Goal: Task Accomplishment & Management: Use online tool/utility

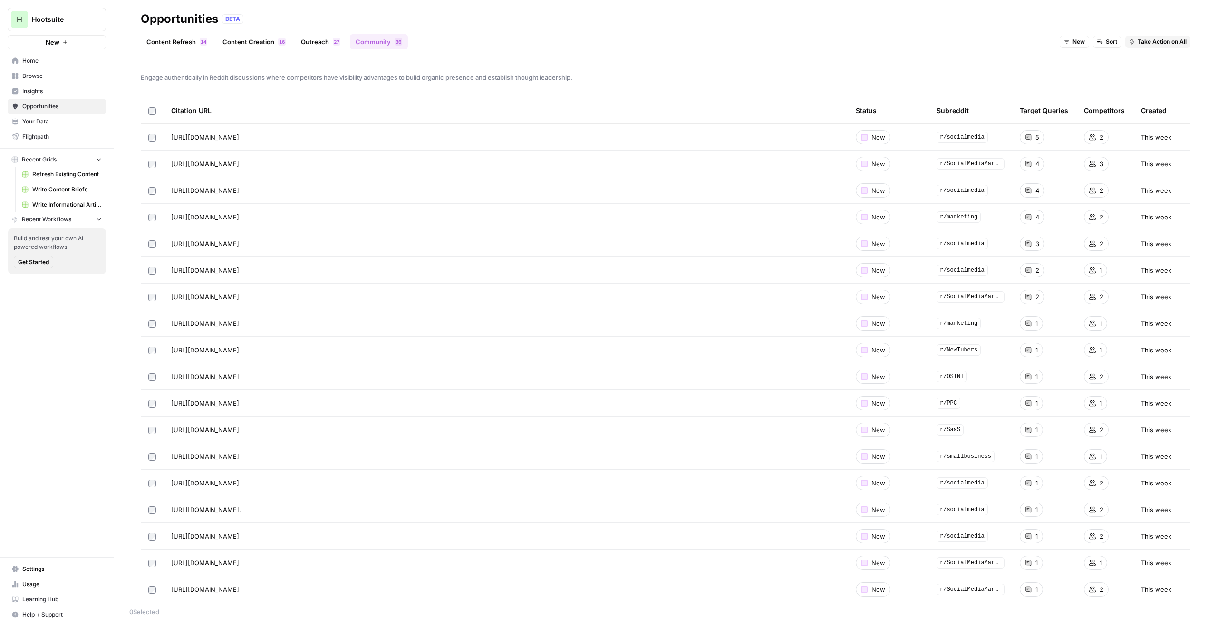
scroll to position [21, 0]
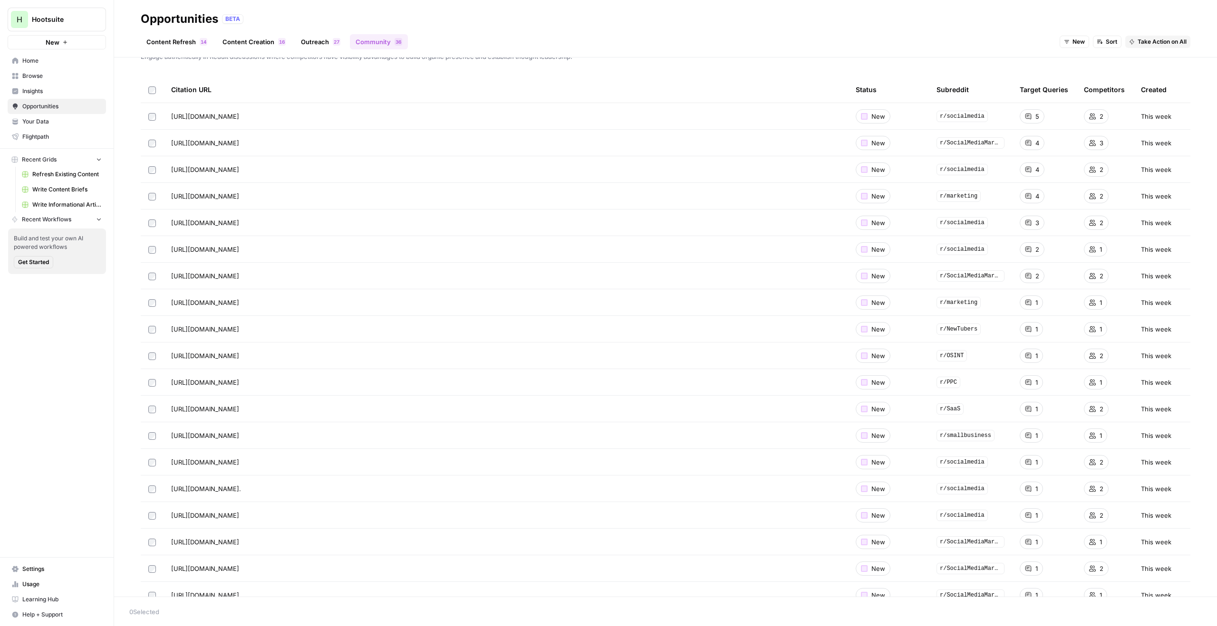
click at [64, 17] on span "Hootsuite" at bounding box center [61, 20] width 58 height 10
click at [74, 107] on span "Mike Kenler's Workspace" at bounding box center [91, 111] width 125 height 10
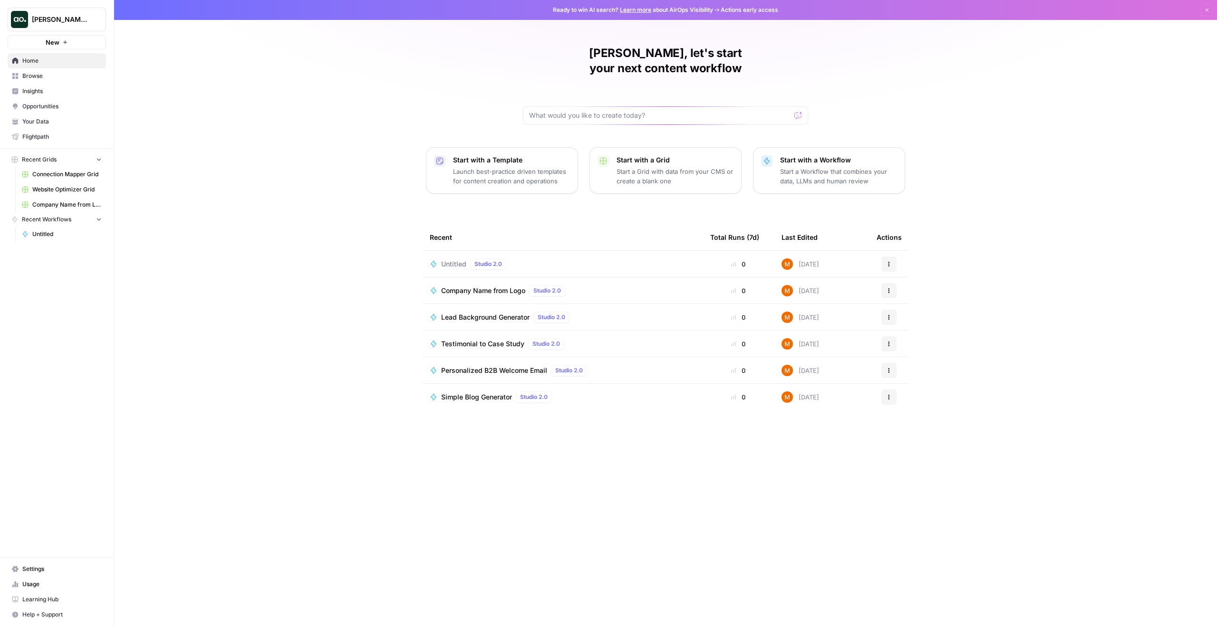
click at [69, 44] on button "New" at bounding box center [57, 42] width 98 height 14
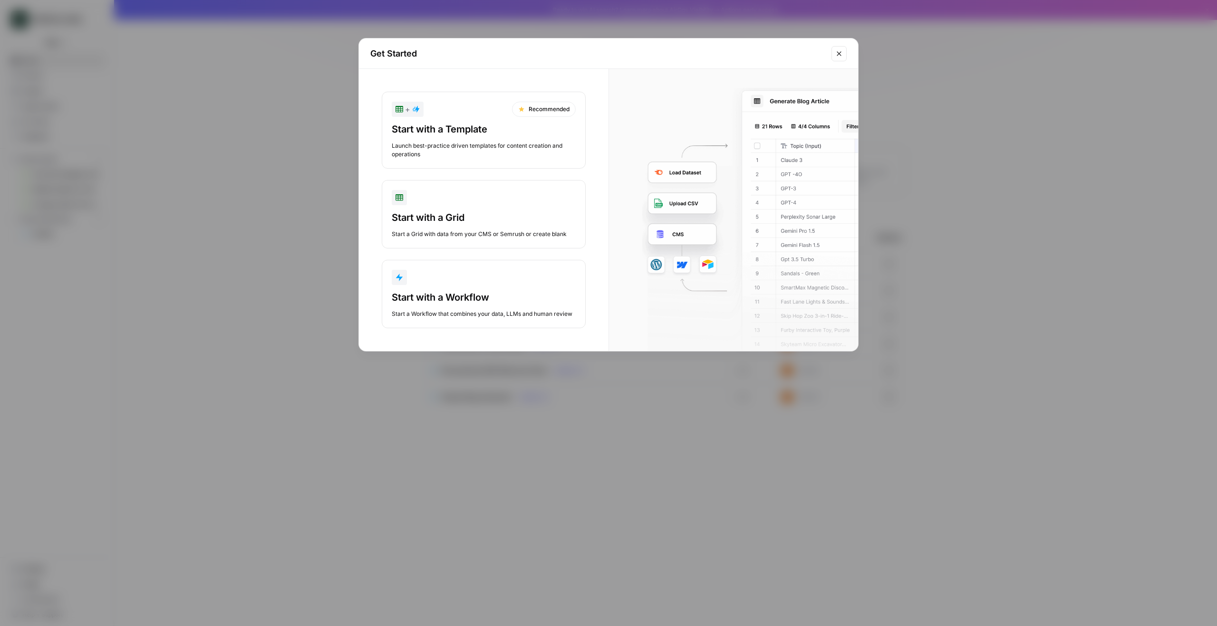
click at [488, 221] on div "Start with a Grid" at bounding box center [484, 217] width 184 height 13
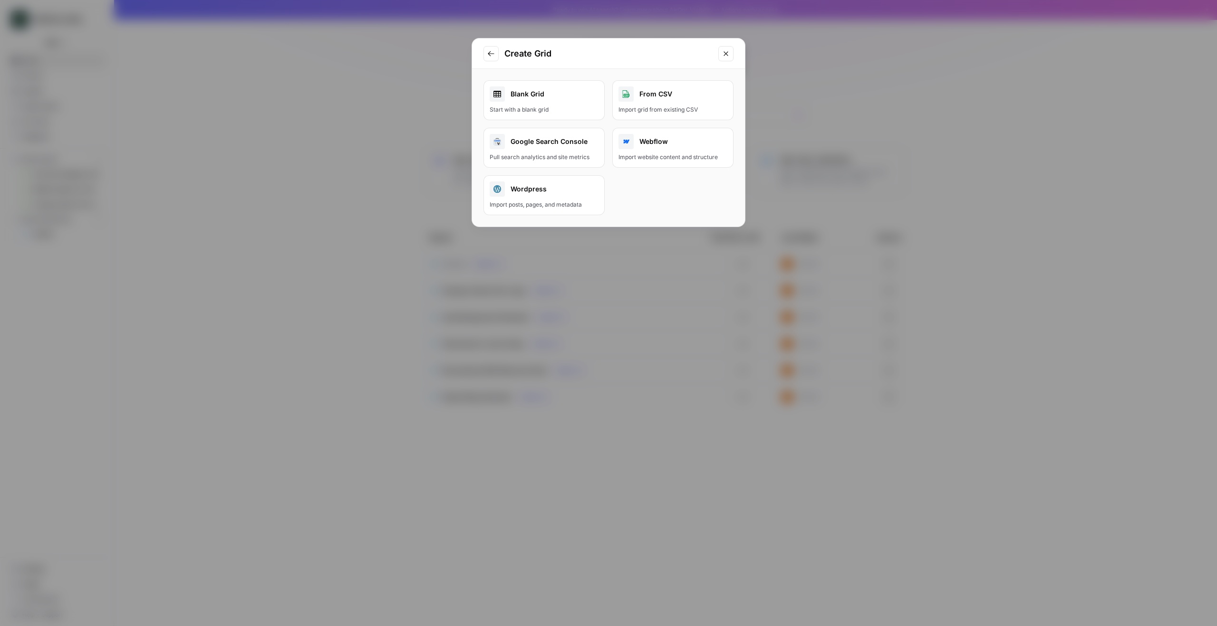
click at [544, 101] on div "Blank Grid" at bounding box center [544, 94] width 109 height 15
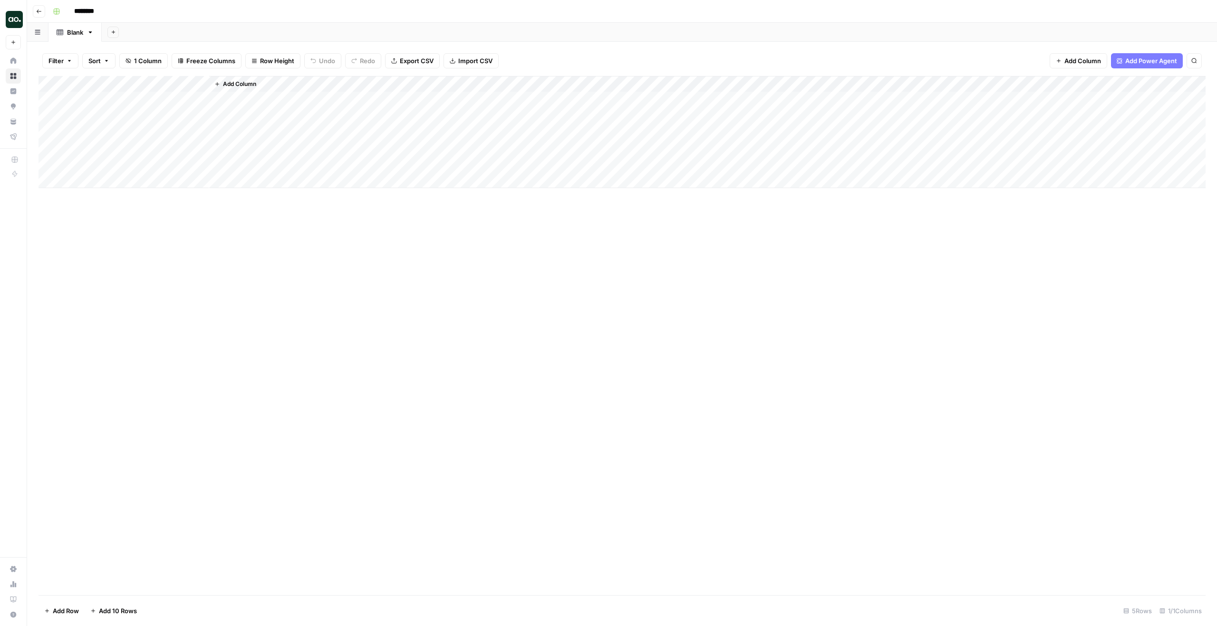
click at [85, 7] on input "********" at bounding box center [96, 11] width 53 height 15
type input "**********"
click at [122, 93] on div "Add Column" at bounding box center [622, 132] width 1167 height 112
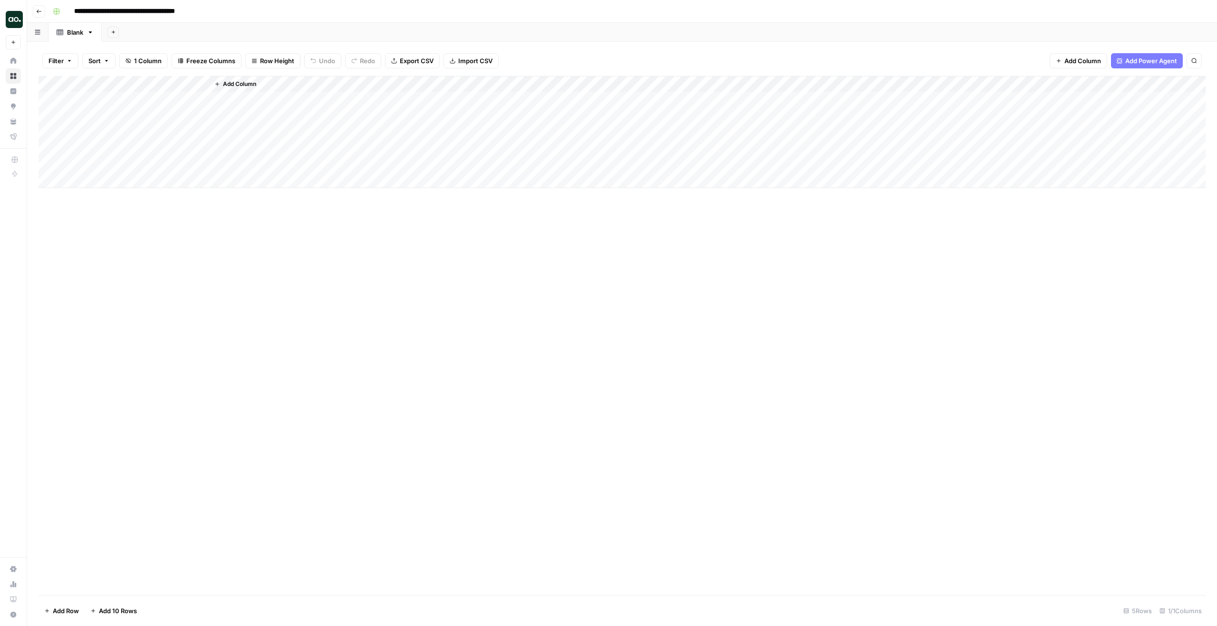
click at [125, 80] on div "Add Column" at bounding box center [622, 132] width 1167 height 112
click at [124, 128] on span "Text" at bounding box center [127, 130] width 74 height 10
click at [188, 187] on span "URL" at bounding box center [196, 185] width 46 height 10
click at [142, 105] on div "Add Column" at bounding box center [622, 132] width 1167 height 112
click at [122, 88] on div "Add Column" at bounding box center [622, 132] width 1167 height 112
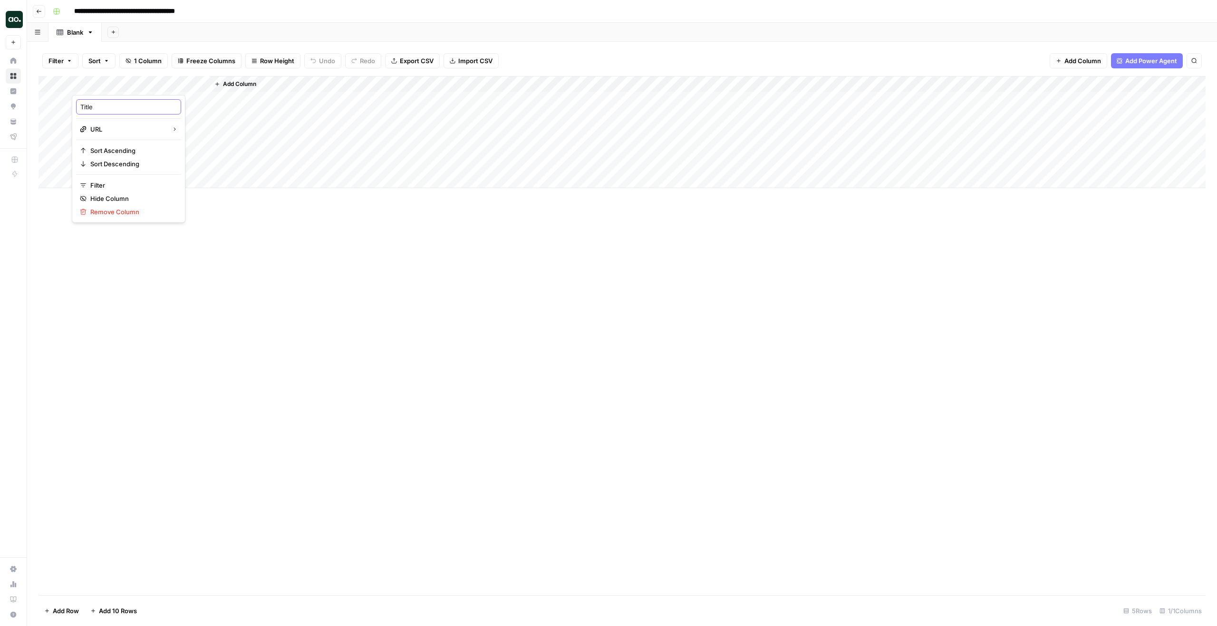
click at [100, 111] on input "Title" at bounding box center [128, 107] width 96 height 10
type input "URL"
click at [124, 102] on div "Add Column" at bounding box center [622, 132] width 1167 height 112
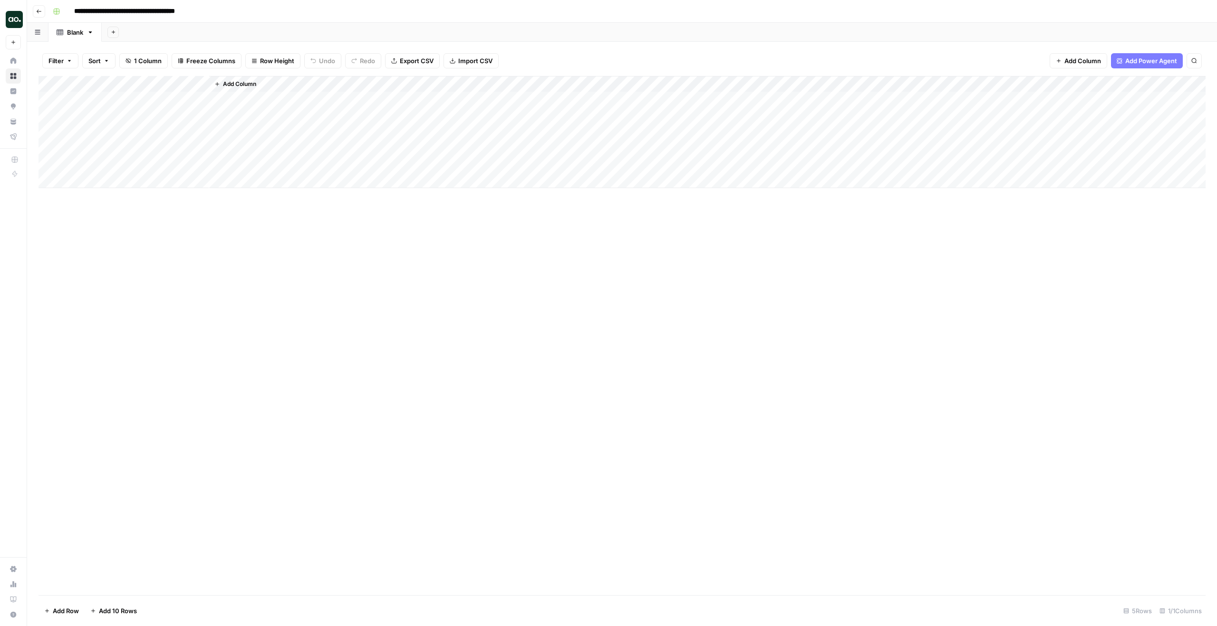
click at [127, 97] on div "Add Column" at bounding box center [622, 132] width 1167 height 112
click at [123, 117] on div "Add Column" at bounding box center [622, 132] width 1167 height 112
click at [126, 128] on div "Add Column" at bounding box center [622, 132] width 1167 height 112
click at [248, 86] on span "Add Column" at bounding box center [239, 84] width 33 height 9
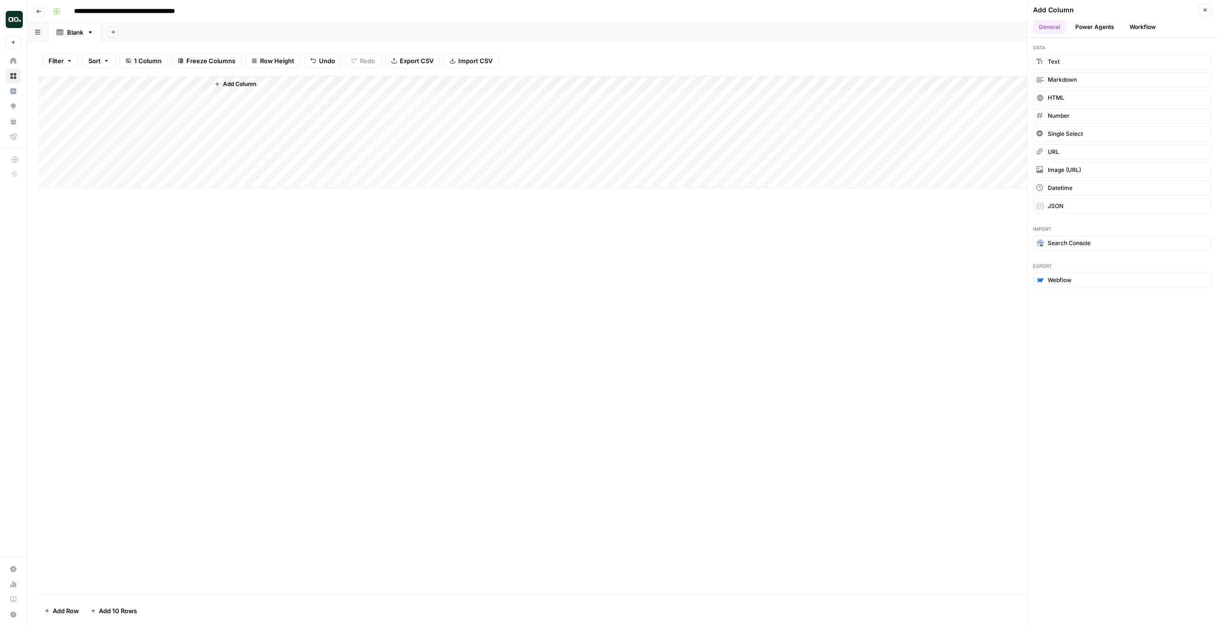
click at [1139, 28] on button "Workflow" at bounding box center [1143, 27] width 38 height 14
click at [1075, 91] on button "Create New Workflow" at bounding box center [1122, 86] width 178 height 15
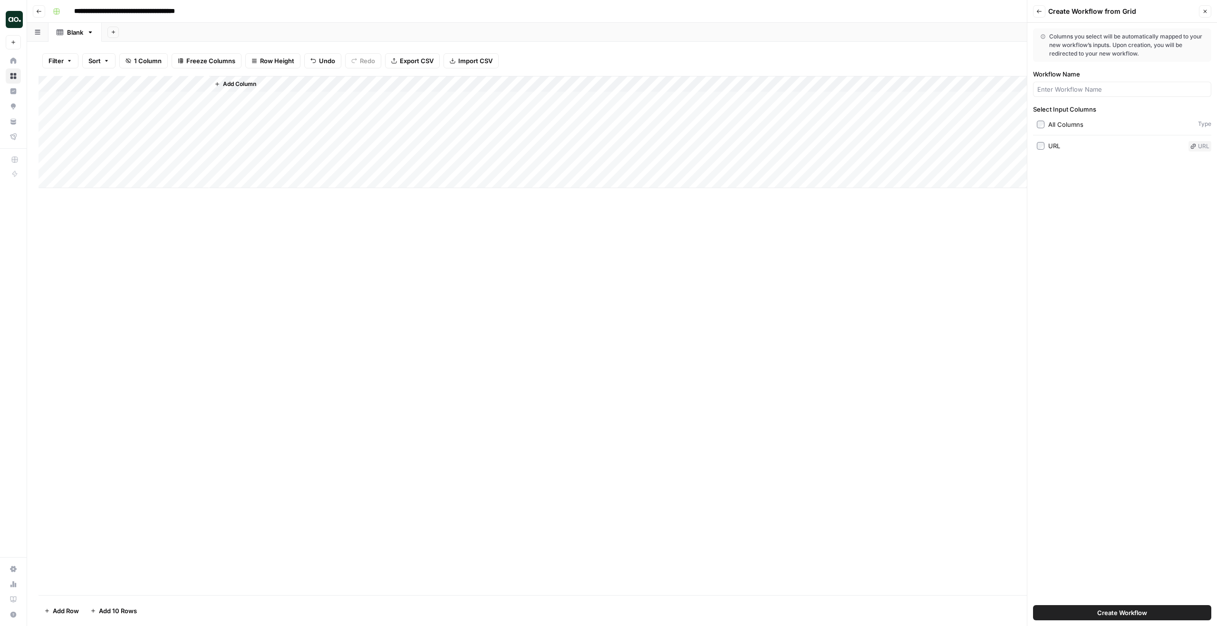
click at [1055, 145] on div "URL" at bounding box center [1054, 146] width 12 height 10
click at [1122, 612] on span "Create Workflow" at bounding box center [1122, 613] width 50 height 10
click at [1077, 90] on input "Workflow Name" at bounding box center [1122, 90] width 170 height 10
type input "Blog to LinkedIn post"
click at [1107, 616] on span "Create Workflow" at bounding box center [1122, 613] width 50 height 10
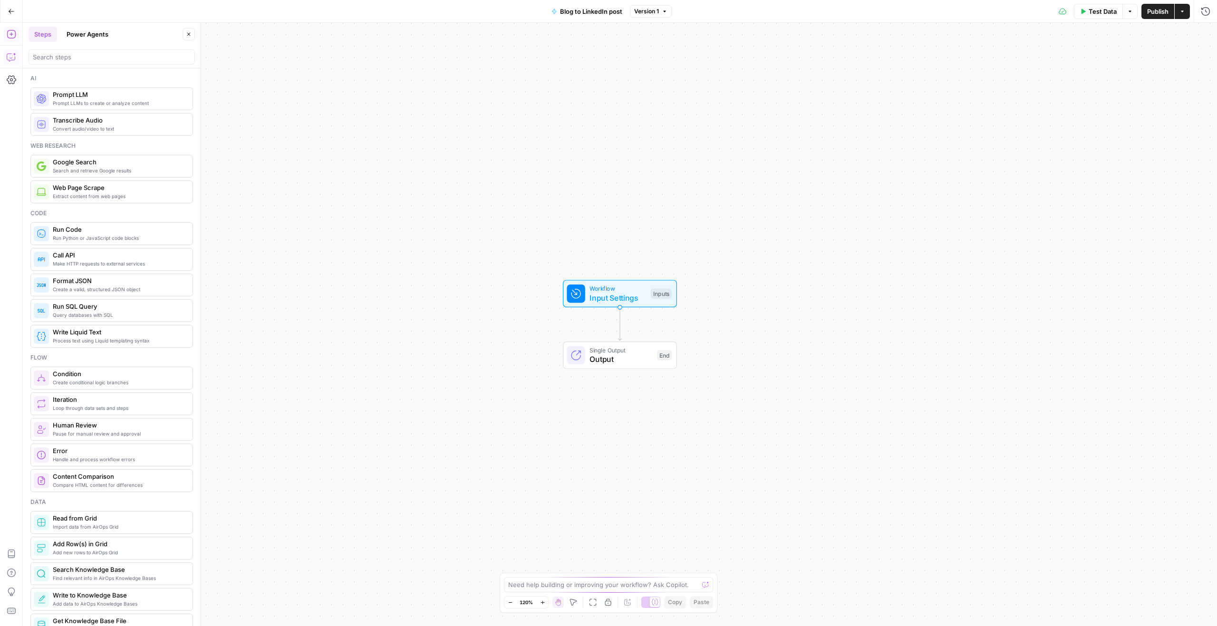
click at [12, 54] on icon "button" at bounding box center [12, 57] width 10 height 10
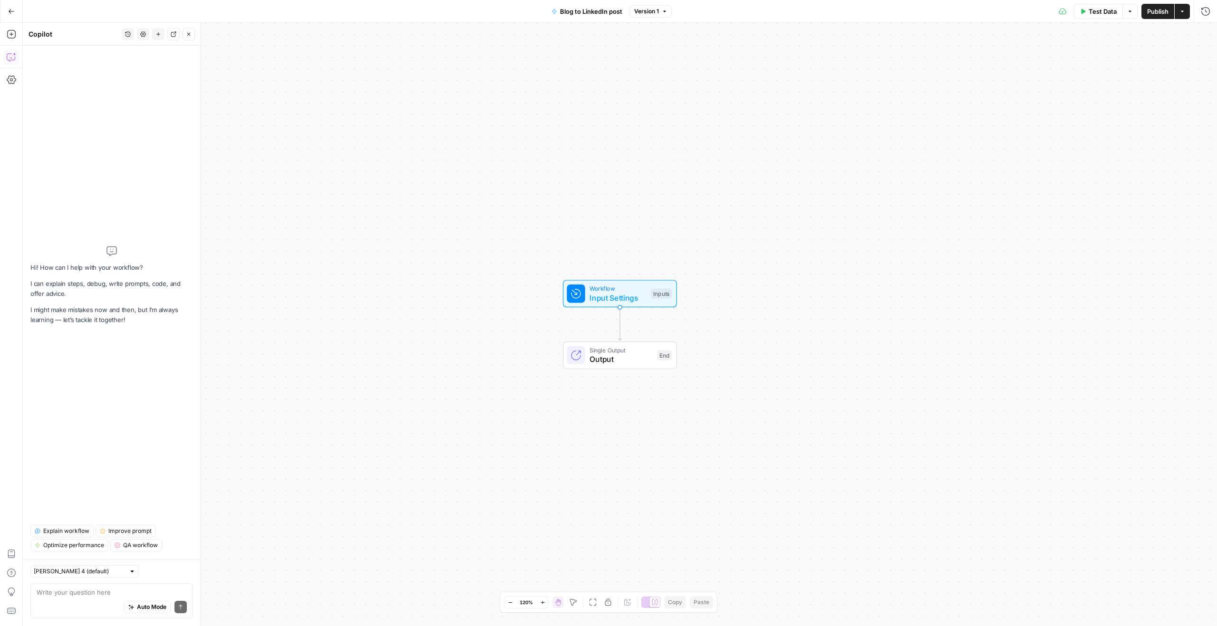
click at [104, 606] on div "Auto Mode Send" at bounding box center [112, 607] width 150 height 21
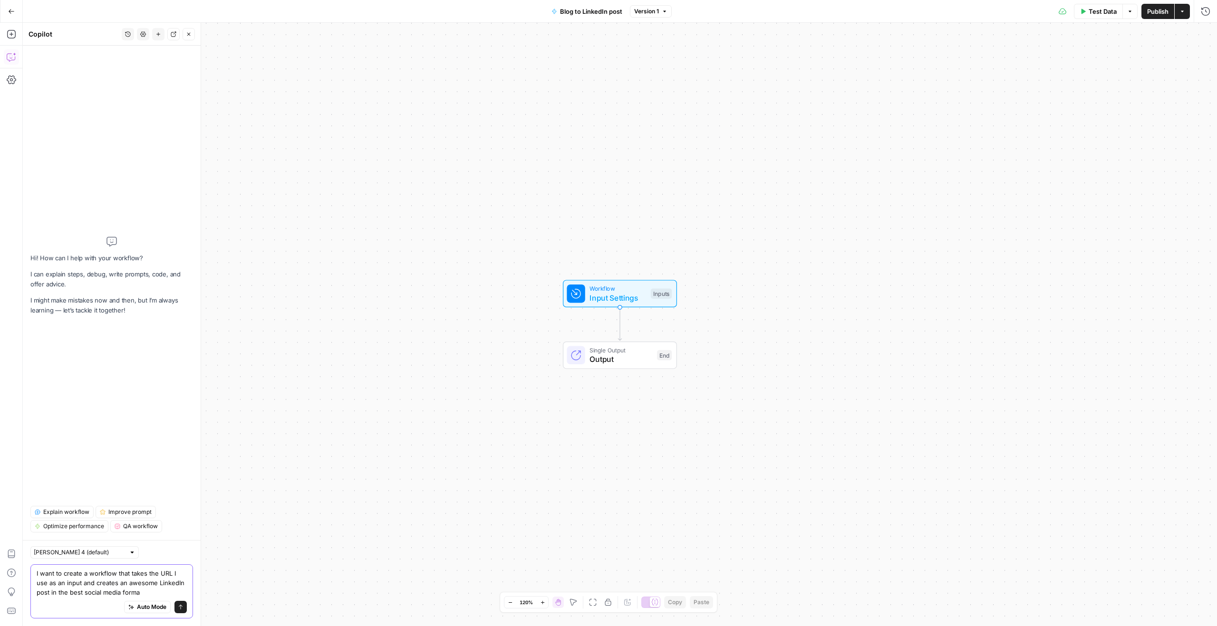
type textarea "I want to create a workflow that takes the URL I use as an input and creates an…"
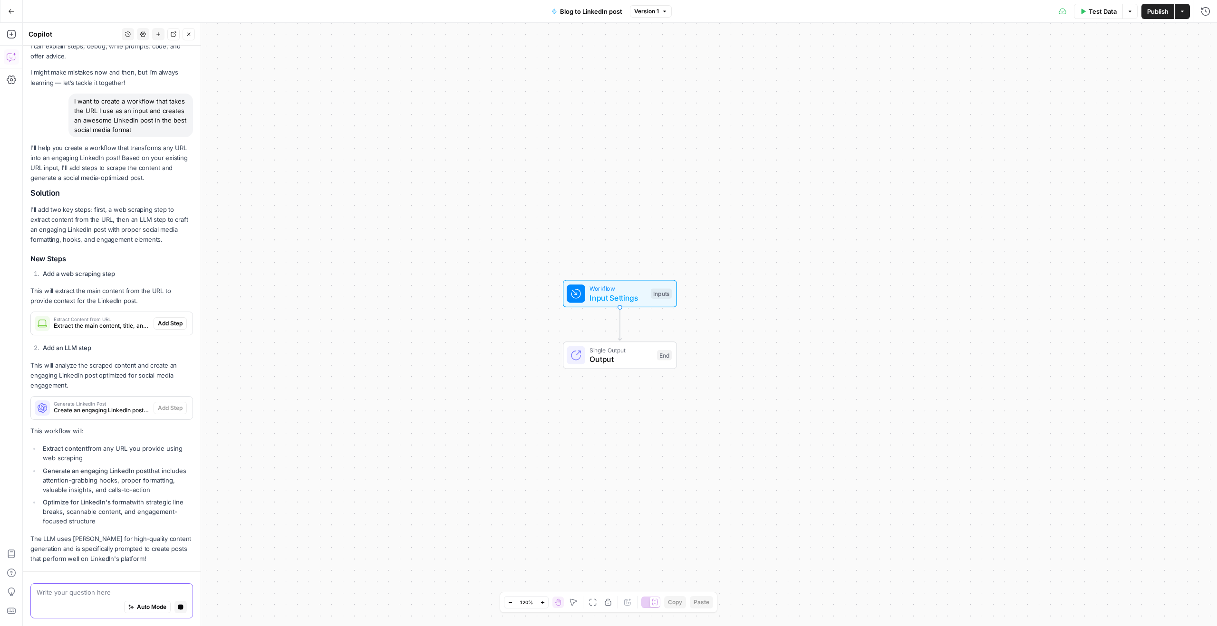
scroll to position [59, 0]
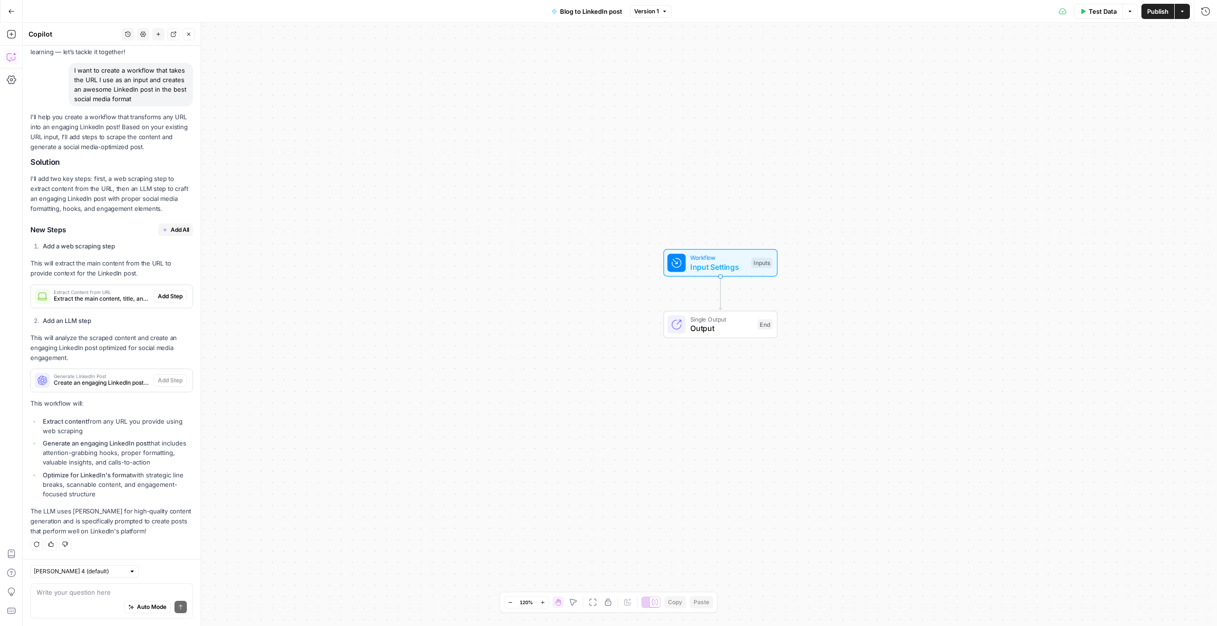
click at [168, 228] on button "Add All" at bounding box center [175, 230] width 35 height 12
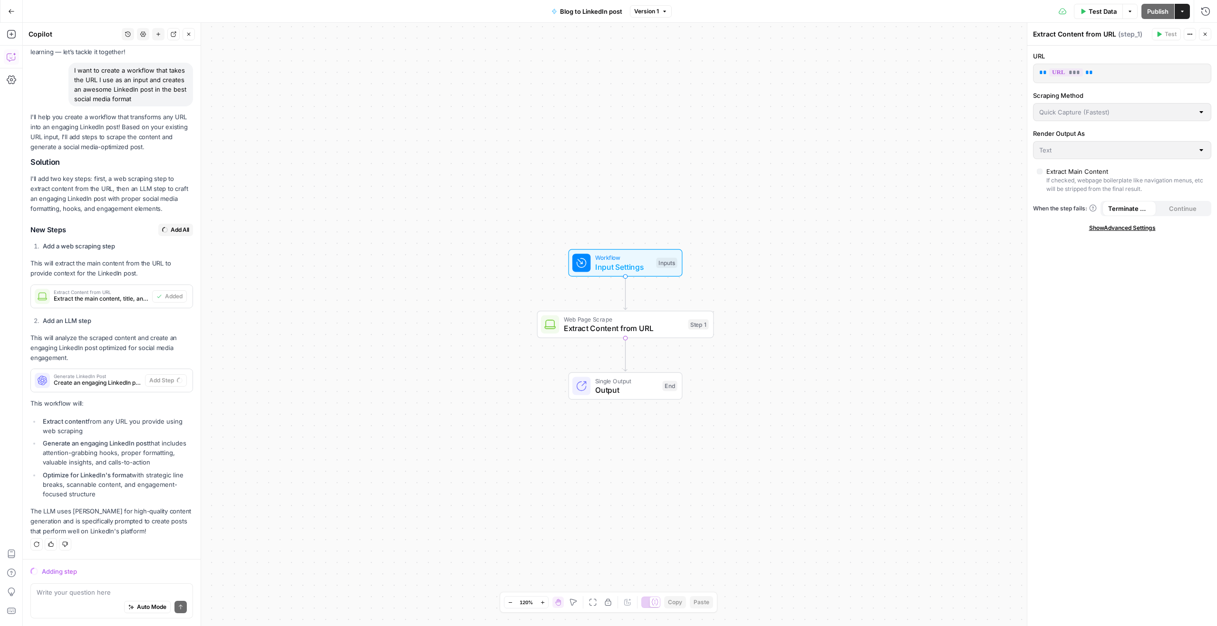
scroll to position [74, 0]
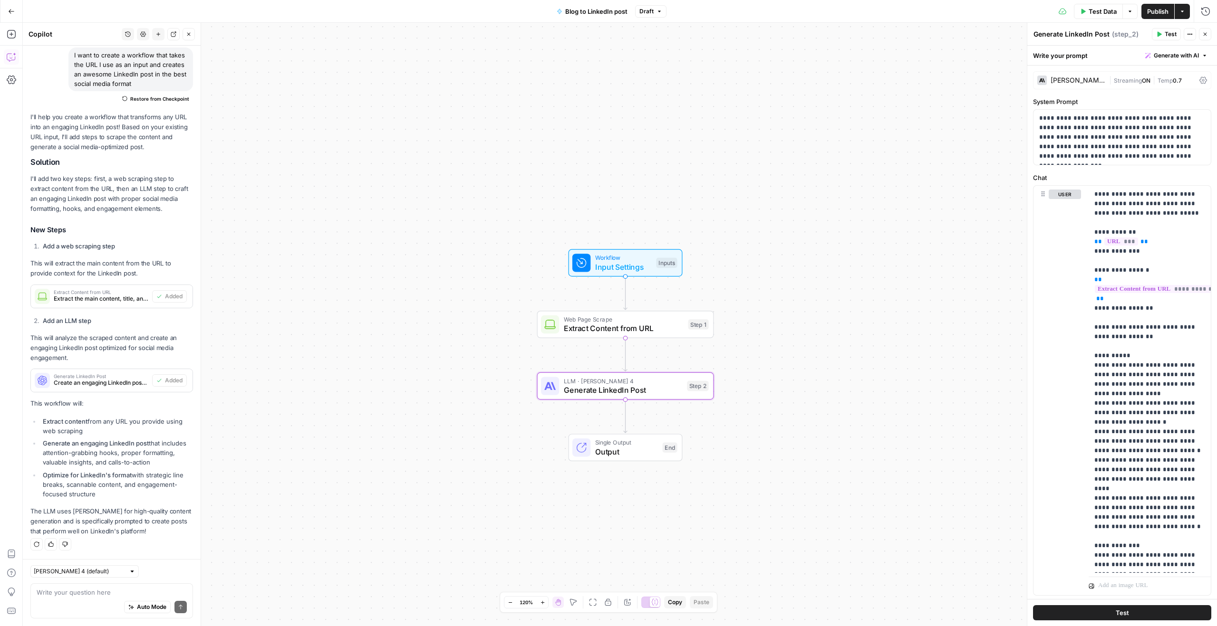
click at [1109, 12] on span "Test Data" at bounding box center [1102, 12] width 28 height 10
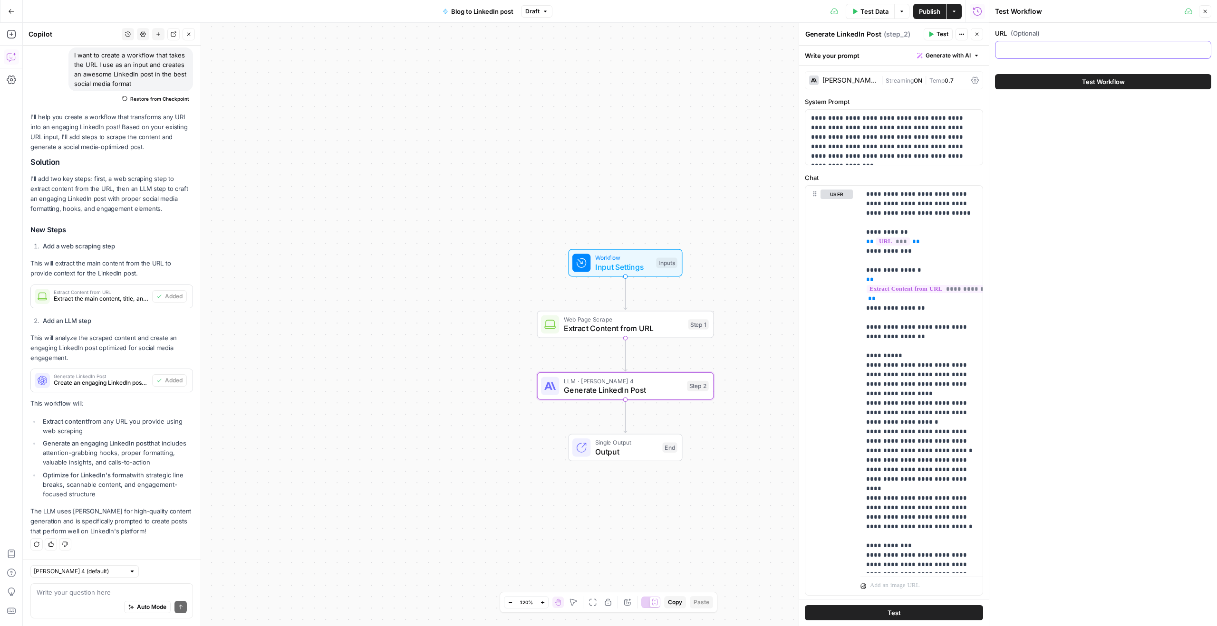
click at [1035, 49] on input "URL (Optional)" at bounding box center [1103, 50] width 204 height 10
paste input "https://www.airops.com/blog/how-we-use-airops-to-grow-airops"
type input "https://www.airops.com/blog/how-we-use-airops-to-grow-airops"
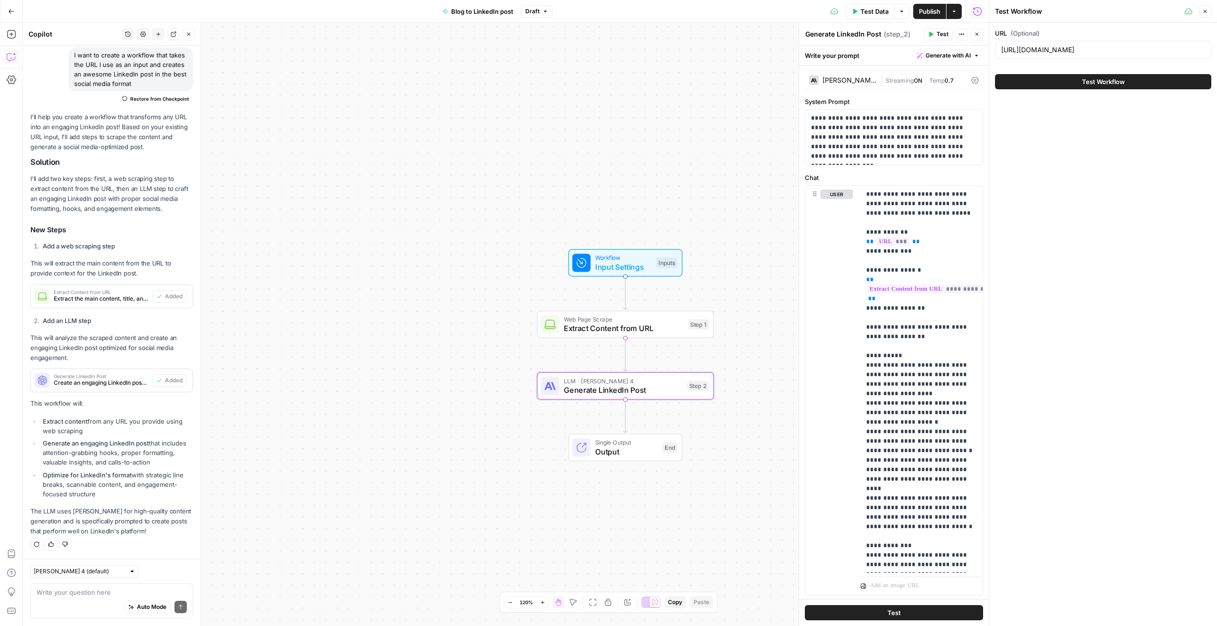
click at [1053, 84] on button "Test Workflow" at bounding box center [1103, 81] width 216 height 15
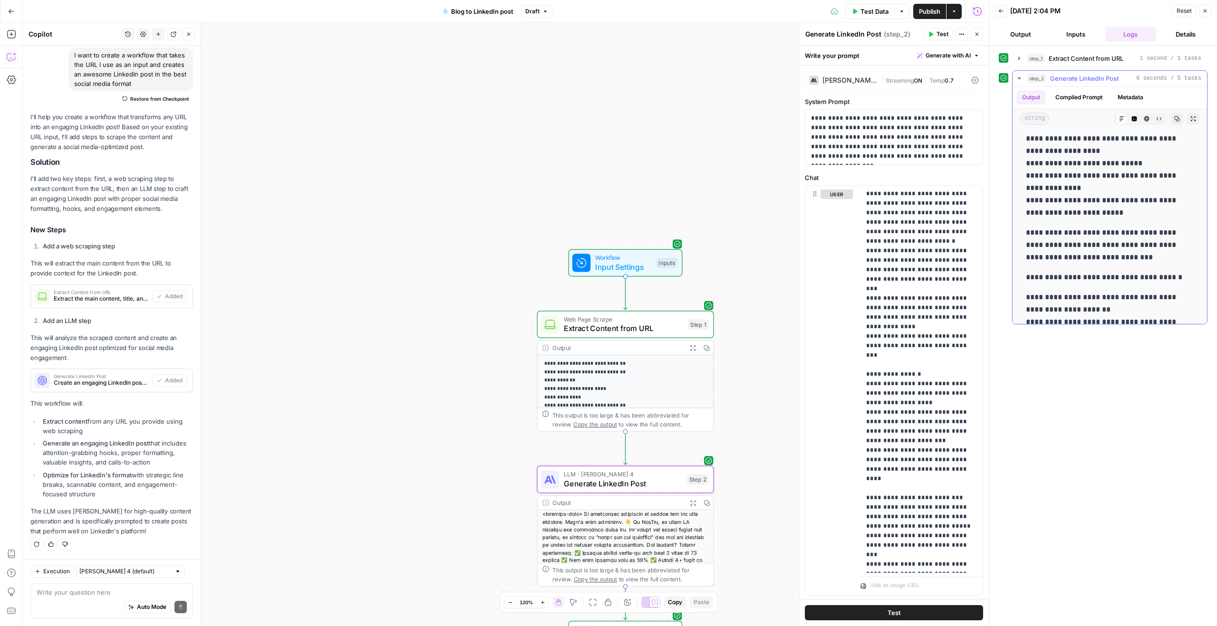
scroll to position [321, 0]
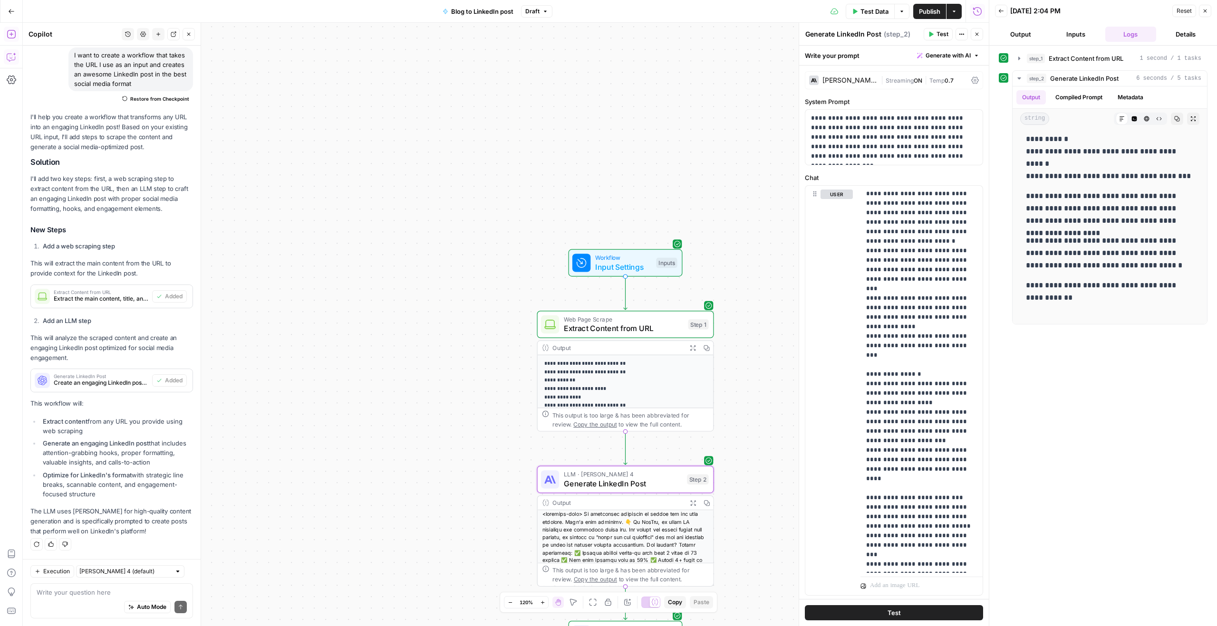
click at [933, 17] on button "Publish" at bounding box center [929, 11] width 33 height 15
click at [1204, 14] on button "Close" at bounding box center [1205, 11] width 12 height 12
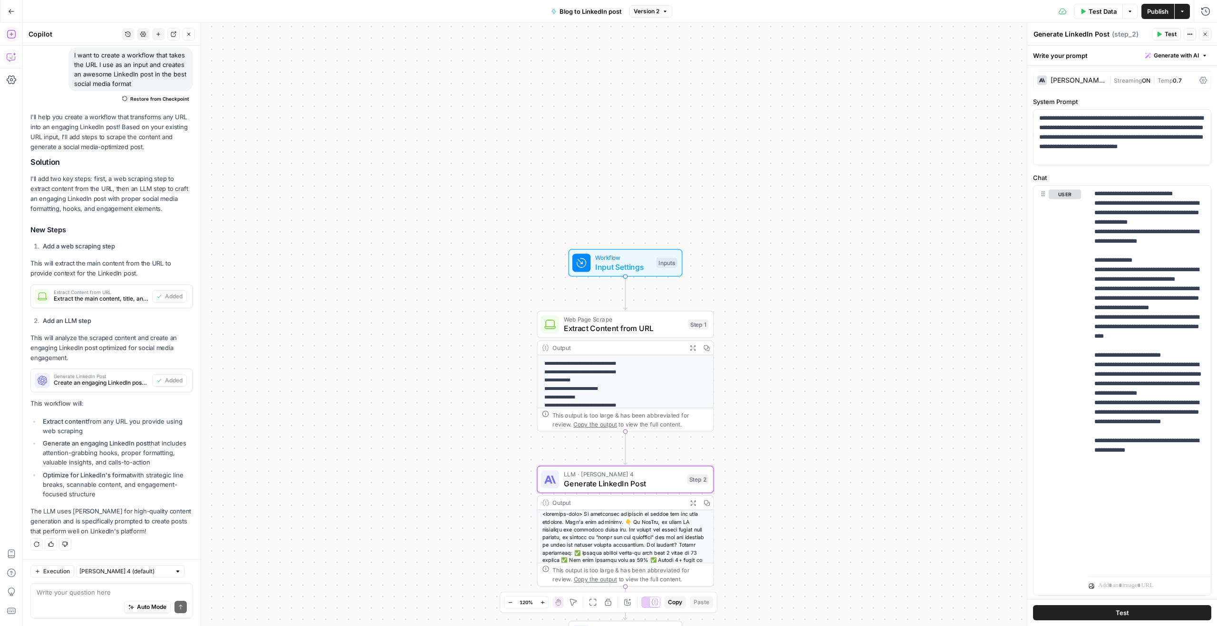
click at [13, 10] on icon "button" at bounding box center [11, 11] width 7 height 7
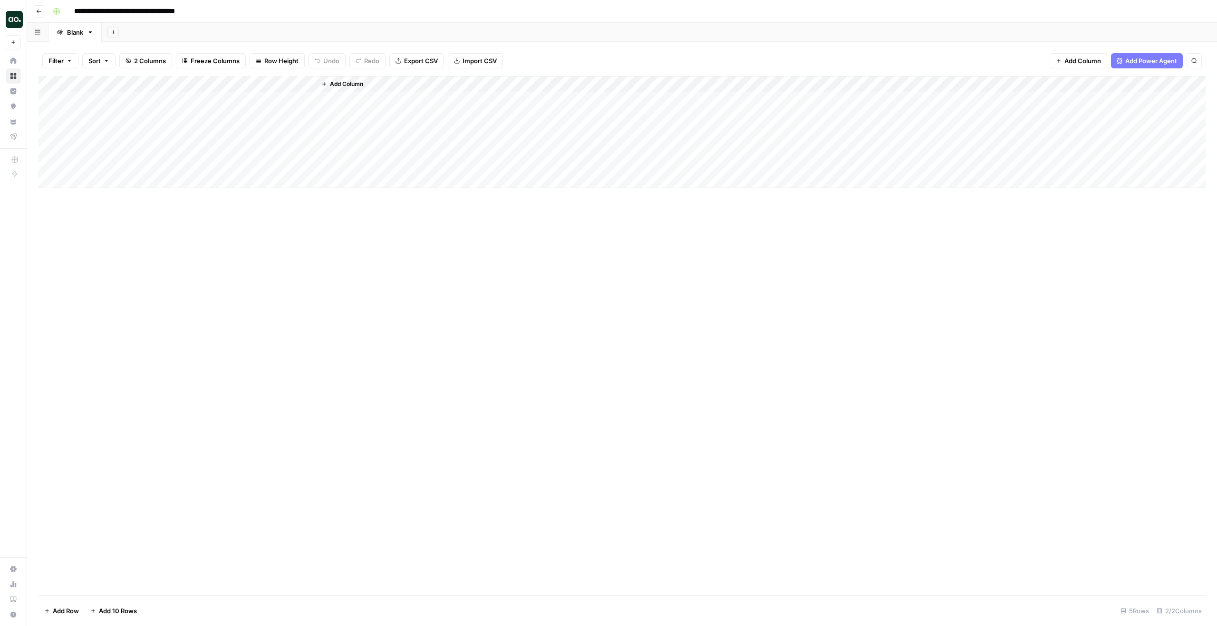
click at [336, 87] on span "Add Column" at bounding box center [346, 84] width 33 height 9
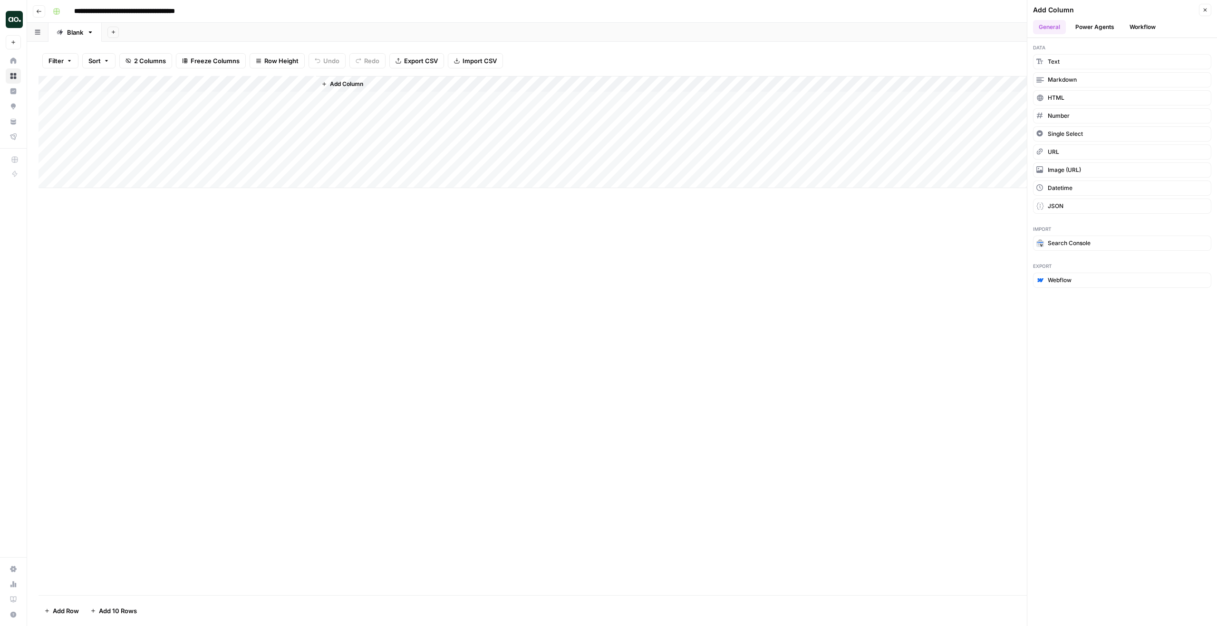
click at [259, 98] on div "Add Column" at bounding box center [622, 132] width 1167 height 112
click at [1201, 12] on button "Close" at bounding box center [1205, 10] width 12 height 12
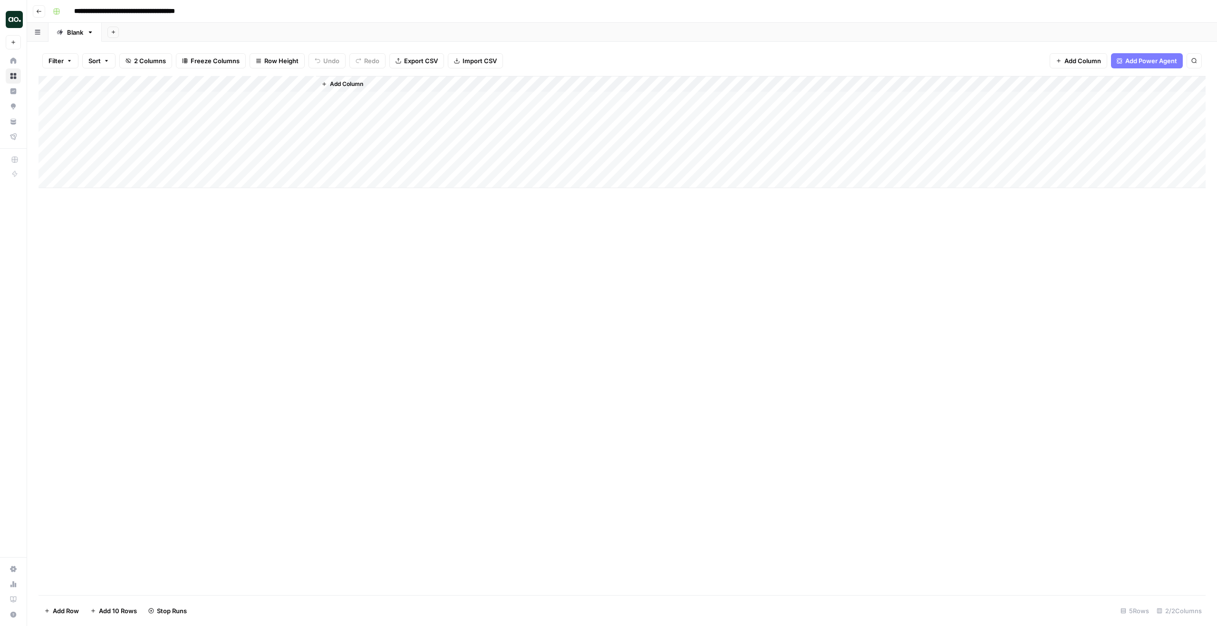
click at [294, 85] on div "Add Column" at bounding box center [622, 132] width 1167 height 112
click at [338, 85] on span "Add Column" at bounding box center [346, 84] width 33 height 9
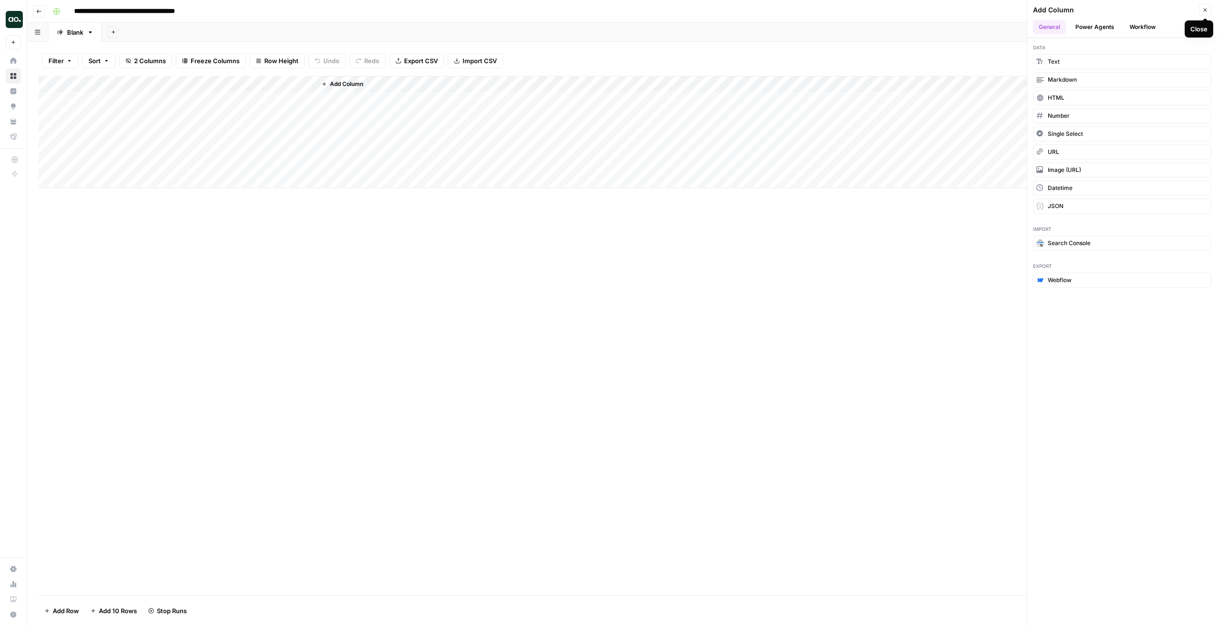
click at [1207, 13] on button "Close" at bounding box center [1205, 10] width 12 height 12
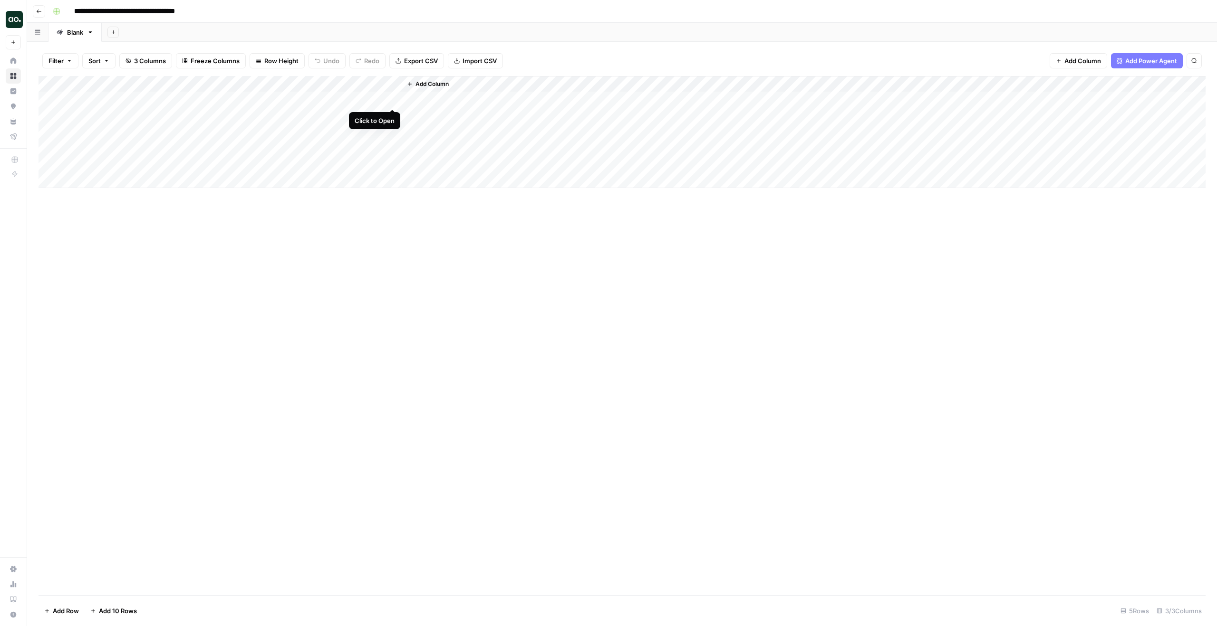
click at [393, 98] on div "Add Column" at bounding box center [622, 132] width 1167 height 112
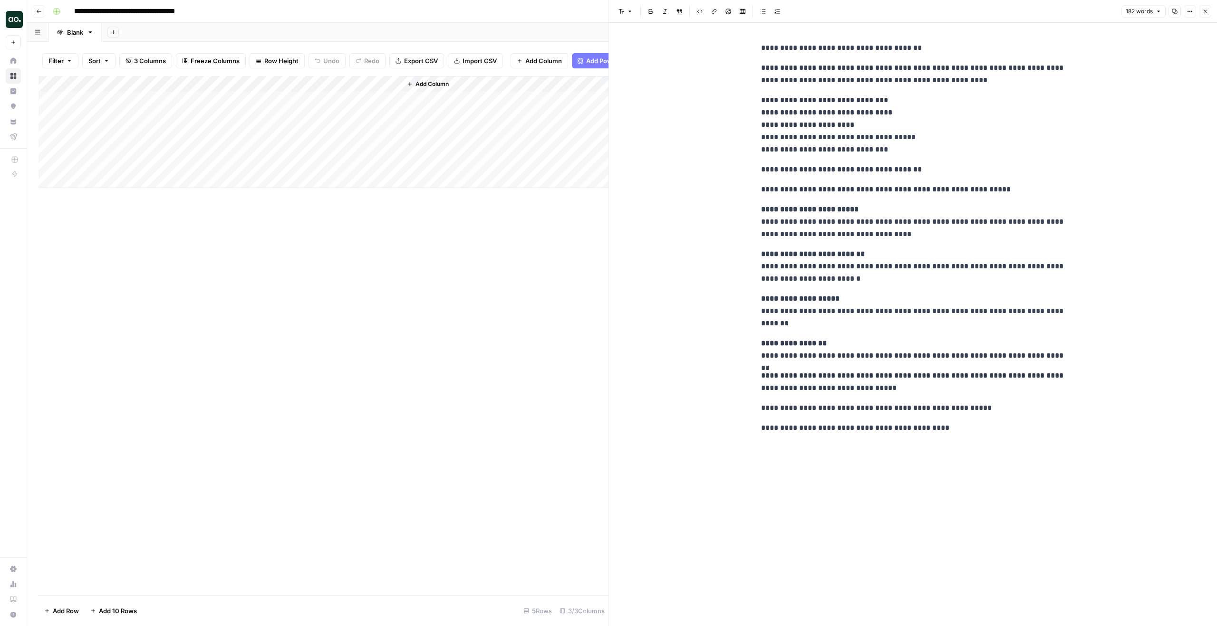
click at [1204, 10] on icon "button" at bounding box center [1205, 12] width 6 height 6
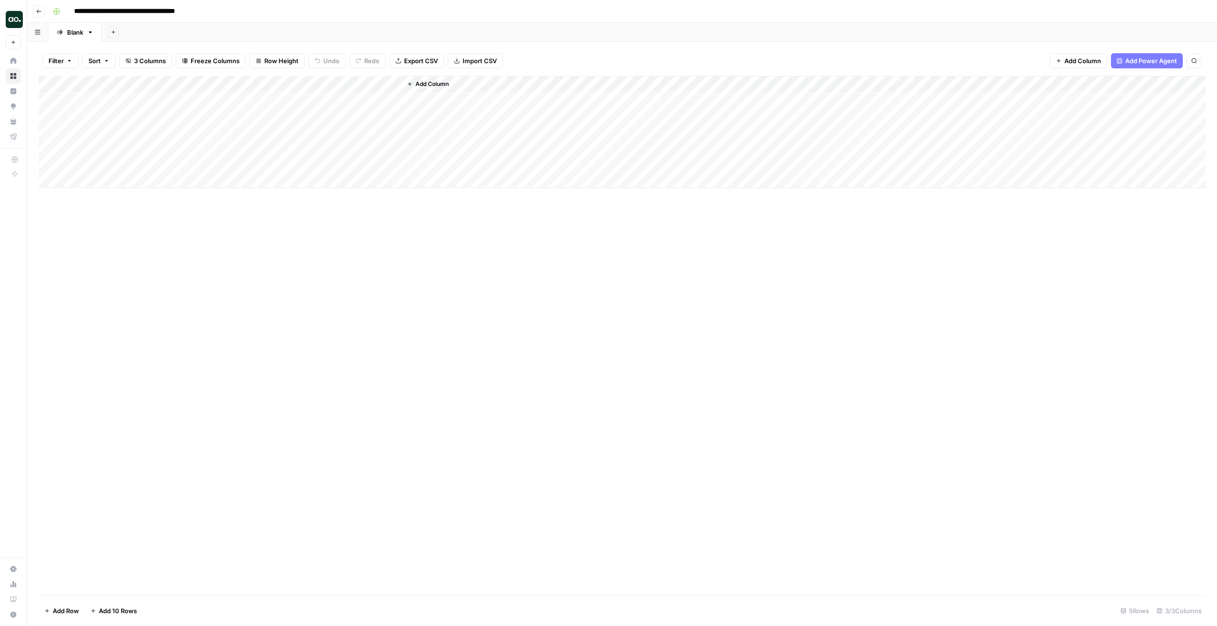
click at [344, 77] on div "Add Column" at bounding box center [622, 132] width 1167 height 112
click at [344, 77] on div at bounding box center [359, 85] width 86 height 19
click at [345, 108] on input "Output" at bounding box center [372, 107] width 96 height 10
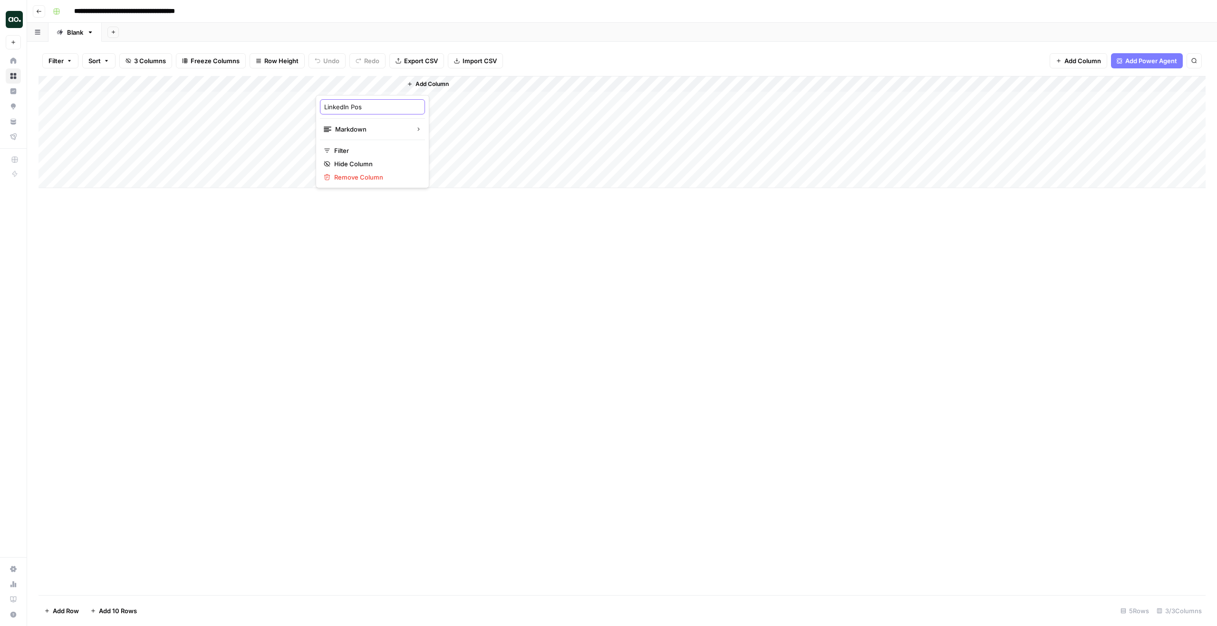
type input "LinkedIn Post"
click at [424, 187] on div "Add Column" at bounding box center [804, 132] width 804 height 112
click at [468, 219] on div "Add Column" at bounding box center [622, 336] width 1167 height 520
click at [368, 120] on div "Add Column" at bounding box center [622, 132] width 1167 height 112
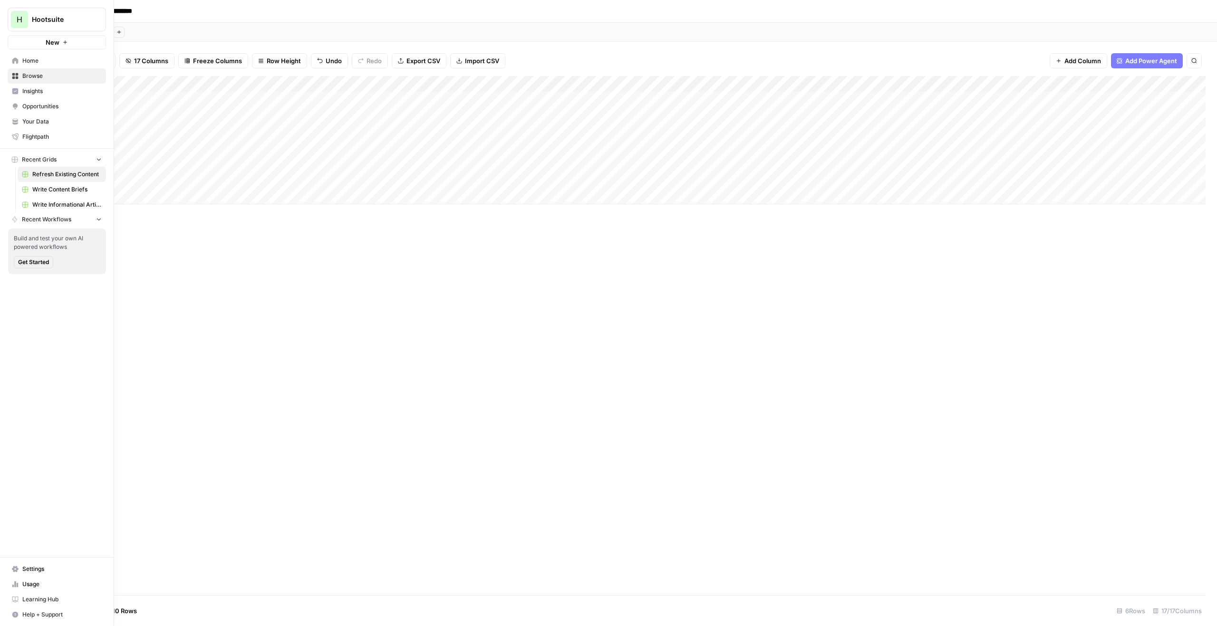
click at [21, 20] on span "H" at bounding box center [20, 19] width 6 height 11
click at [59, 138] on span "CoStar Group" at bounding box center [91, 139] width 125 height 10
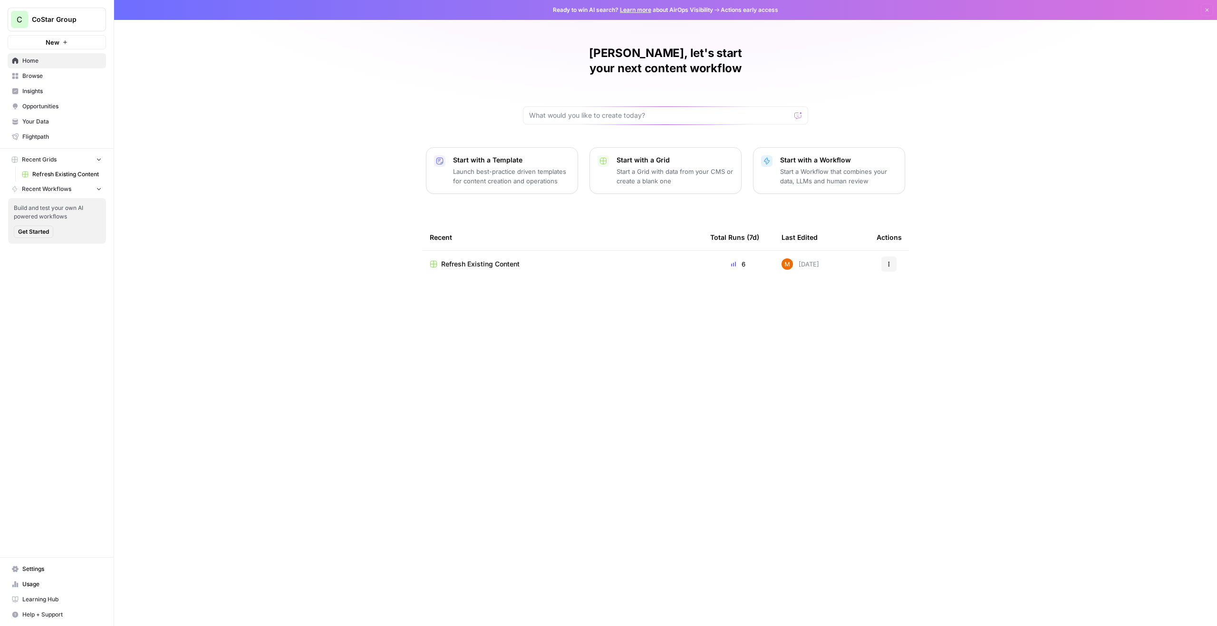
click at [77, 173] on span "Refresh Existing Content" at bounding box center [66, 174] width 69 height 9
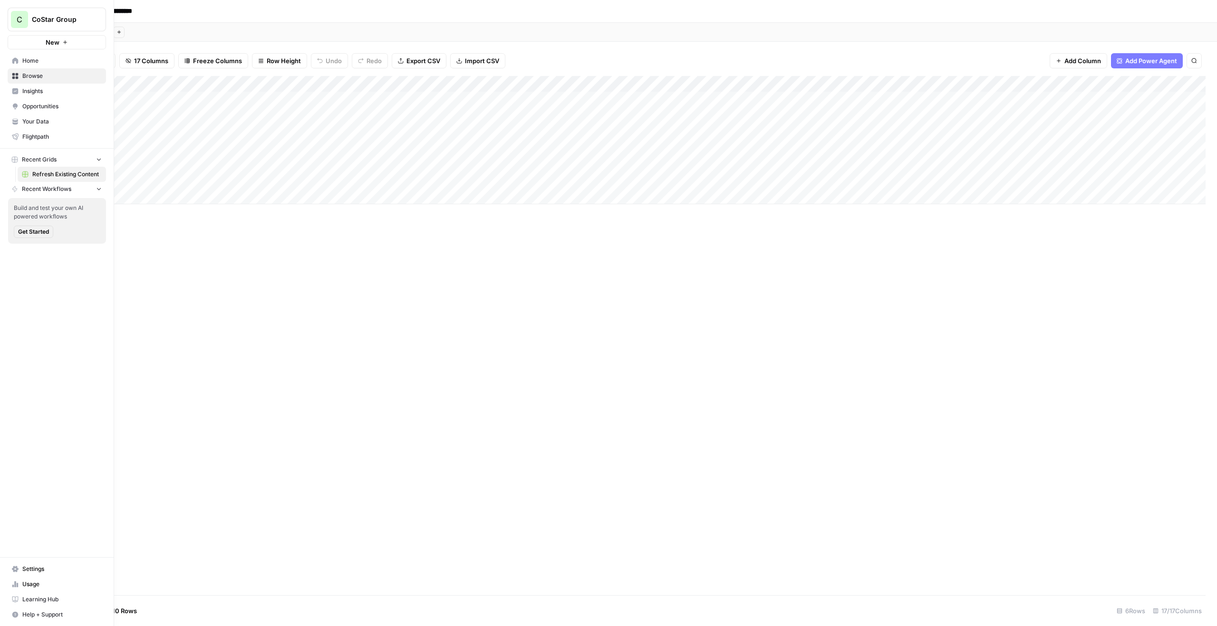
click at [29, 91] on span "Insights" at bounding box center [61, 91] width 79 height 9
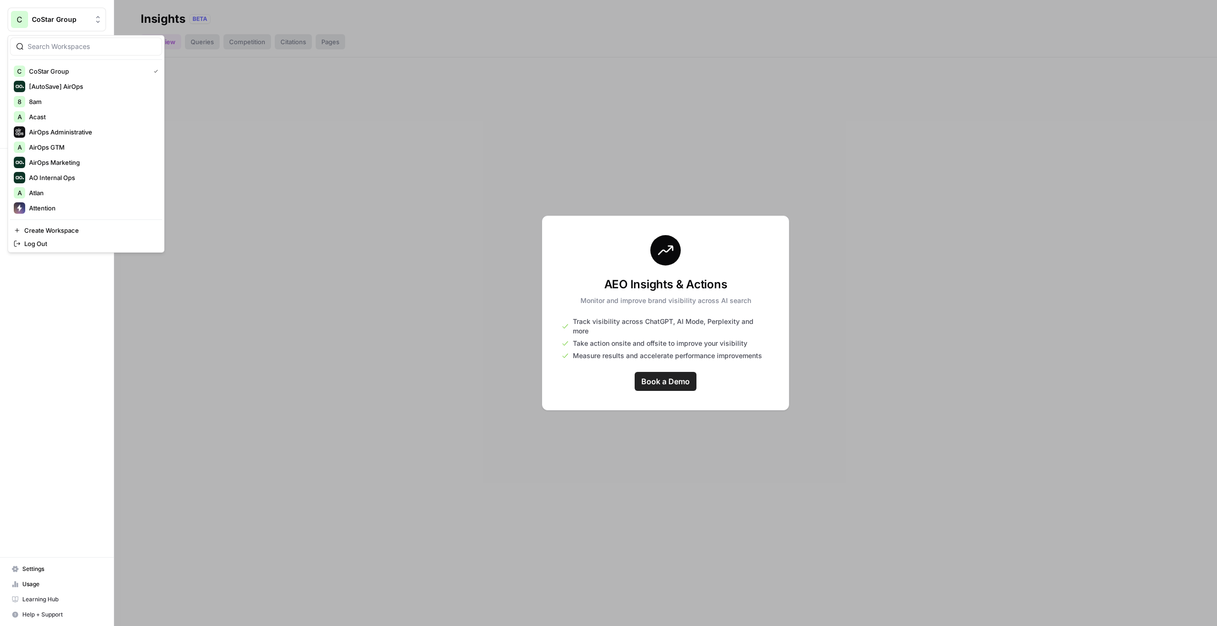
click at [57, 13] on button "C CoStar Group" at bounding box center [57, 20] width 98 height 24
click at [60, 184] on span "CoStar" at bounding box center [91, 187] width 125 height 10
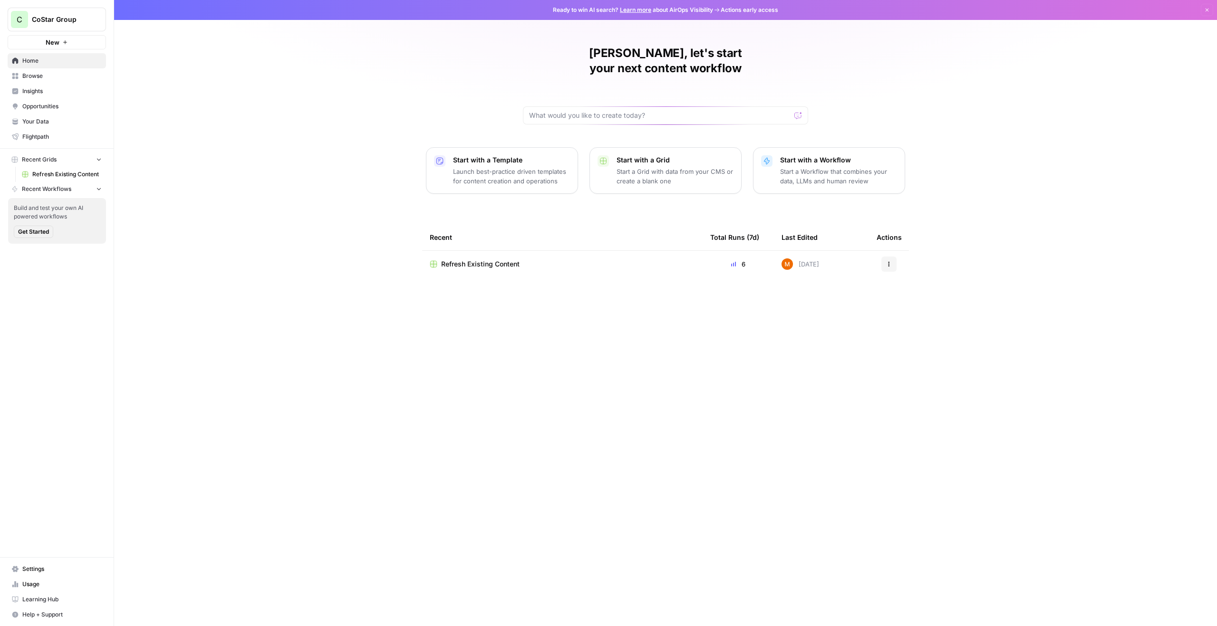
click at [70, 89] on span "Insights" at bounding box center [61, 91] width 79 height 9
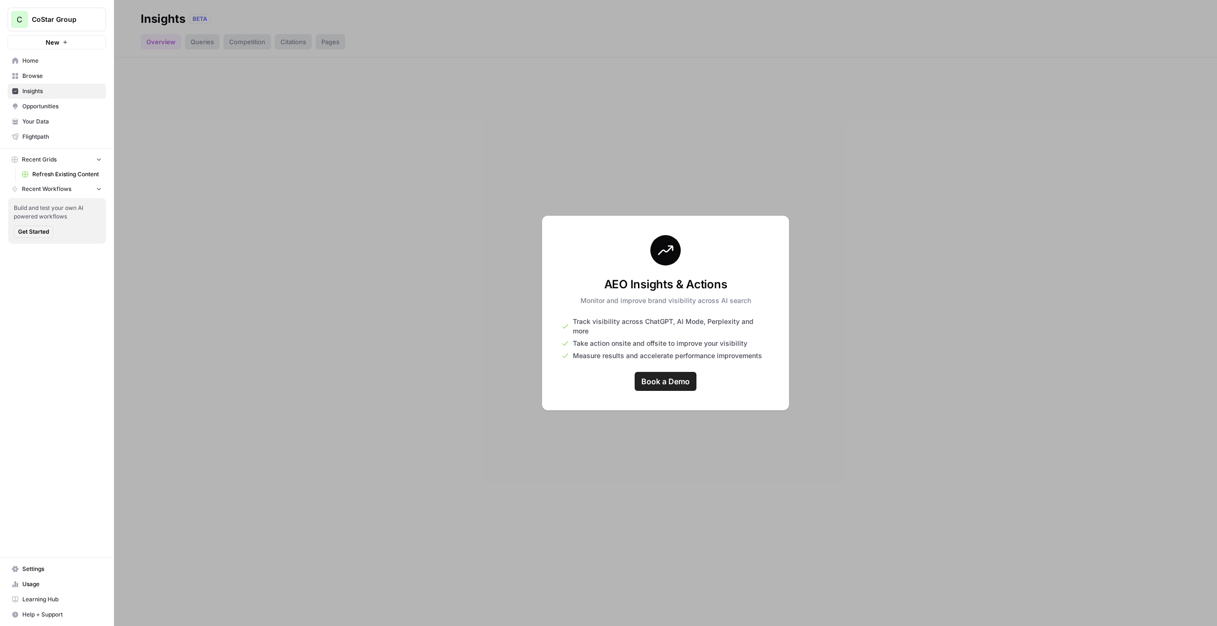
click at [70, 76] on span "Browse" at bounding box center [61, 76] width 79 height 9
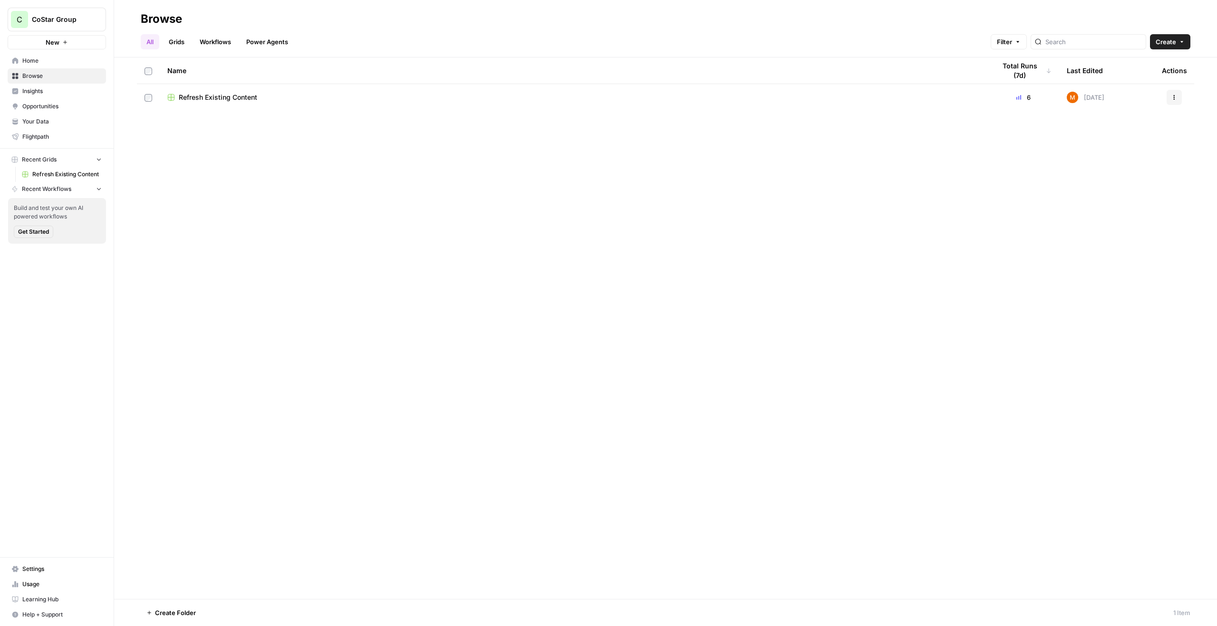
click at [64, 114] on link "Your Data" at bounding box center [57, 121] width 98 height 15
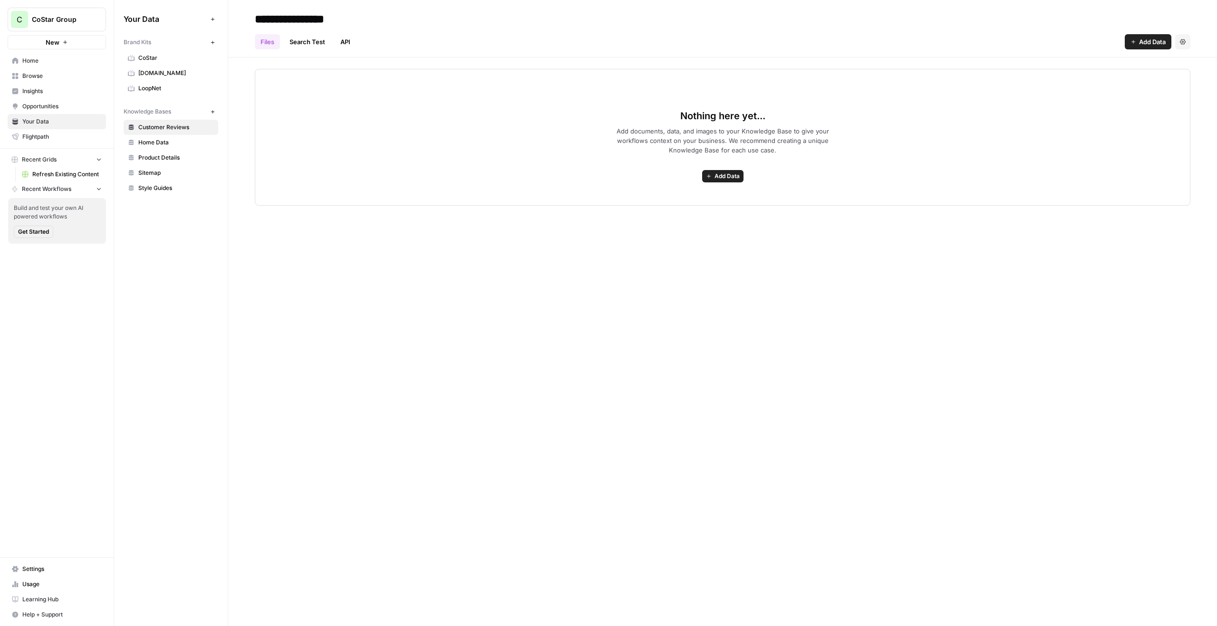
click at [162, 67] on link "Homes.com" at bounding box center [171, 73] width 95 height 15
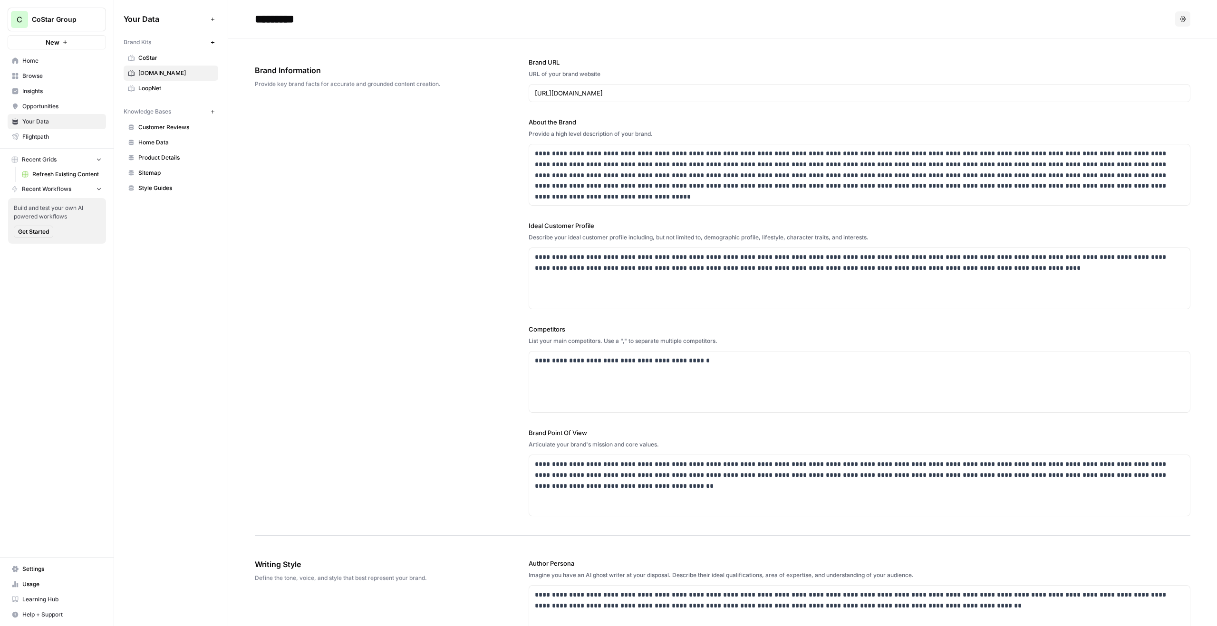
click at [160, 86] on span "LoopNet" at bounding box center [176, 88] width 76 height 9
click at [165, 69] on span "Homes.com" at bounding box center [176, 73] width 76 height 9
click at [155, 169] on span "Sitemap" at bounding box center [176, 173] width 76 height 9
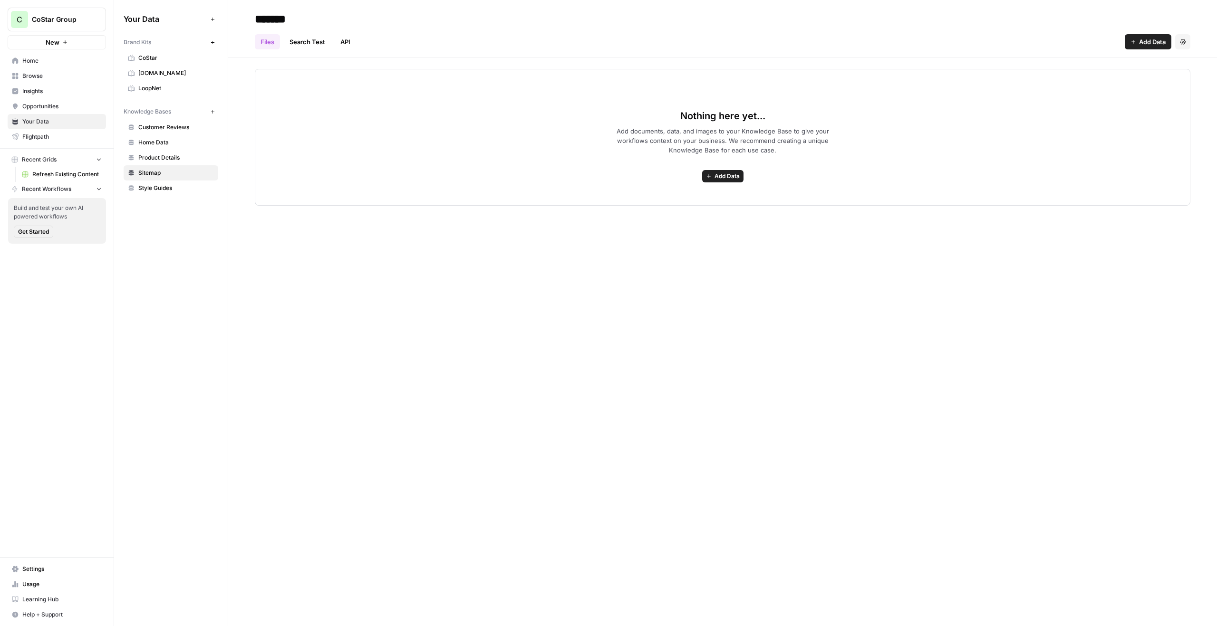
click at [46, 174] on span "Refresh Existing Content" at bounding box center [66, 174] width 69 height 9
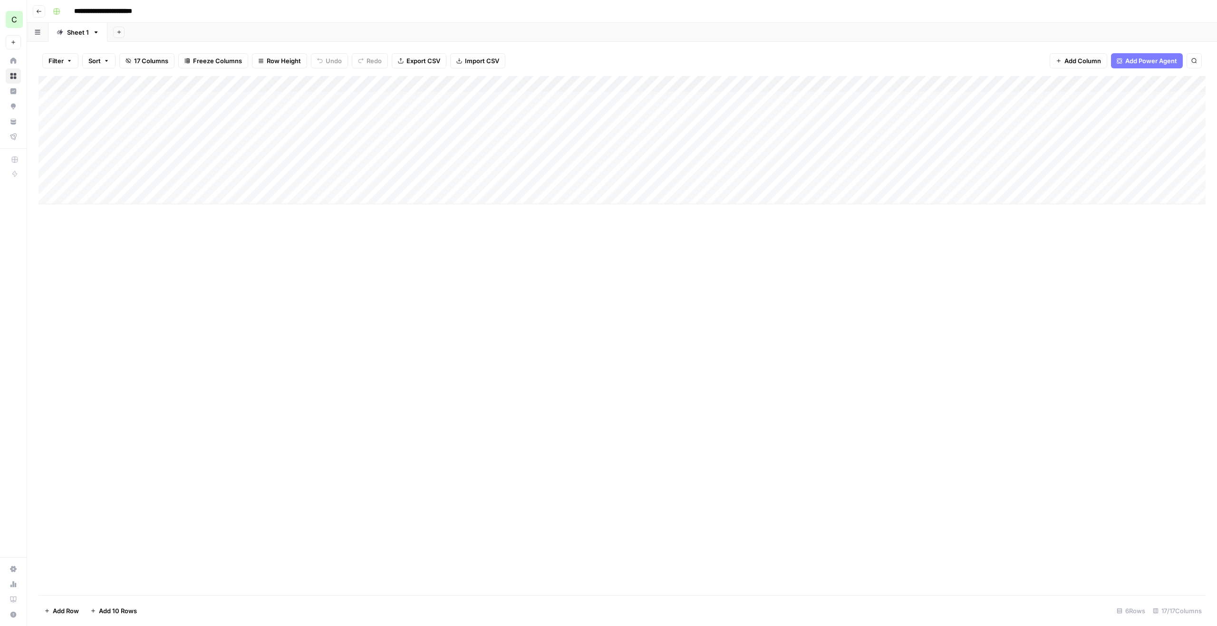
click at [100, 98] on div "Add Column" at bounding box center [622, 140] width 1167 height 128
click at [124, 128] on div "Add Column" at bounding box center [622, 140] width 1167 height 128
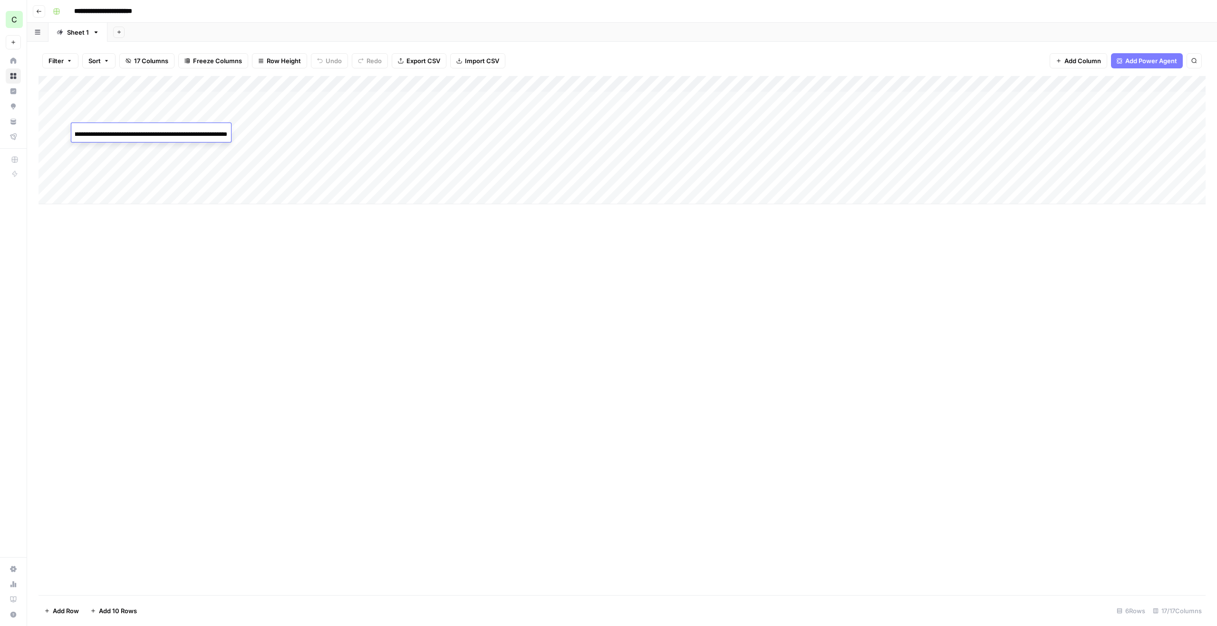
click at [123, 114] on div "Add Column" at bounding box center [622, 140] width 1167 height 128
click at [136, 98] on div "Add Column" at bounding box center [622, 140] width 1167 height 128
click at [136, 98] on input "**********" at bounding box center [151, 101] width 152 height 11
type input "**********"
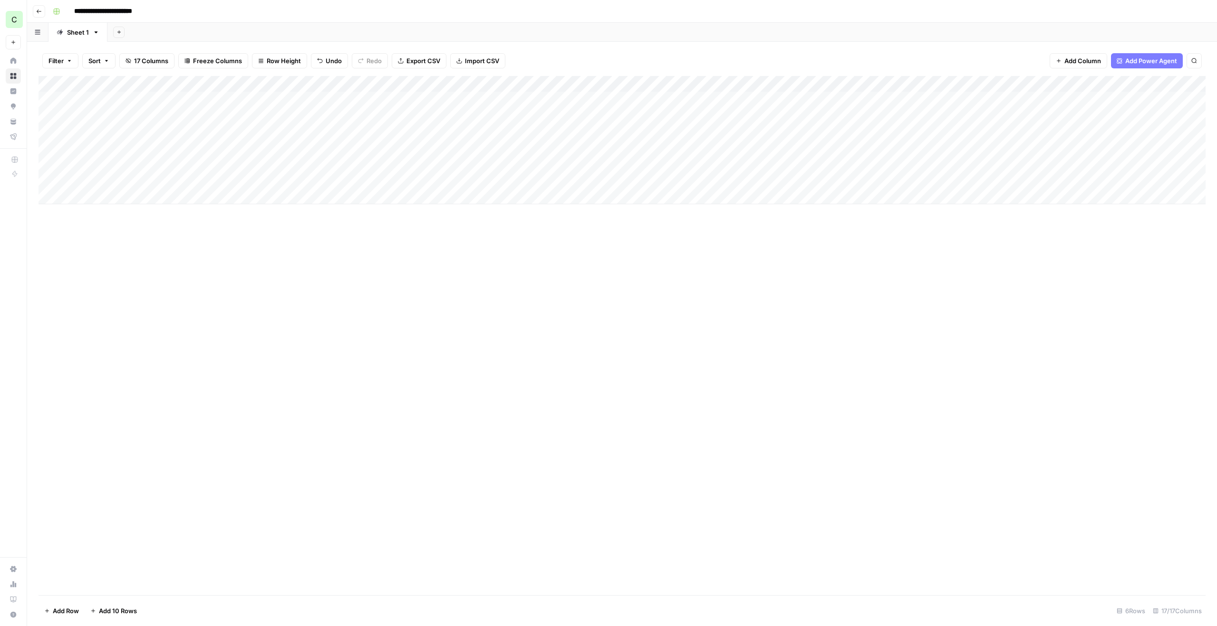
click at [312, 129] on div "Add Column" at bounding box center [622, 140] width 1167 height 128
click at [108, 102] on div "Add Column" at bounding box center [622, 140] width 1167 height 128
click at [110, 130] on div "Add Column" at bounding box center [622, 140] width 1167 height 128
click at [264, 99] on div "Add Column" at bounding box center [622, 140] width 1167 height 128
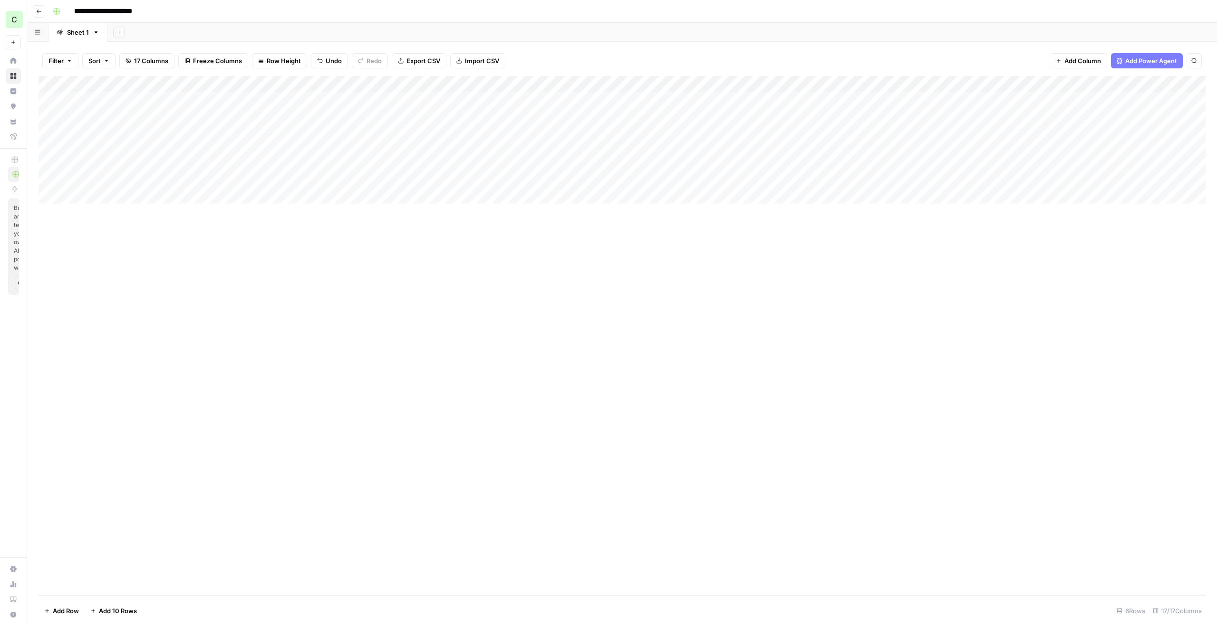
click at [95, 9] on input "**********" at bounding box center [114, 11] width 88 height 15
click at [113, 9] on input "**********" at bounding box center [114, 11] width 88 height 15
drag, startPoint x: 153, startPoint y: 10, endPoint x: 160, endPoint y: 10, distance: 6.7
click at [153, 10] on input "**********" at bounding box center [114, 11] width 88 height 15
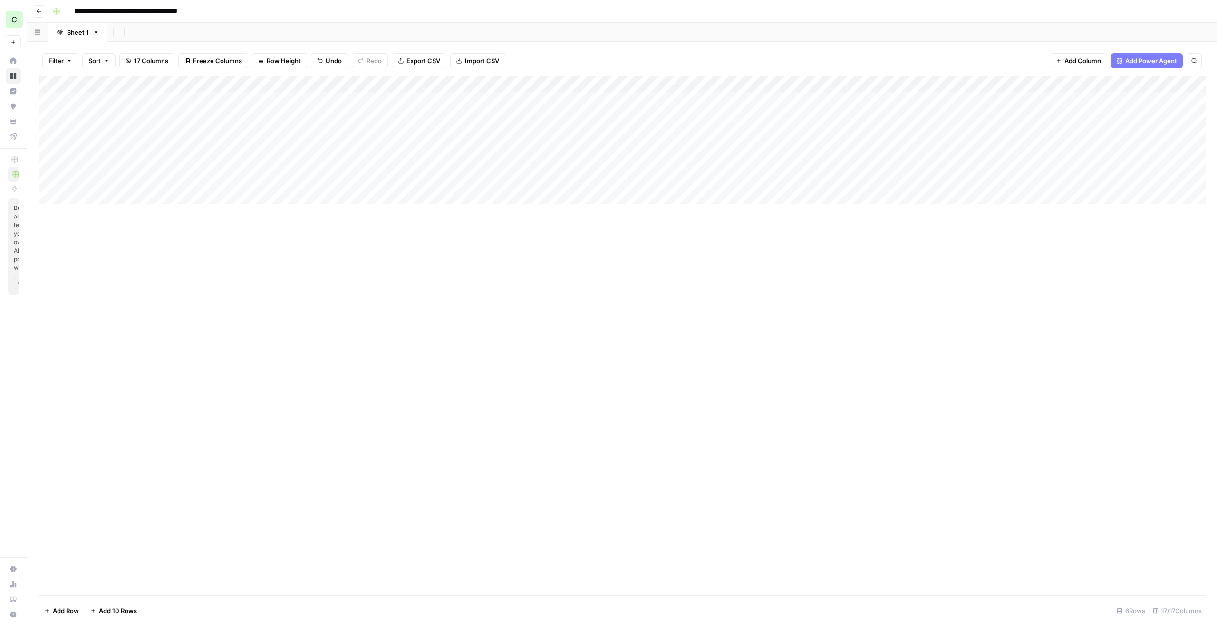
click at [206, 12] on input "**********" at bounding box center [149, 11] width 158 height 15
type input "**********"
click at [265, 8] on div "**********" at bounding box center [628, 11] width 1158 height 15
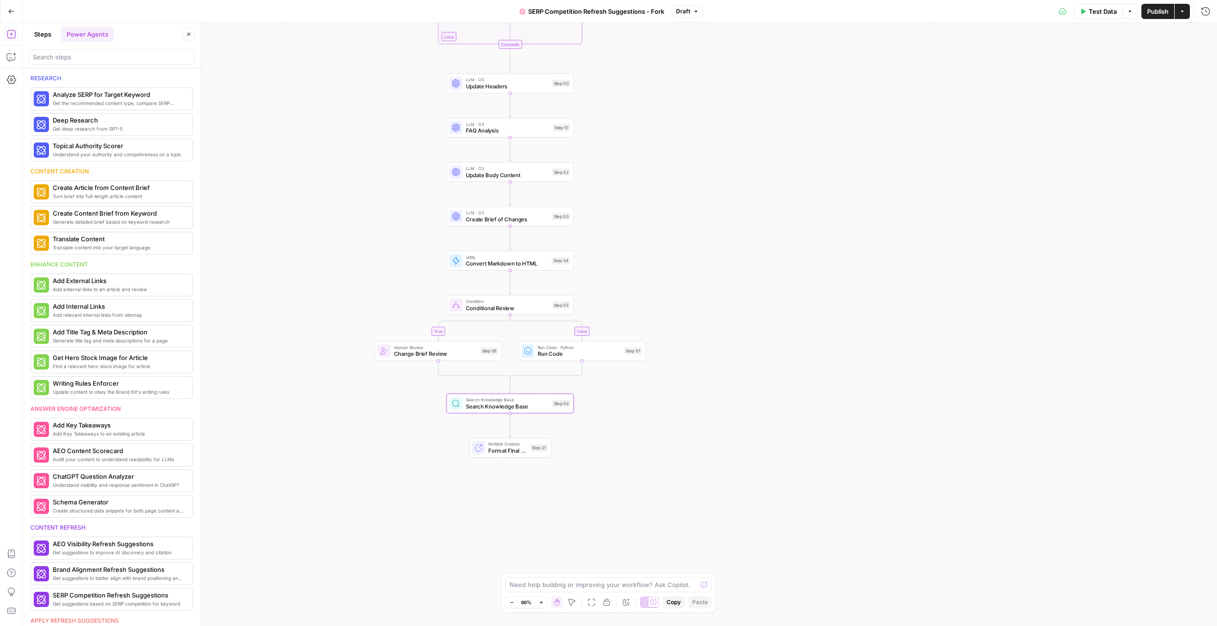
drag, startPoint x: 426, startPoint y: 235, endPoint x: 596, endPoint y: 263, distance: 172.0
click at [596, 263] on div "true false Workflow Input Settings Inputs Content Processing Convert Content Fo…" at bounding box center [620, 325] width 1194 height 604
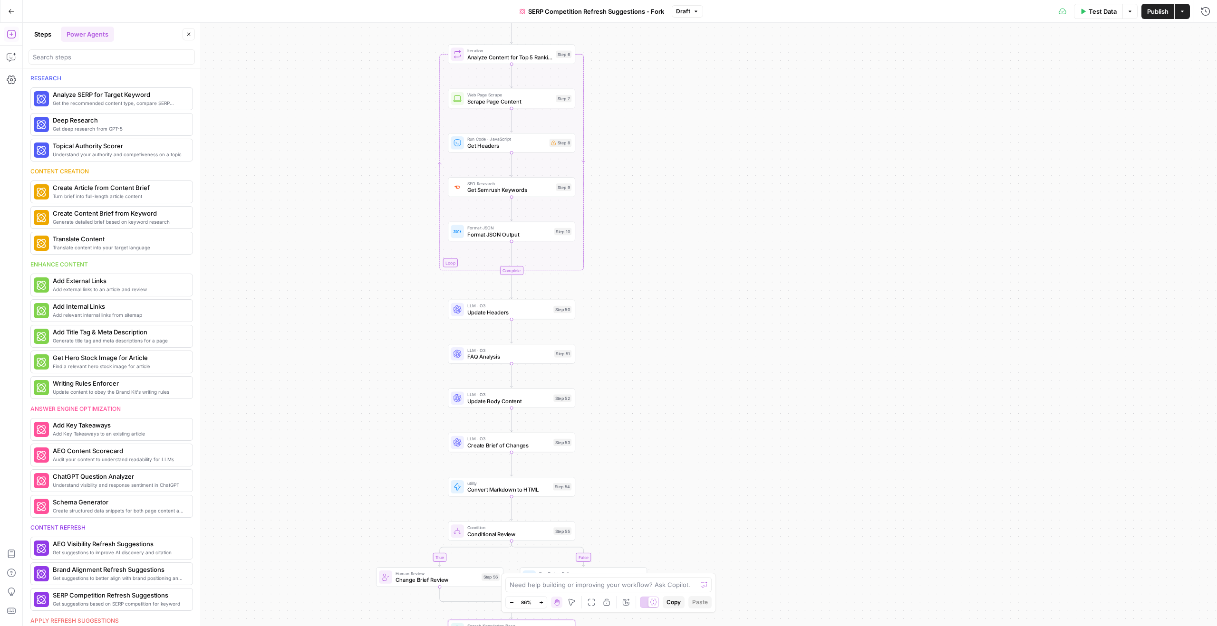
drag, startPoint x: 631, startPoint y: 202, endPoint x: 627, endPoint y: 428, distance: 225.3
click at [627, 428] on div "true false Workflow Input Settings Inputs Content Processing Convert Content Fo…" at bounding box center [620, 325] width 1194 height 604
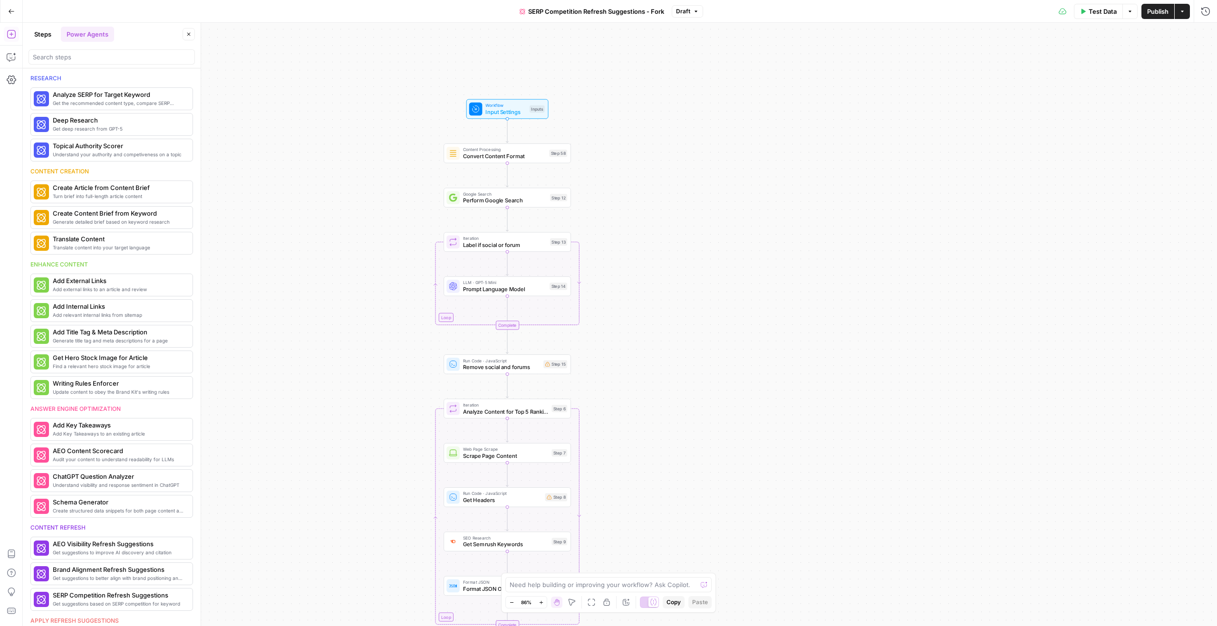
drag, startPoint x: 676, startPoint y: 189, endPoint x: 676, endPoint y: 546, distance: 357.0
click at [676, 546] on div "true false Workflow Input Settings Inputs Content Processing Convert Content Fo…" at bounding box center [620, 325] width 1194 height 604
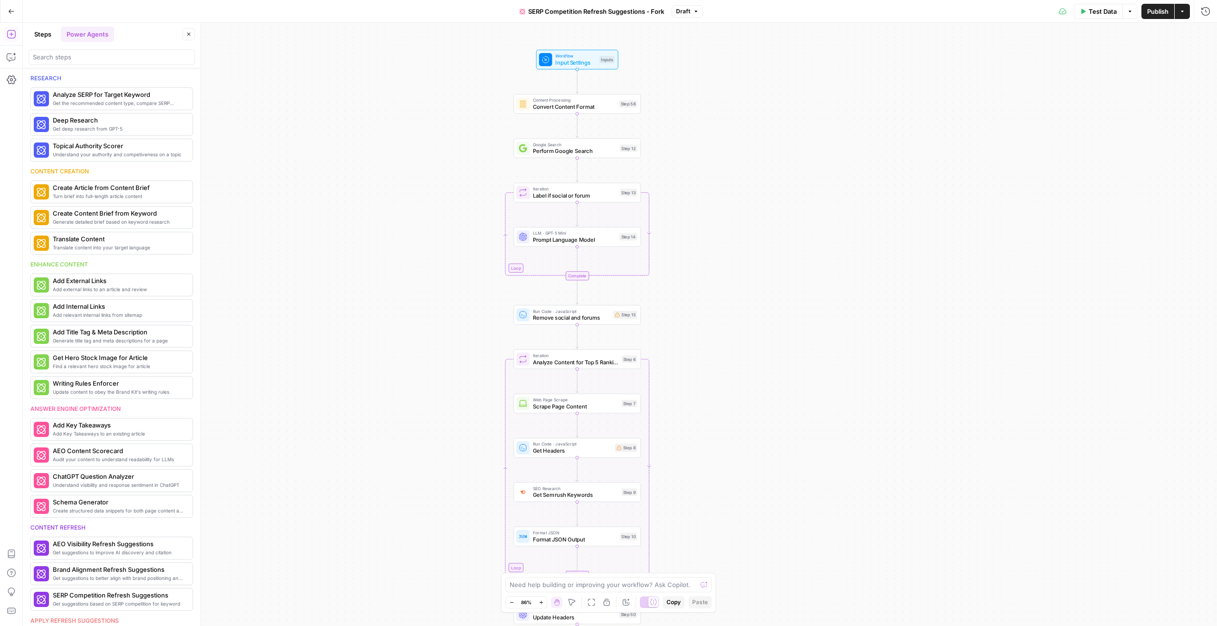
drag, startPoint x: 666, startPoint y: 388, endPoint x: 736, endPoint y: 337, distance: 86.7
click at [736, 337] on div "true false Workflow Input Settings Inputs Content Processing Convert Content Fo…" at bounding box center [620, 325] width 1194 height 604
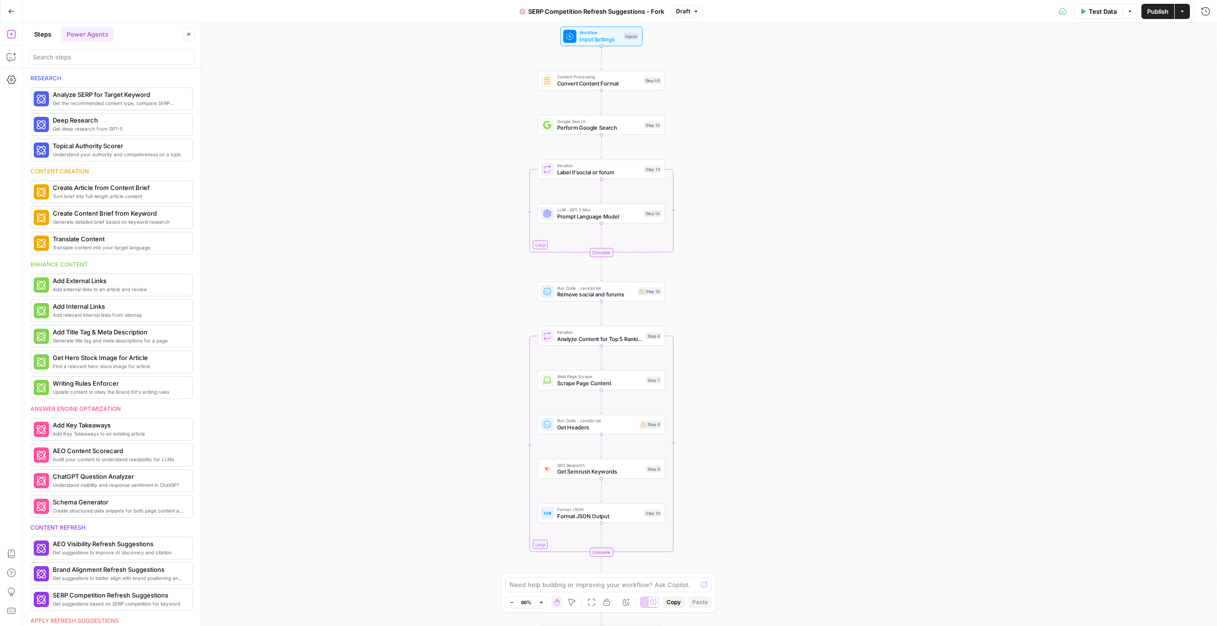
drag, startPoint x: 732, startPoint y: 298, endPoint x: 758, endPoint y: 275, distance: 34.3
click at [757, 275] on div "true false Workflow Input Settings Inputs Content Processing Convert Content Fo…" at bounding box center [620, 325] width 1194 height 604
click at [763, 278] on div "true false Workflow Input Settings Inputs Content Processing Convert Content Fo…" at bounding box center [620, 325] width 1194 height 604
click at [45, 36] on button "Steps" at bounding box center [43, 34] width 29 height 15
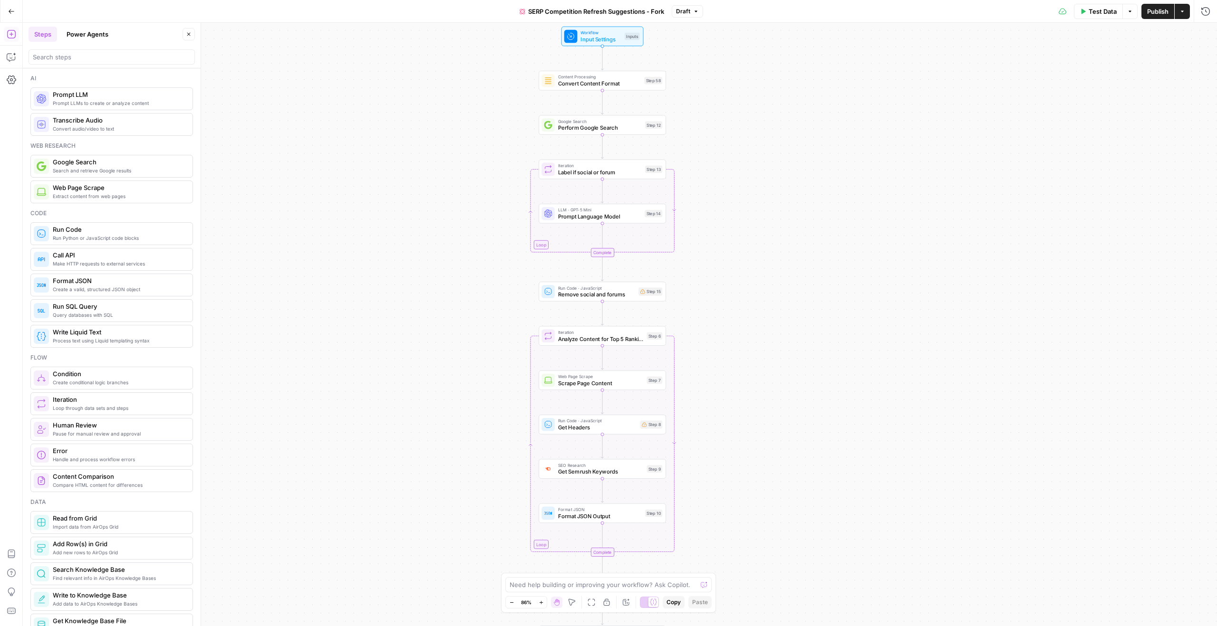
click at [75, 33] on button "Power Agents" at bounding box center [87, 34] width 53 height 15
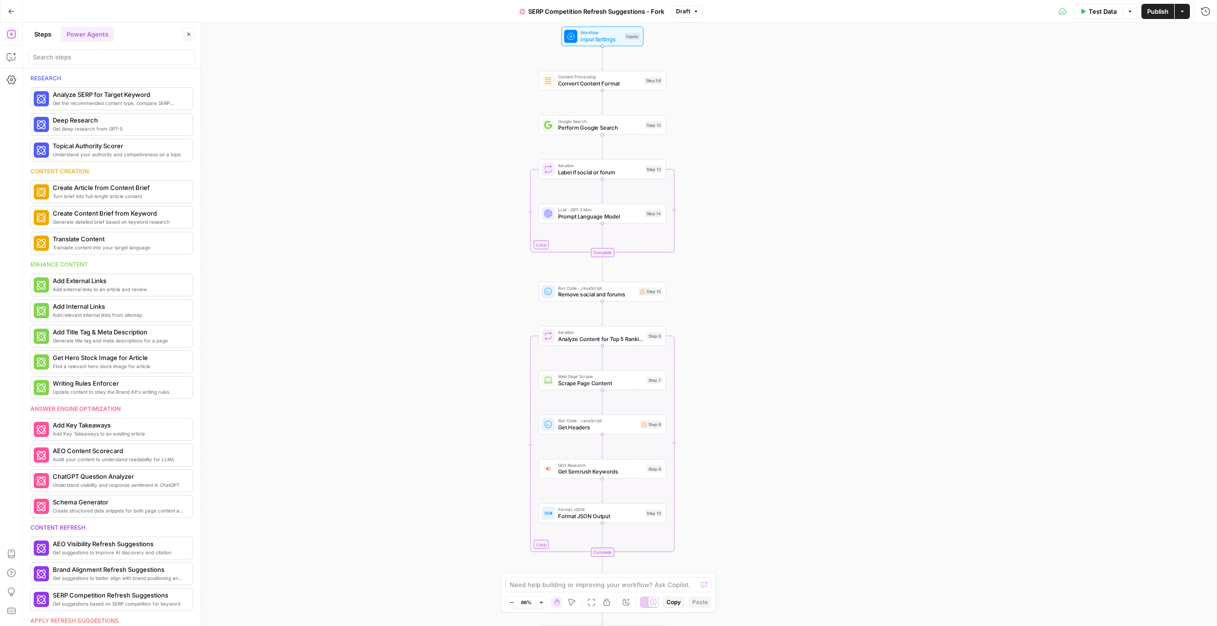
click at [51, 33] on button "Steps" at bounding box center [43, 34] width 29 height 15
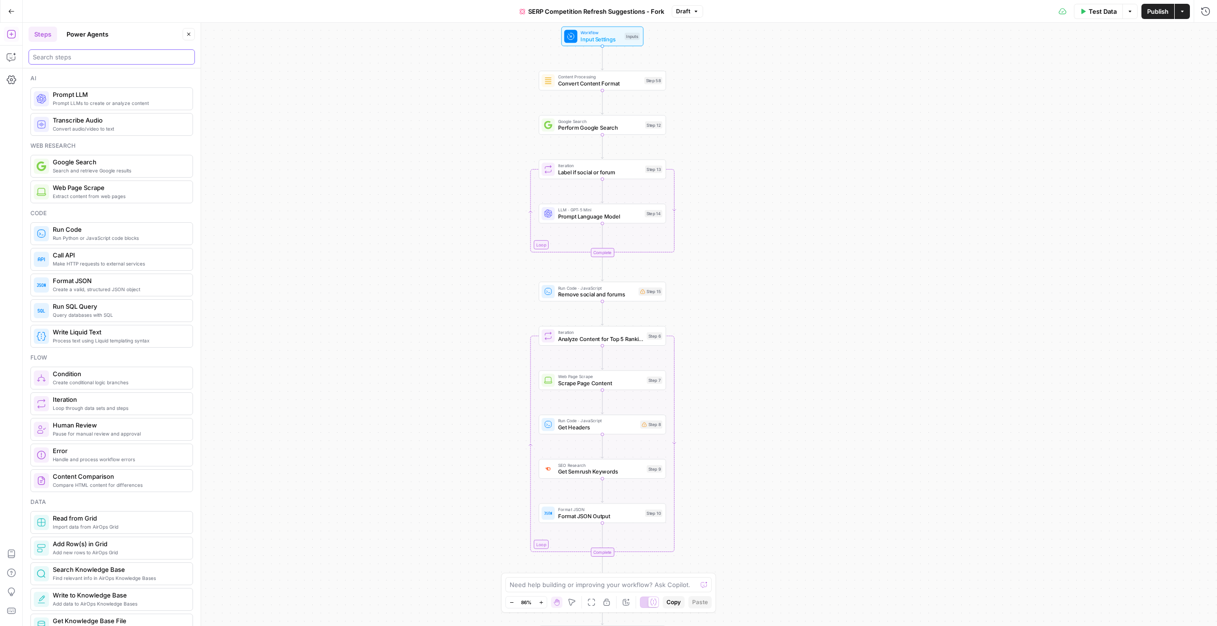
click at [122, 58] on input "search" at bounding box center [112, 57] width 158 height 10
click at [185, 34] on button "Close" at bounding box center [189, 34] width 12 height 12
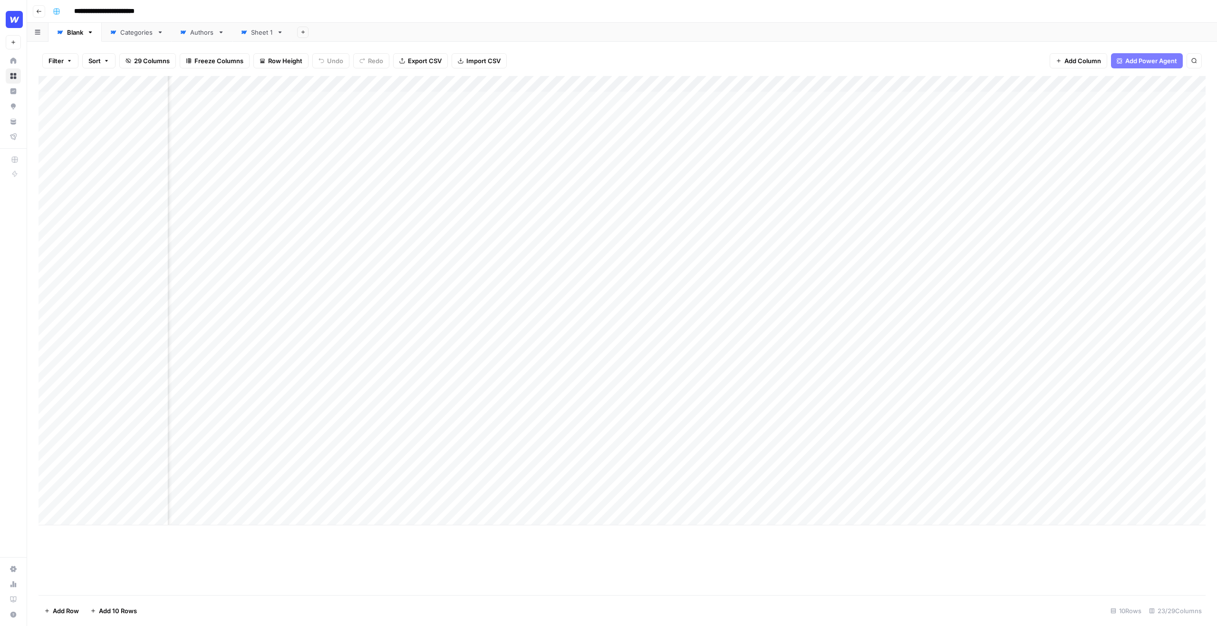
scroll to position [0, 1001]
click at [181, 11] on input "**********" at bounding box center [158, 11] width 176 height 15
click at [180, 10] on input "**********" at bounding box center [158, 11] width 176 height 15
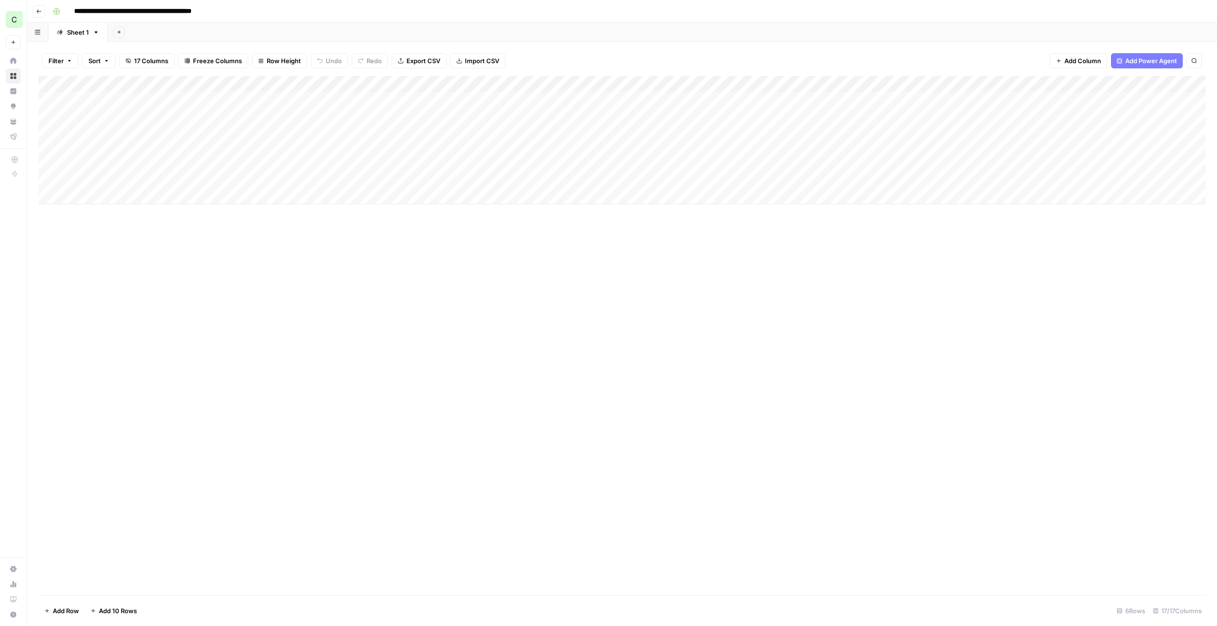
click at [186, 10] on input "**********" at bounding box center [158, 11] width 176 height 15
click at [204, 10] on input "**********" at bounding box center [158, 11] width 176 height 15
click at [298, 8] on div "**********" at bounding box center [628, 11] width 1158 height 15
click at [163, 6] on input "**********" at bounding box center [158, 11] width 176 height 15
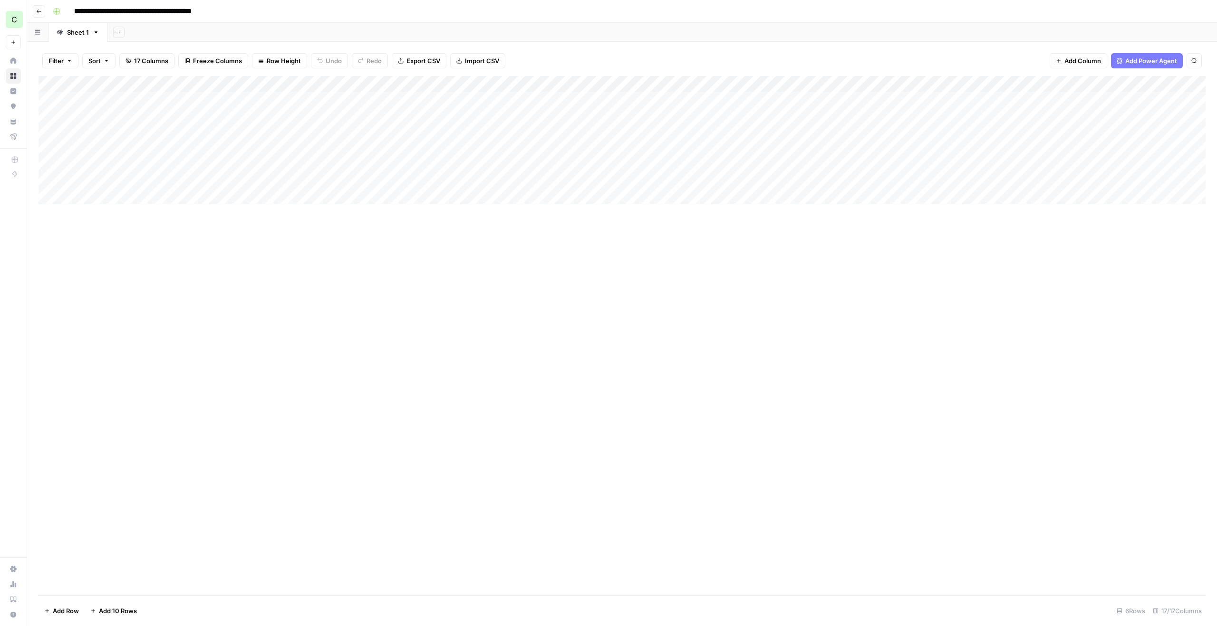
click at [163, 6] on input "**********" at bounding box center [158, 11] width 176 height 15
click at [164, 9] on input "**********" at bounding box center [158, 11] width 176 height 15
type input "**********"
click at [264, 11] on div "**********" at bounding box center [628, 11] width 1158 height 15
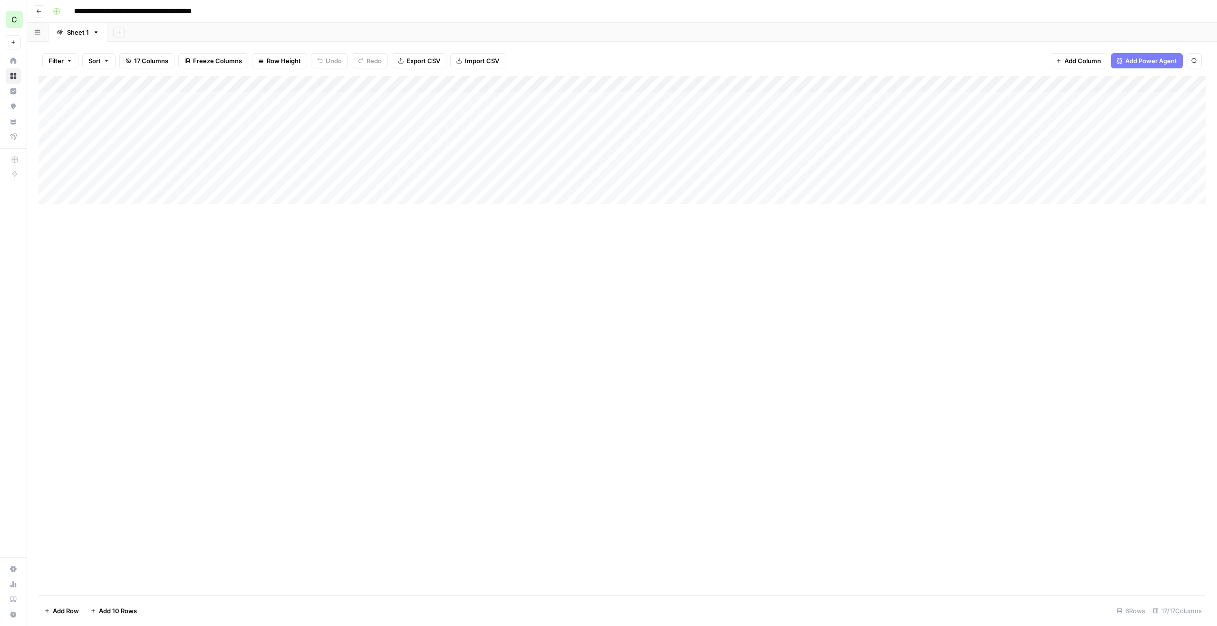
click at [250, 99] on div "Add Column" at bounding box center [622, 140] width 1167 height 128
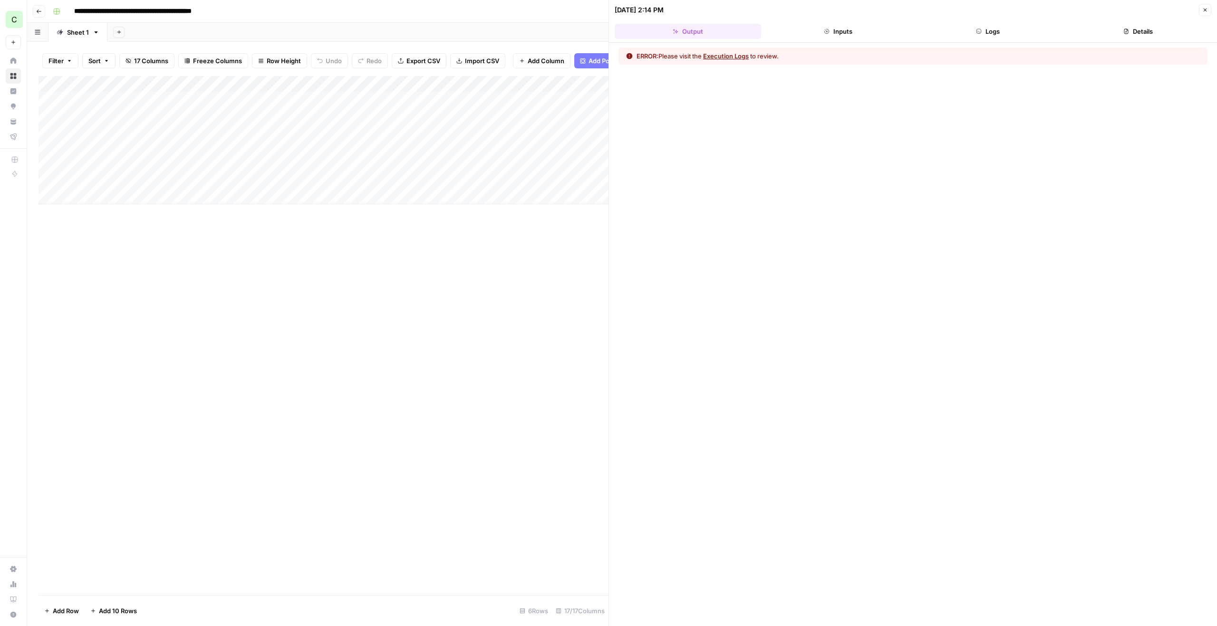
click at [740, 51] on div "ERROR: Please visit the Execution Logs to review." at bounding box center [912, 56] width 589 height 17
click at [740, 52] on button "Execution Logs" at bounding box center [726, 56] width 46 height 10
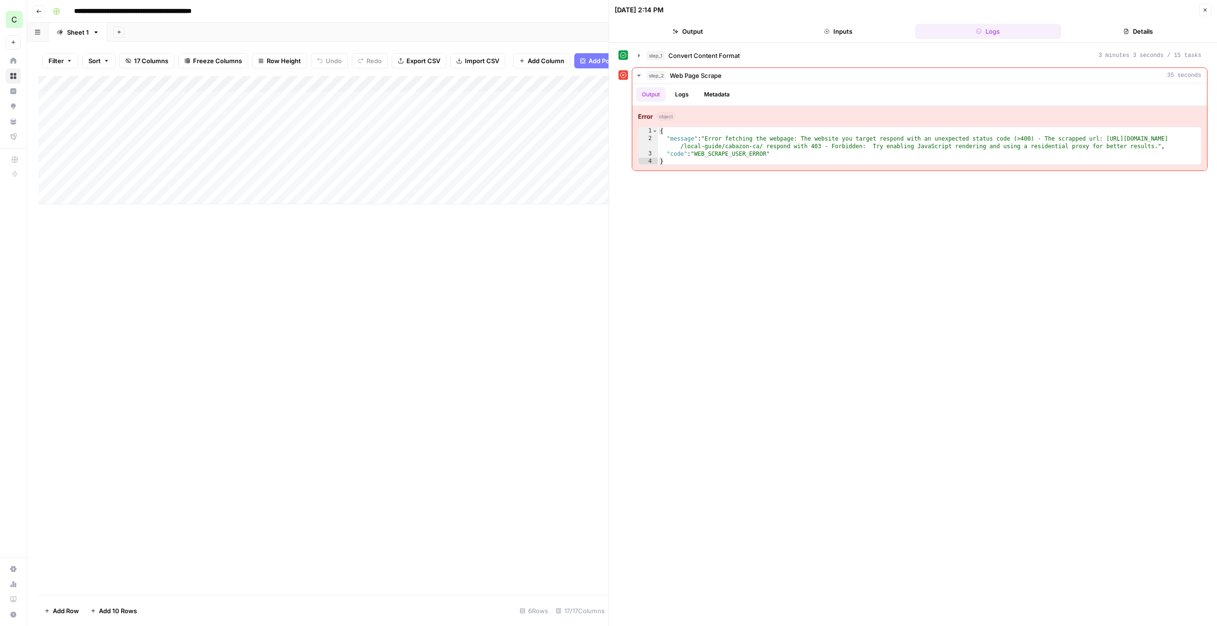
click at [831, 33] on button "Inputs" at bounding box center [838, 31] width 146 height 15
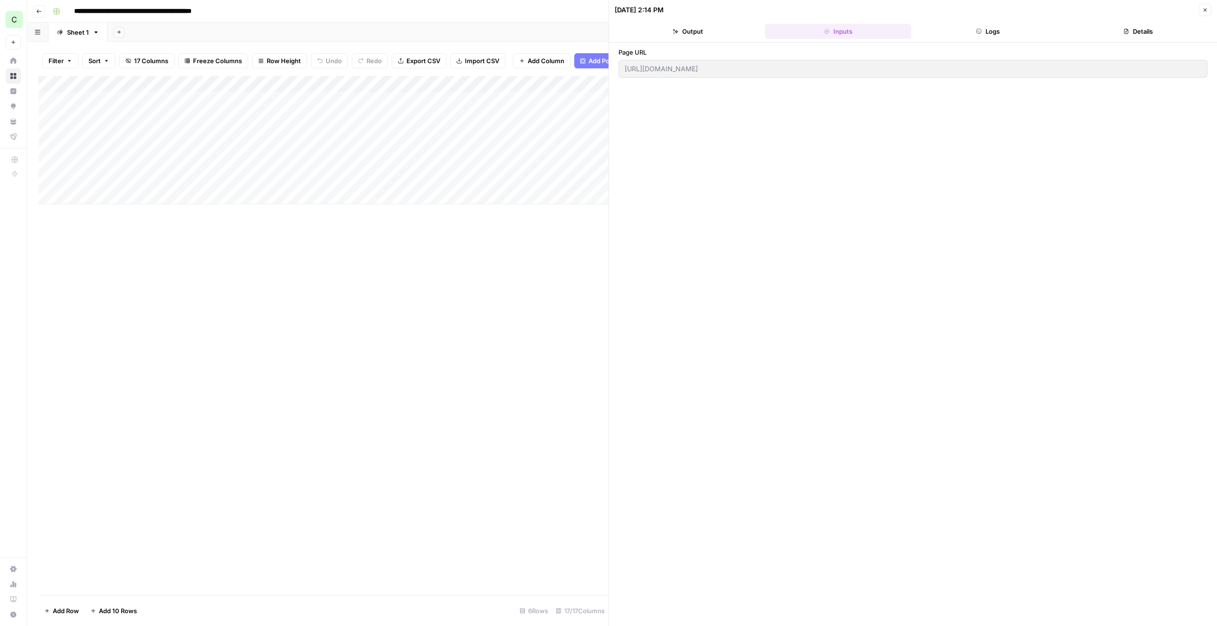
click at [740, 27] on button "Output" at bounding box center [688, 31] width 146 height 15
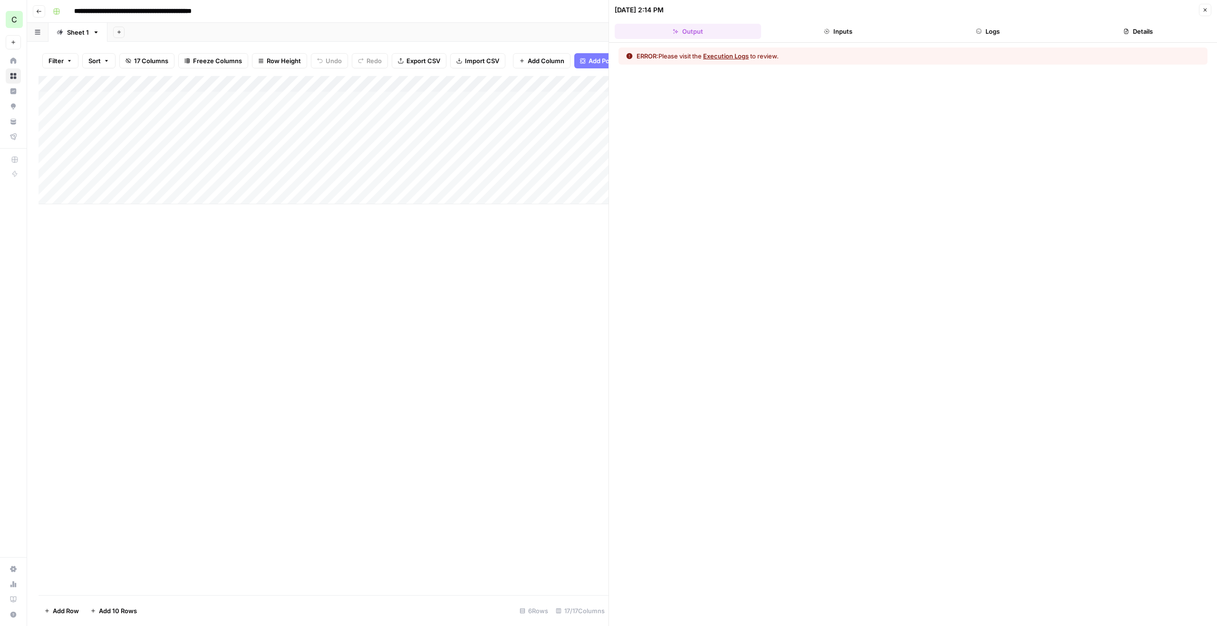
click at [1204, 13] on button "Close" at bounding box center [1205, 10] width 12 height 12
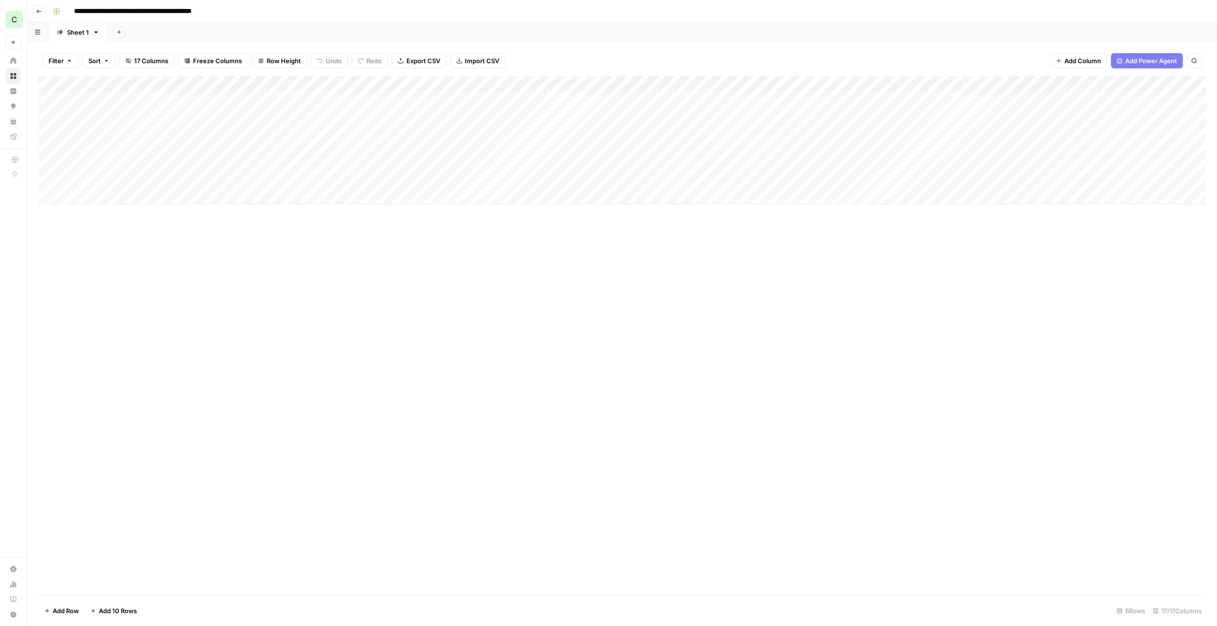
click at [254, 83] on div "Add Column" at bounding box center [622, 140] width 1167 height 128
click at [217, 178] on span "Fork Power Agent" at bounding box center [217, 178] width 83 height 10
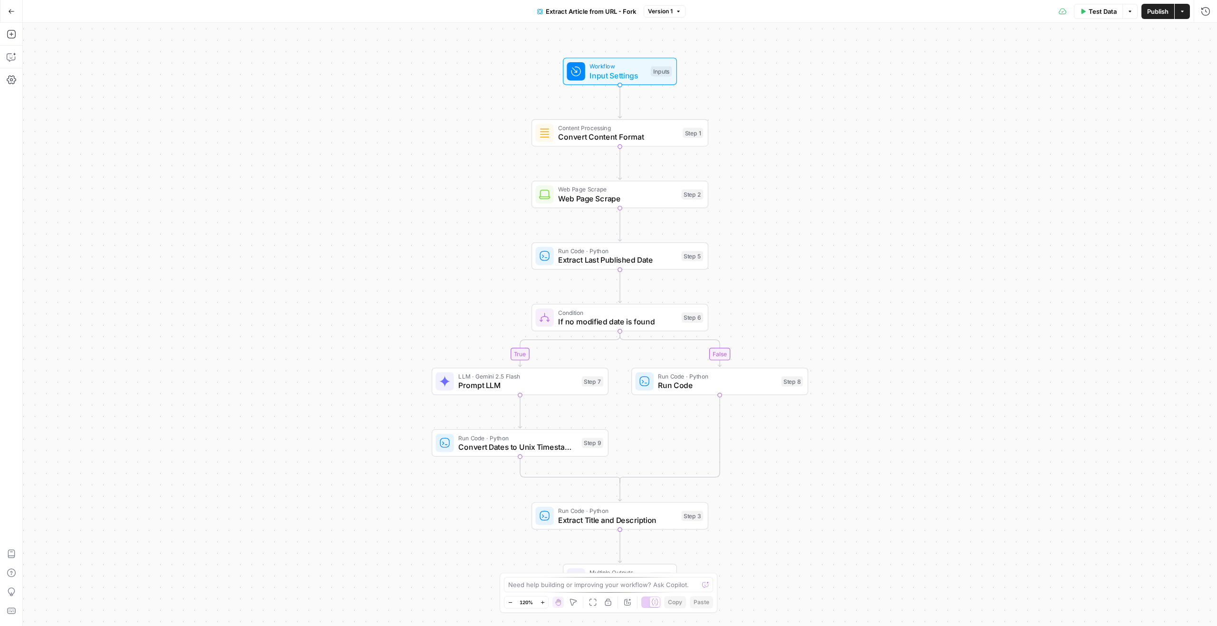
click at [1107, 12] on span "Test Data" at bounding box center [1102, 12] width 28 height 10
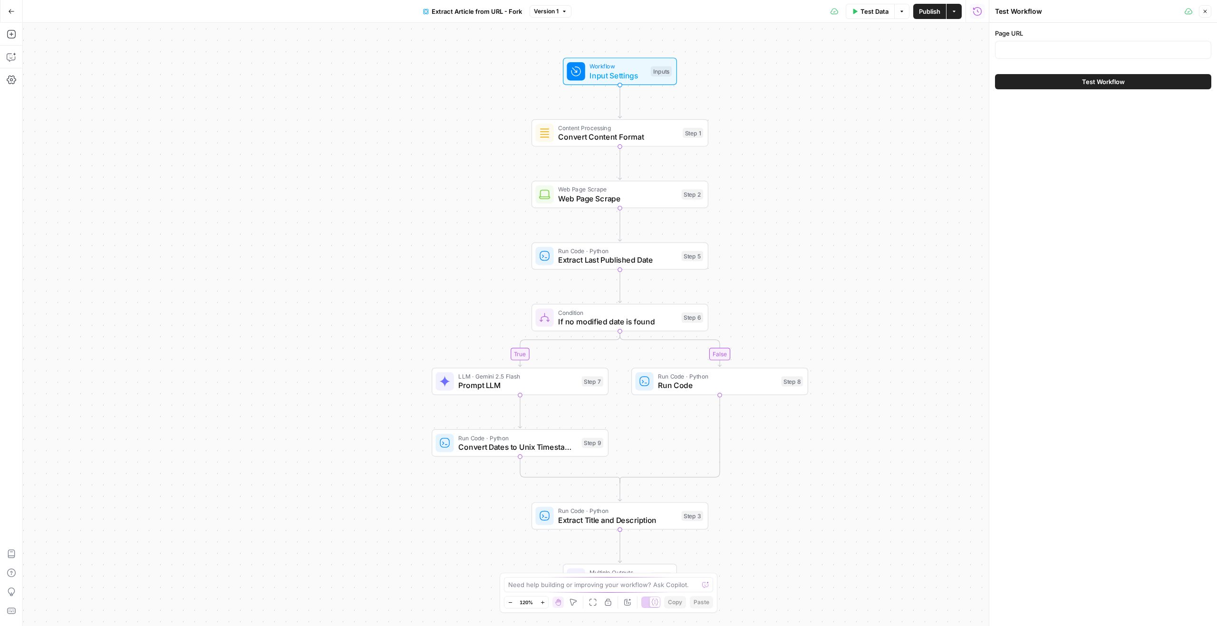
click at [1081, 56] on div at bounding box center [1103, 50] width 216 height 18
paste input "- Prepare for demos later this week - Follow ups"
type input "- Prepare for demos later this week - Follow ups"
paste input "https://www.homes.com/local-guide/cabazon-ca/"
type input "https://www.homes.com/local-guide/cabazon-ca/"
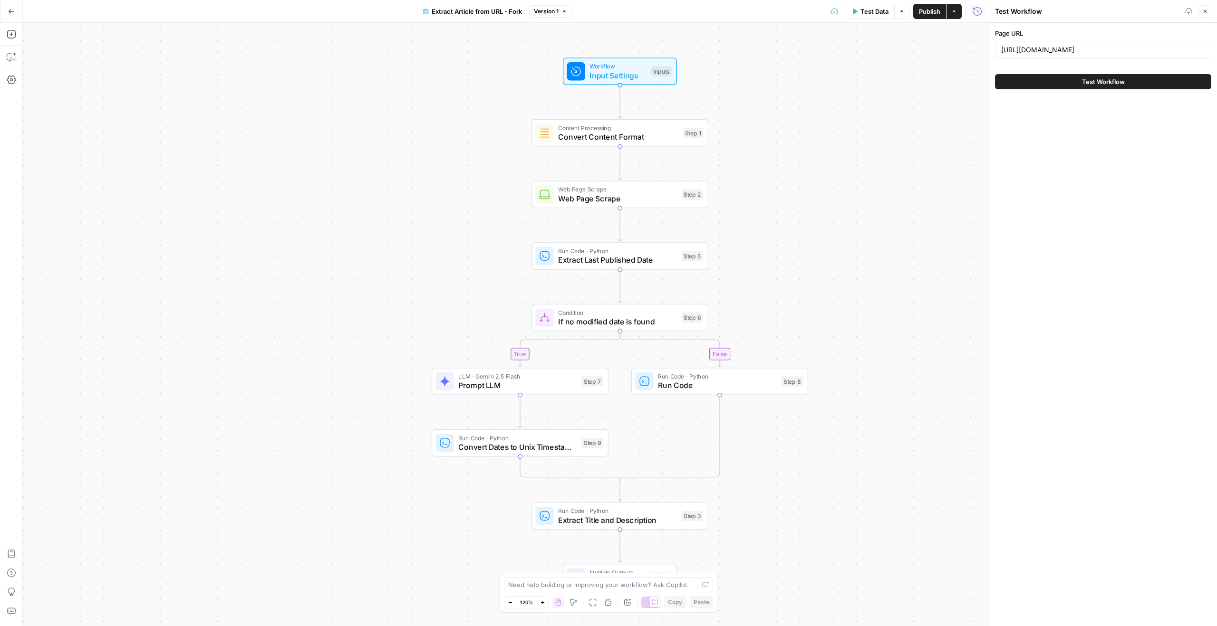
click at [1069, 77] on button "Test Workflow" at bounding box center [1103, 81] width 216 height 15
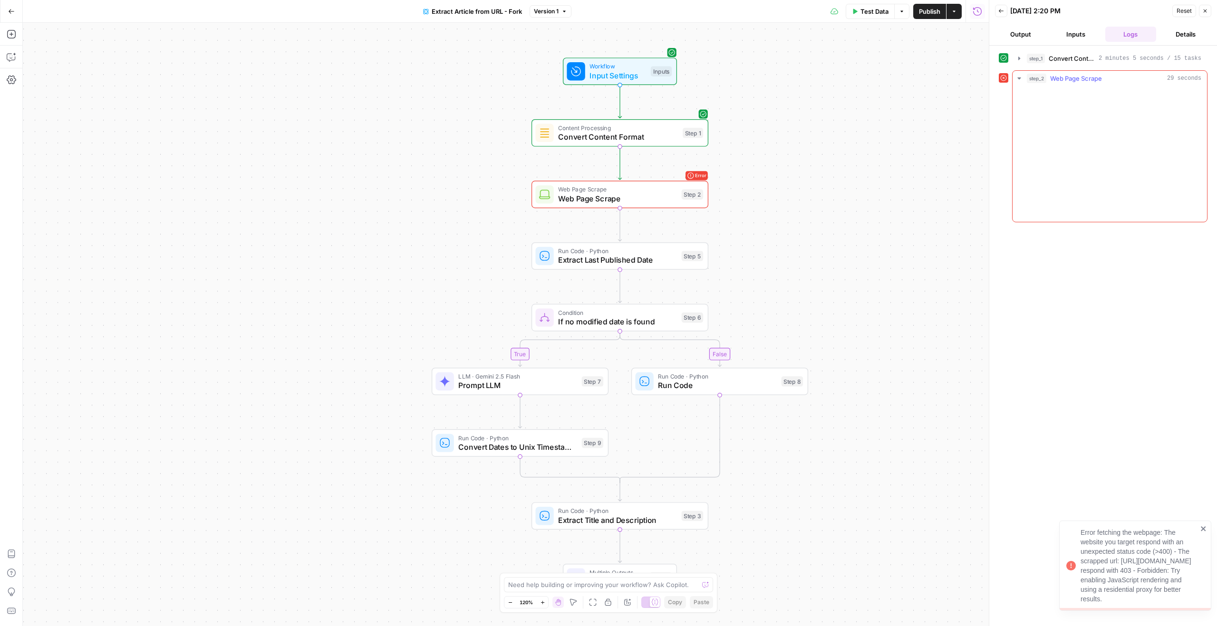
click at [1020, 78] on icon "button" at bounding box center [1018, 78] width 3 height 2
click at [1019, 78] on icon "button" at bounding box center [1019, 78] width 2 height 3
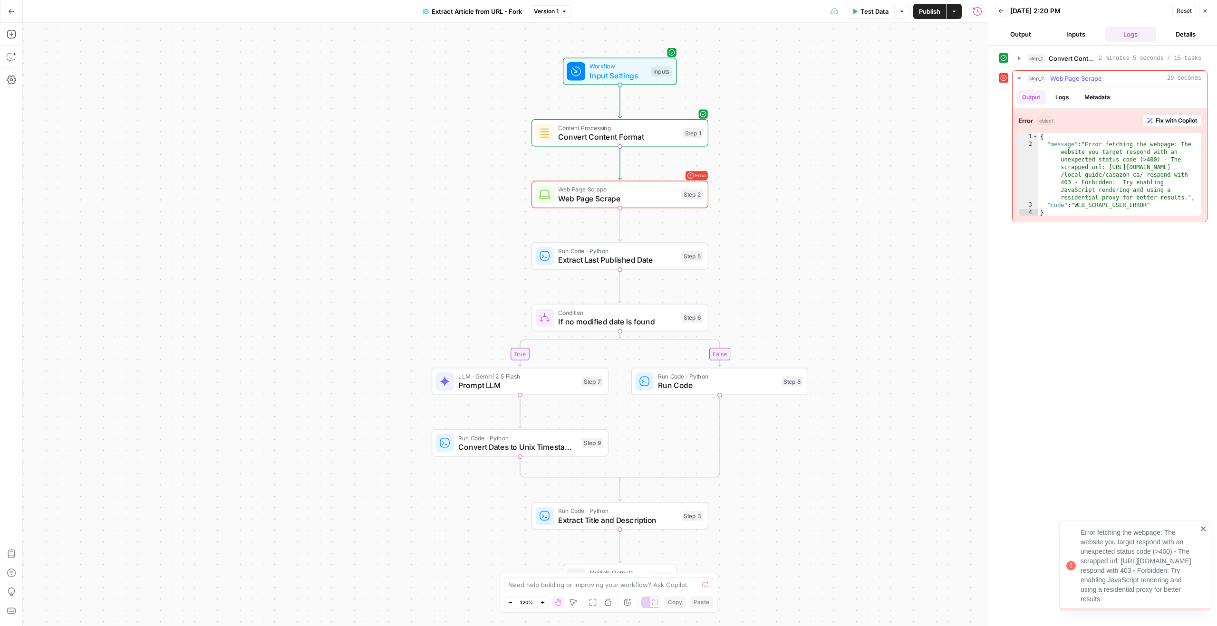
click at [1165, 120] on span "Fix with Copilot" at bounding box center [1175, 120] width 41 height 9
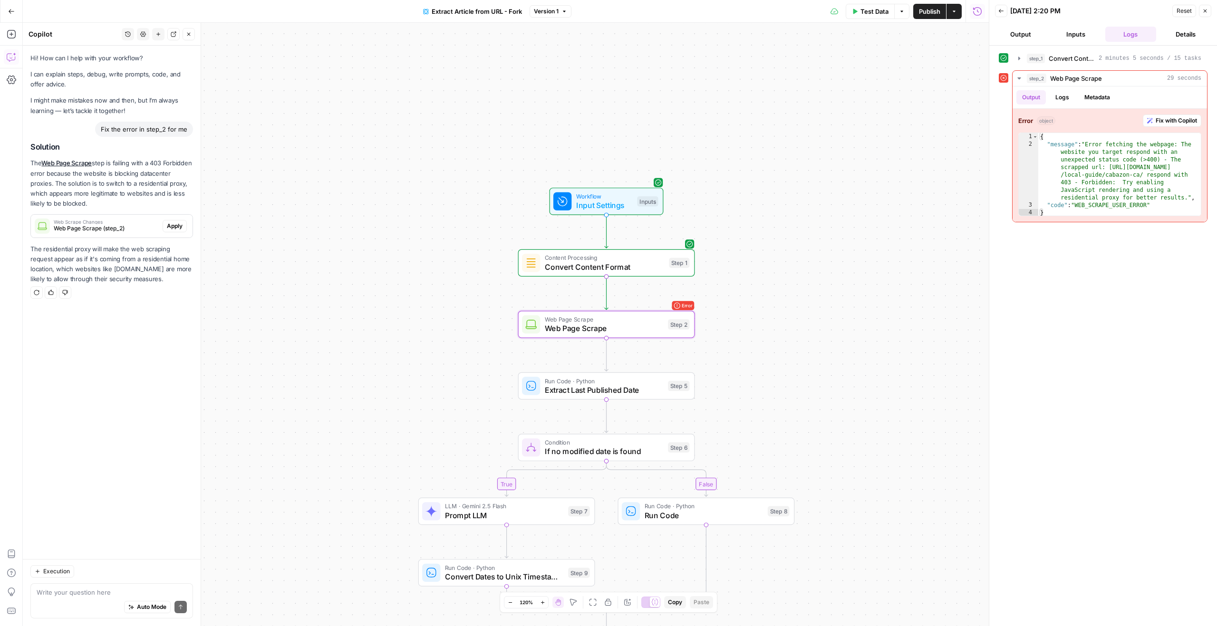
click at [175, 225] on span "Apply" at bounding box center [175, 226] width 16 height 9
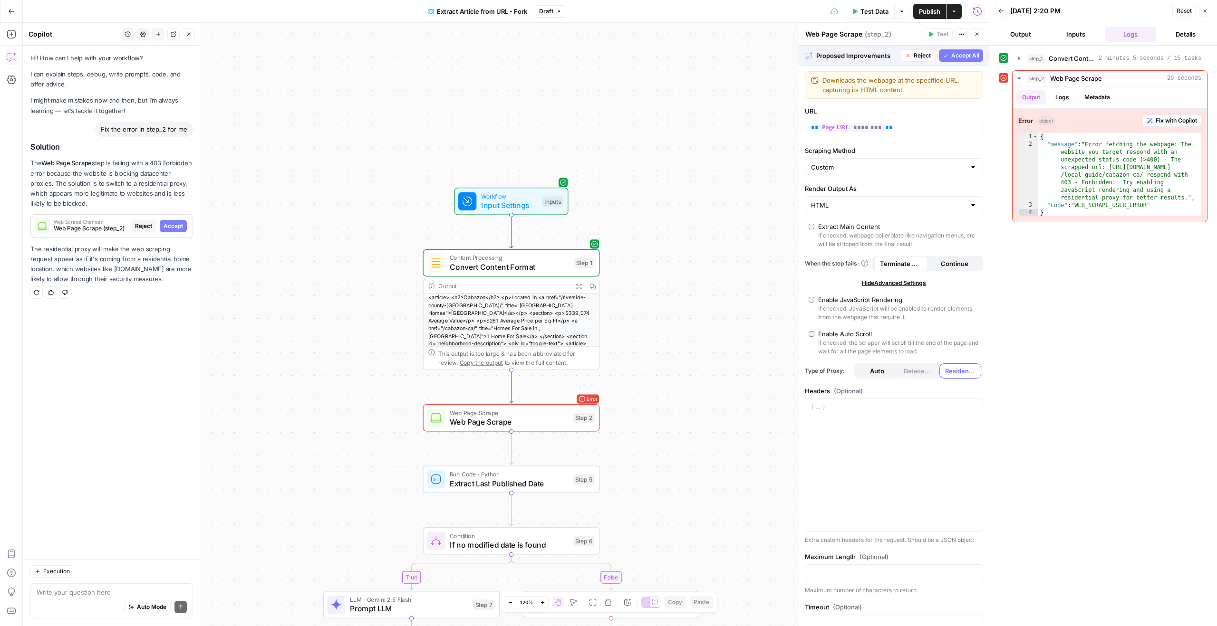
click at [963, 53] on span "Accept All" at bounding box center [965, 55] width 28 height 9
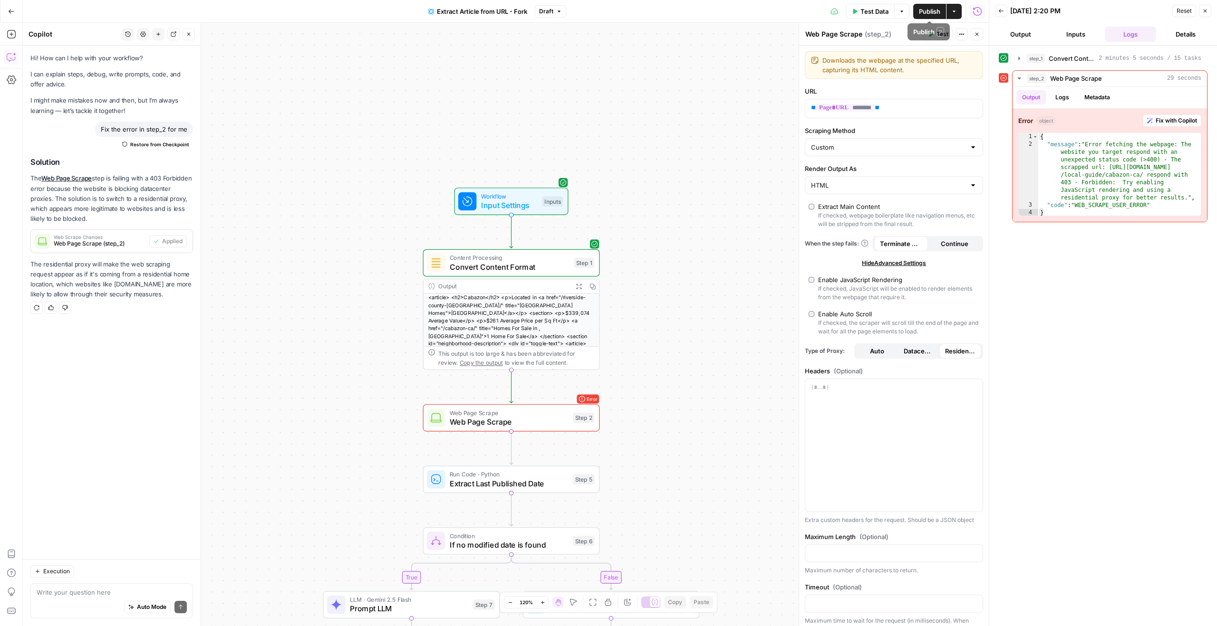
click at [881, 10] on span "Test Data" at bounding box center [874, 12] width 28 height 10
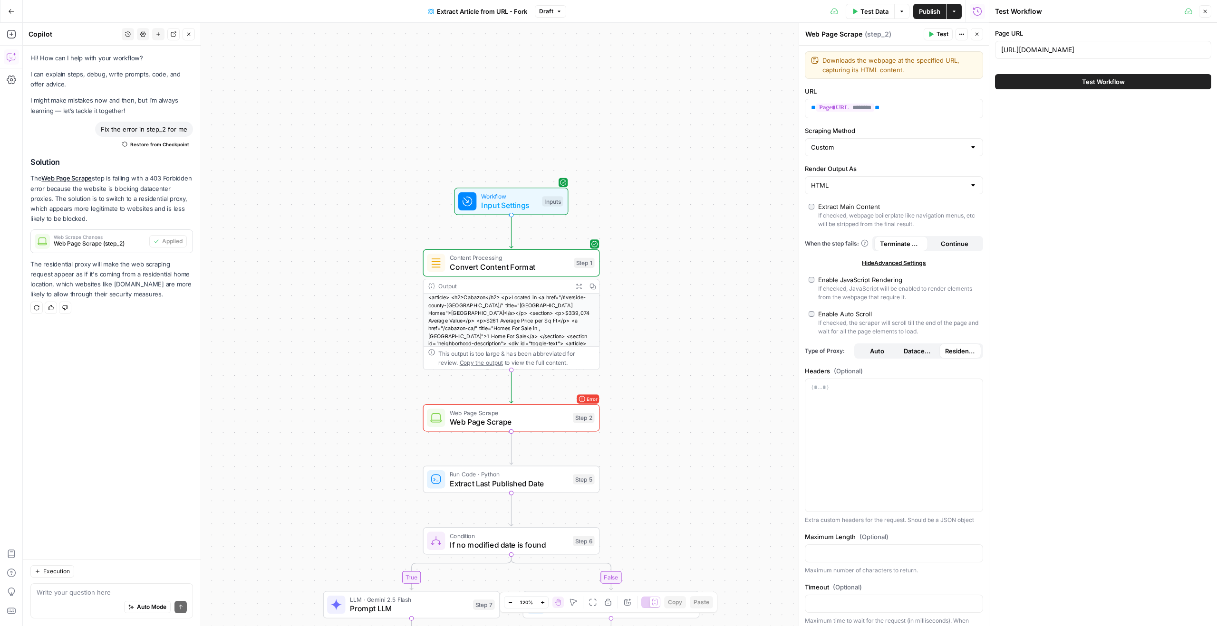
click at [1056, 76] on button "Test Workflow" at bounding box center [1103, 81] width 216 height 15
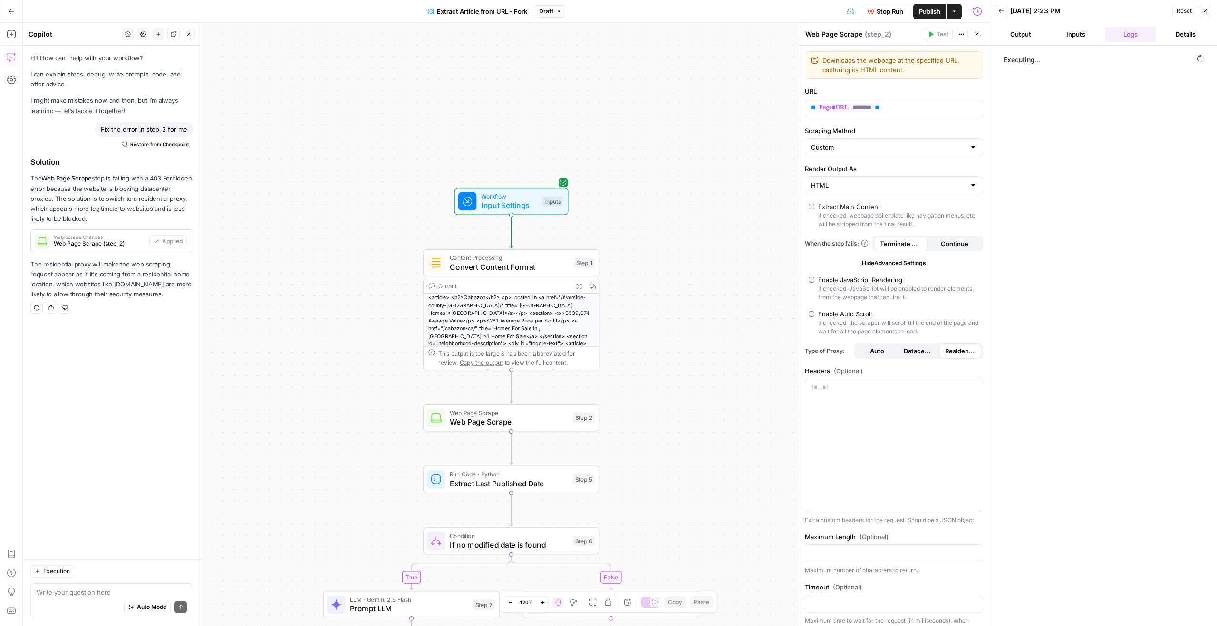
click at [1110, 614] on div "Executing..." at bounding box center [1103, 335] width 209 height 571
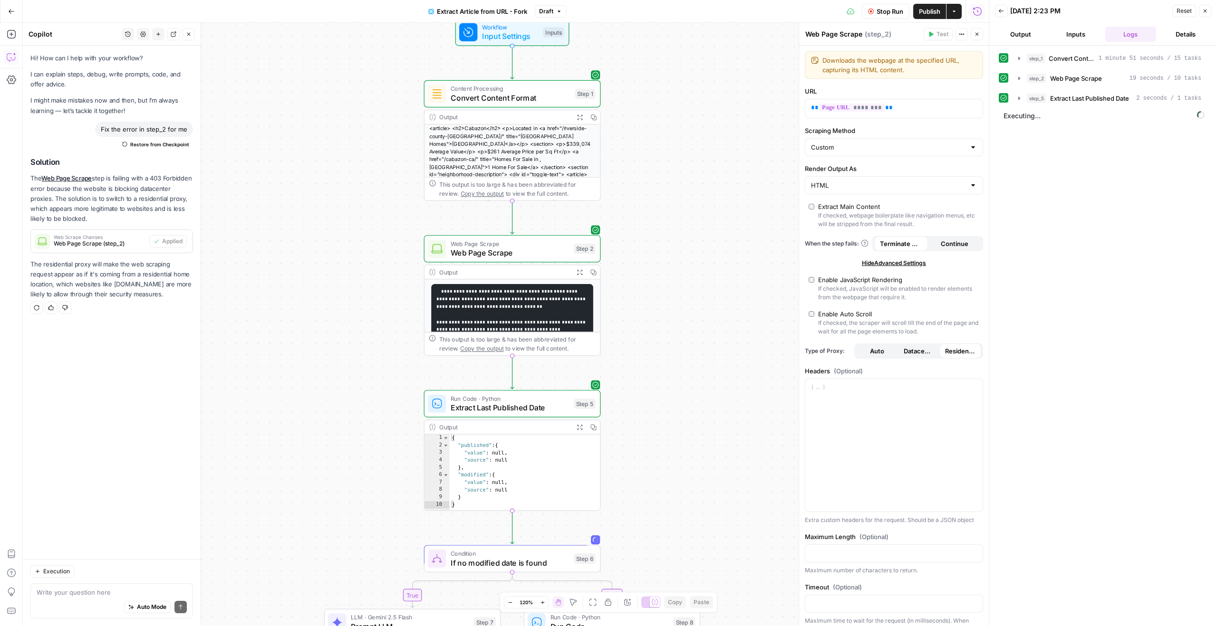
click at [1203, 11] on icon "button" at bounding box center [1205, 11] width 6 height 6
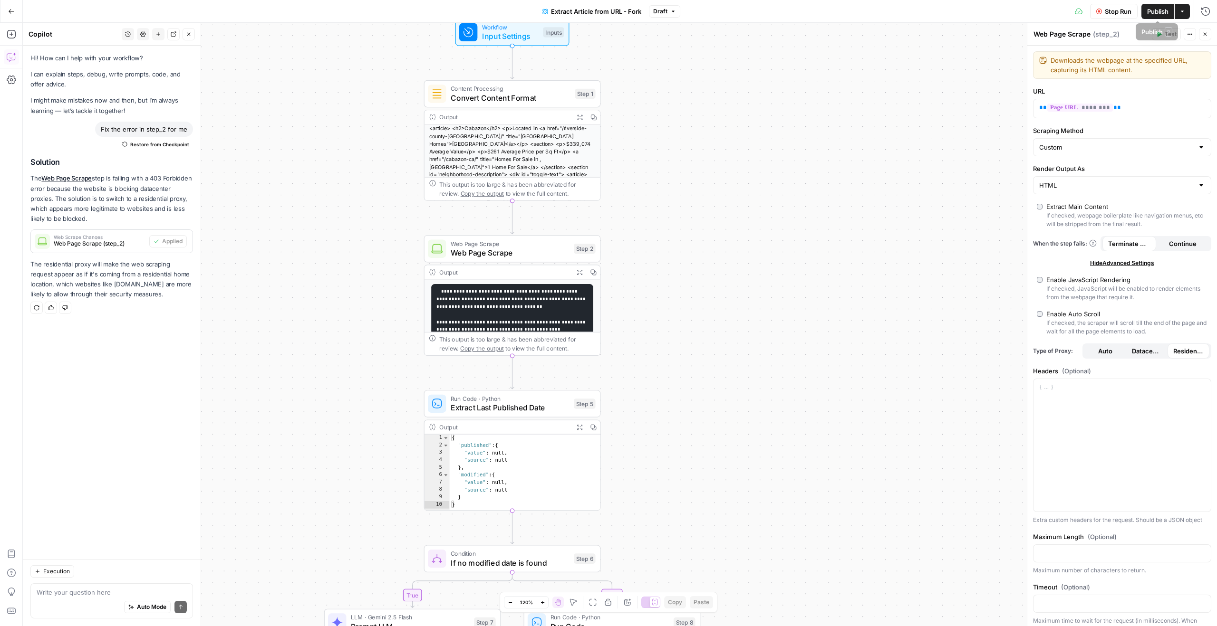
click at [1121, 7] on span "Stop Run" at bounding box center [1118, 12] width 27 height 10
click at [1165, 9] on span "Publish" at bounding box center [1157, 12] width 21 height 10
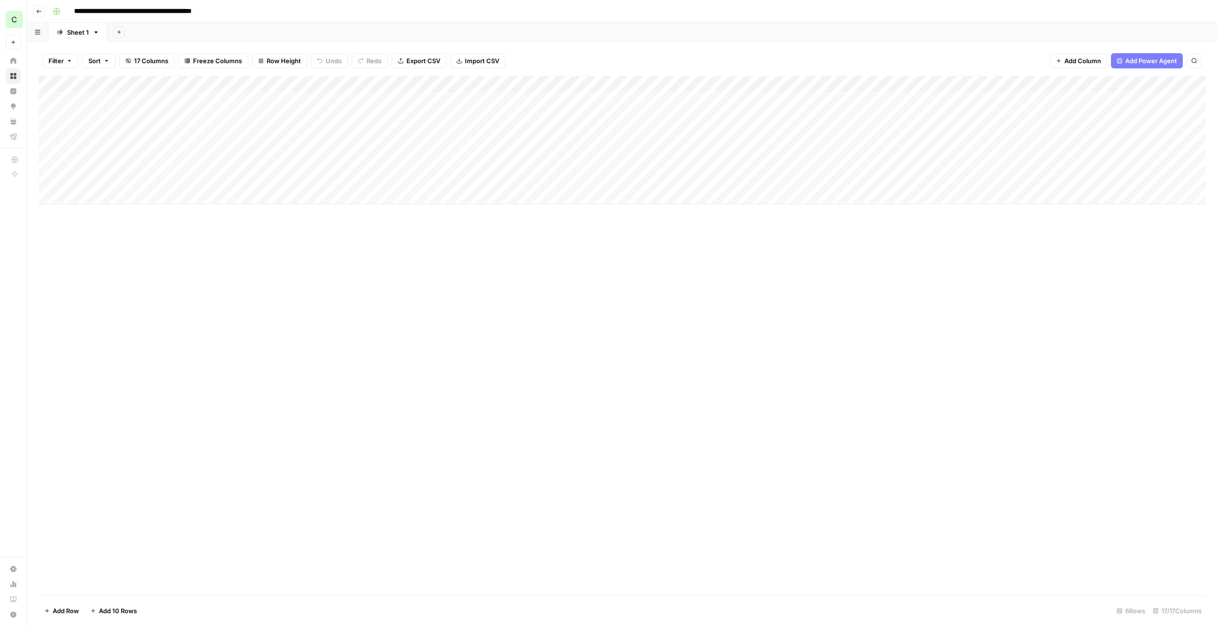
click at [270, 82] on div "Add Column" at bounding box center [622, 140] width 1167 height 128
click at [220, 107] on input "Extract Article from URL - Fork" at bounding box center [214, 107] width 96 height 10
drag, startPoint x: 238, startPoint y: 107, endPoint x: 297, endPoint y: 106, distance: 58.5
click at [297, 106] on body "**********" at bounding box center [608, 313] width 1217 height 626
type input "Extract Article from URL"
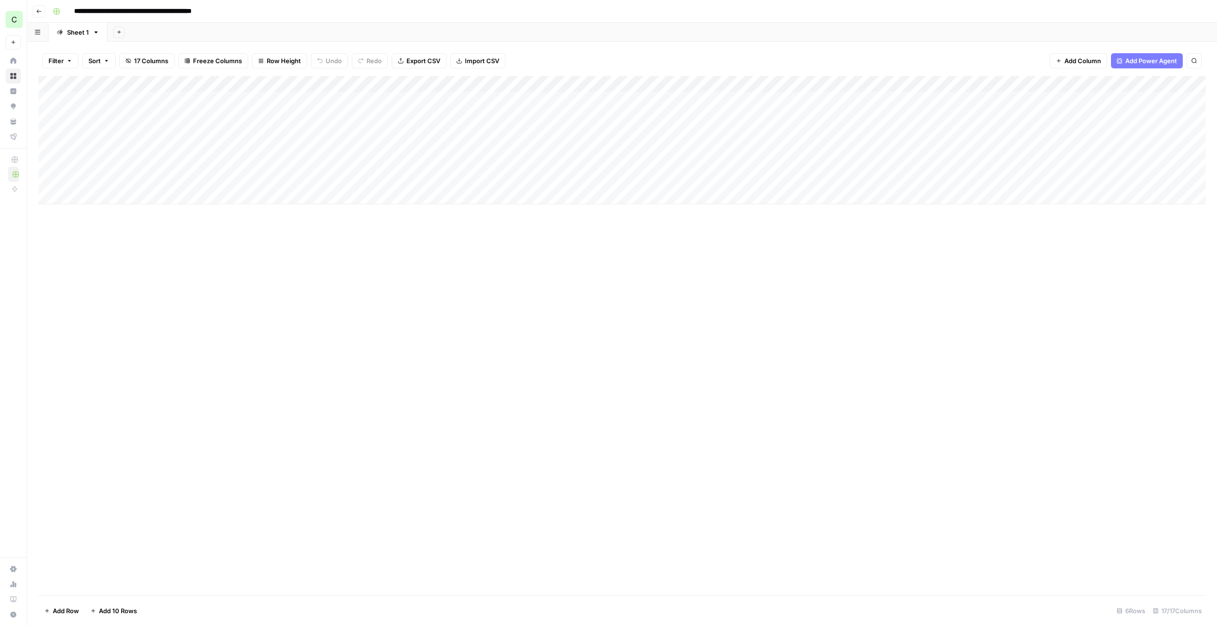
click at [262, 99] on div "Add Column" at bounding box center [622, 140] width 1167 height 128
click at [673, 99] on div "Add Column" at bounding box center [622, 140] width 1167 height 128
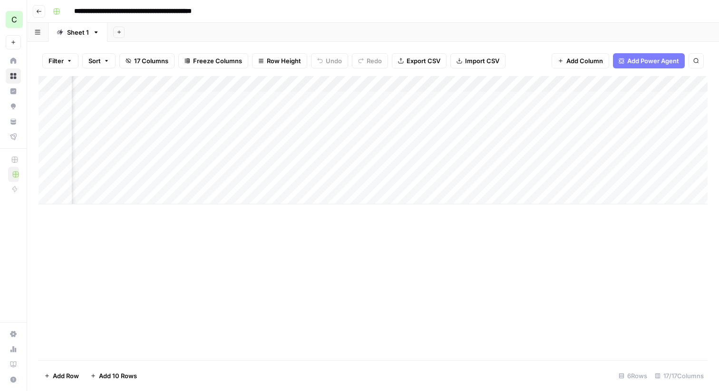
scroll to position [0, 573]
click at [449, 99] on div "Add Column" at bounding box center [373, 140] width 669 height 128
click at [430, 100] on div "Add Column" at bounding box center [373, 140] width 669 height 128
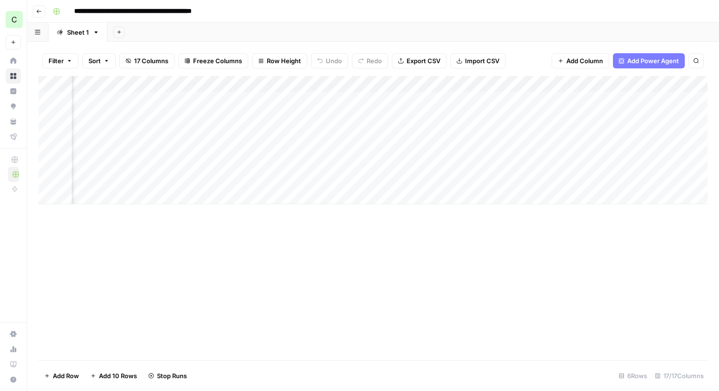
click at [412, 99] on div "Add Column" at bounding box center [373, 140] width 669 height 128
click at [457, 99] on div "Add Column" at bounding box center [373, 140] width 669 height 128
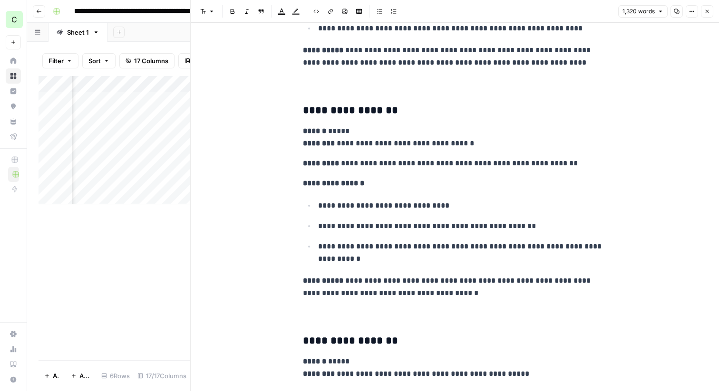
scroll to position [2944, 0]
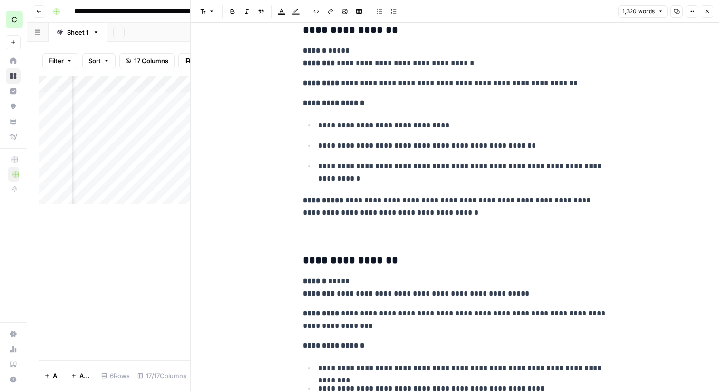
click at [705, 15] on button "Close" at bounding box center [707, 11] width 12 height 12
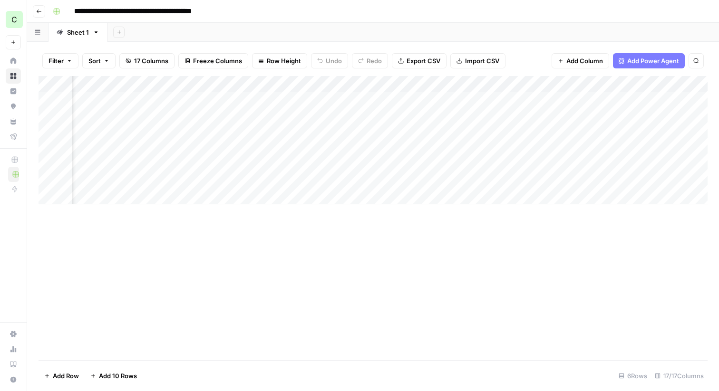
click at [154, 11] on input "**********" at bounding box center [158, 11] width 176 height 15
drag, startPoint x: 154, startPoint y: 11, endPoint x: 102, endPoint y: 10, distance: 51.8
click at [102, 10] on input "**********" at bounding box center [158, 11] width 176 height 15
type input "**********"
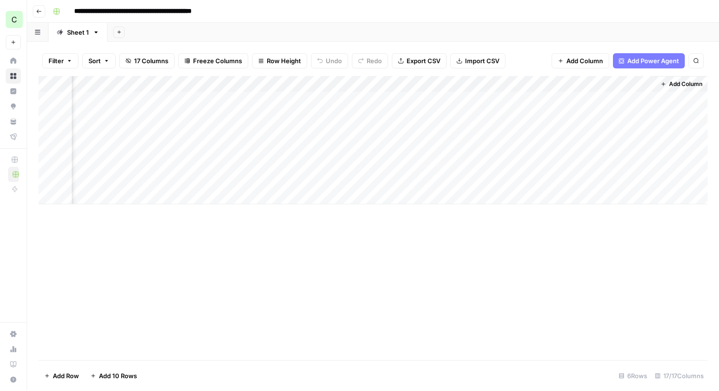
click at [496, 99] on div "Add Column" at bounding box center [373, 140] width 669 height 128
click at [636, 98] on div "Add Column" at bounding box center [373, 140] width 669 height 128
click at [634, 97] on div "Add Column" at bounding box center [373, 140] width 669 height 128
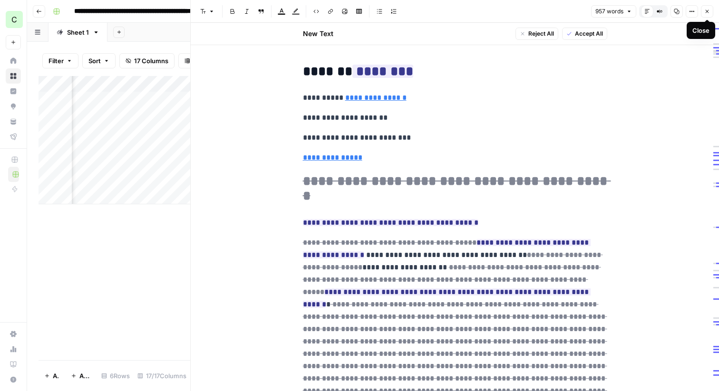
click at [707, 10] on icon "button" at bounding box center [707, 12] width 6 height 6
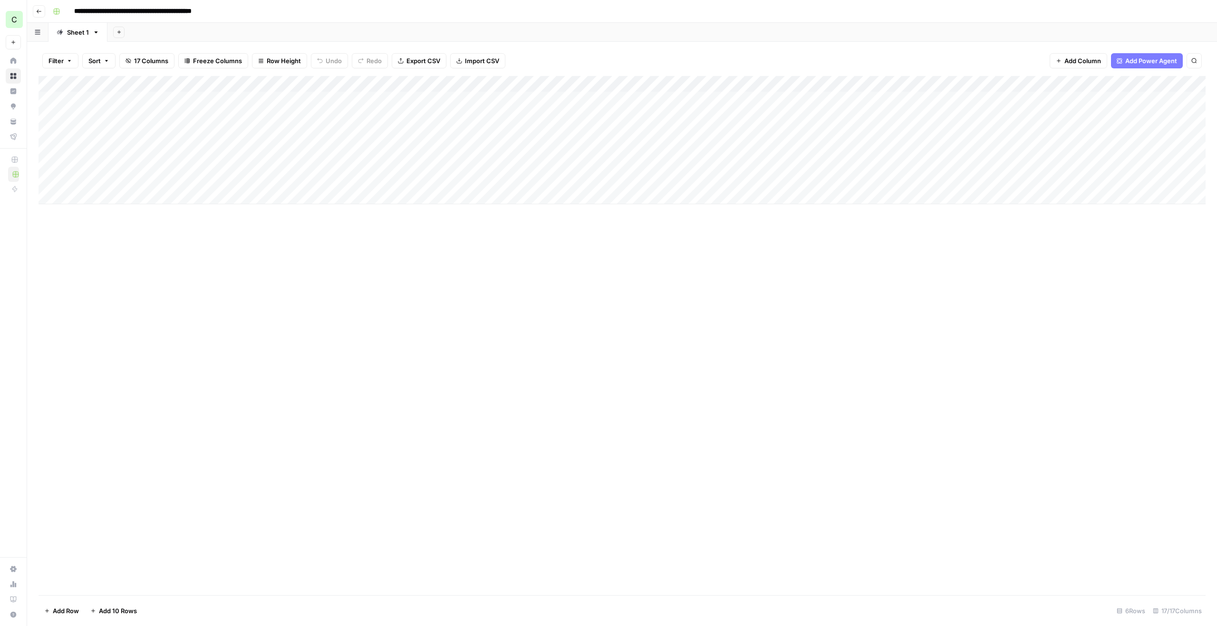
click at [133, 111] on div "Add Column" at bounding box center [622, 140] width 1167 height 128
click at [133, 111] on body "**********" at bounding box center [608, 313] width 1217 height 626
click at [130, 113] on input "**********" at bounding box center [151, 118] width 152 height 11
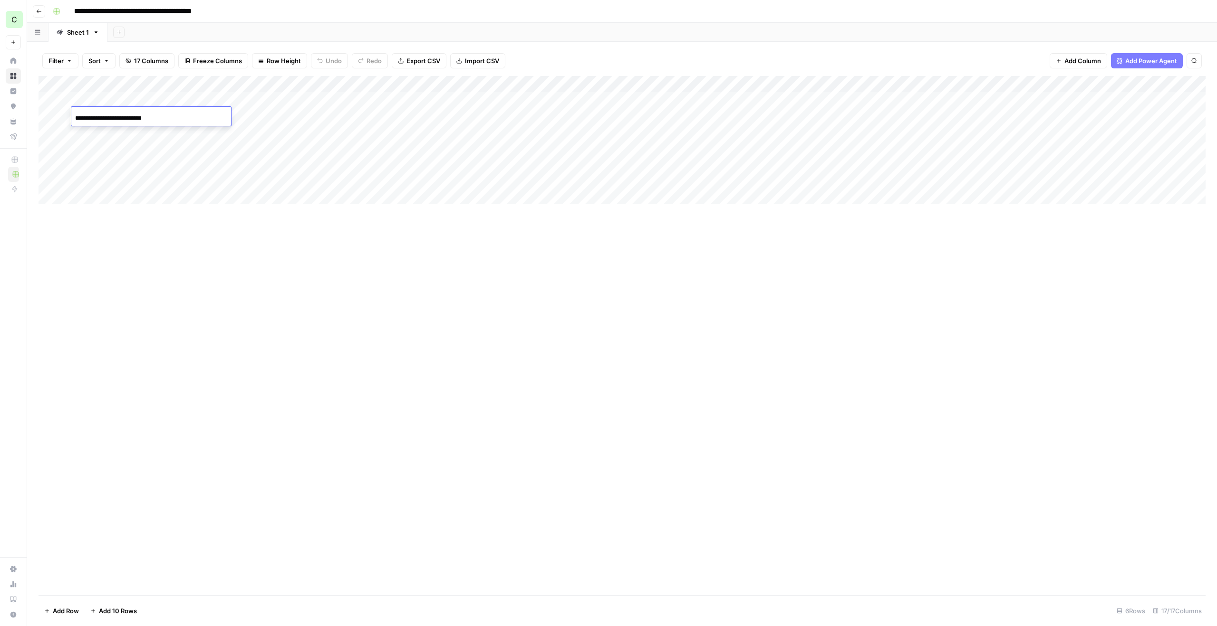
click at [130, 113] on input "**********" at bounding box center [151, 118] width 152 height 11
type input "**********"
click at [191, 13] on input "**********" at bounding box center [158, 11] width 176 height 15
drag, startPoint x: 200, startPoint y: 11, endPoint x: 162, endPoint y: 10, distance: 38.0
click at [162, 10] on input "**********" at bounding box center [158, 11] width 176 height 15
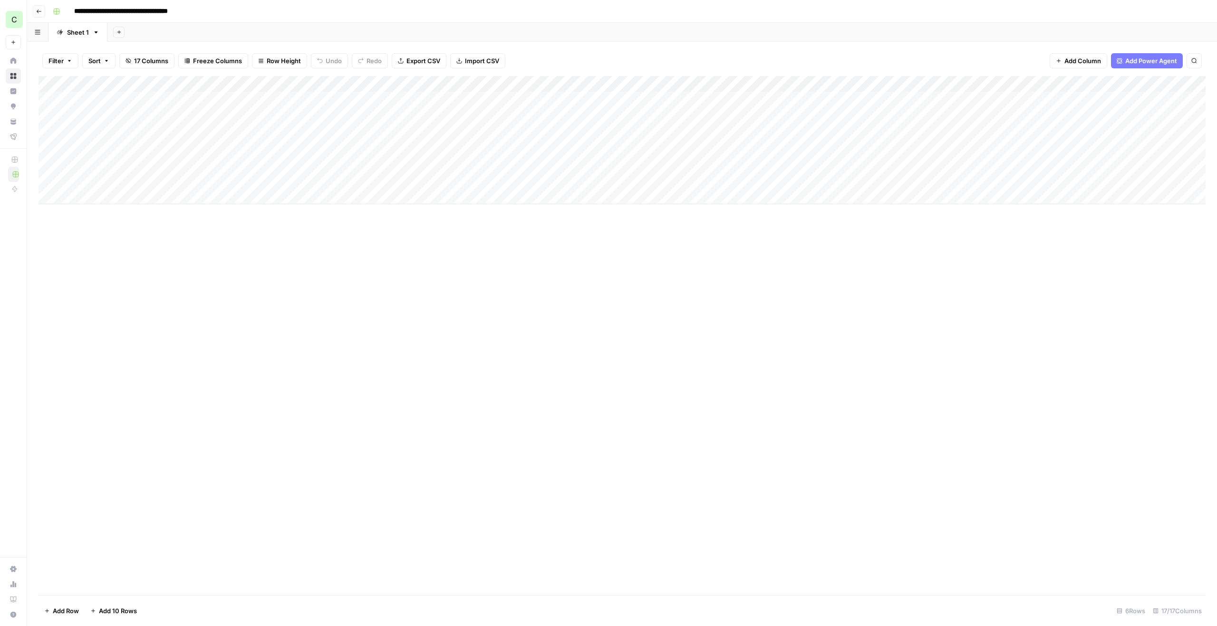
click at [188, 12] on input "**********" at bounding box center [138, 11] width 136 height 15
type input "**********"
click at [239, 17] on div "**********" at bounding box center [628, 11] width 1158 height 15
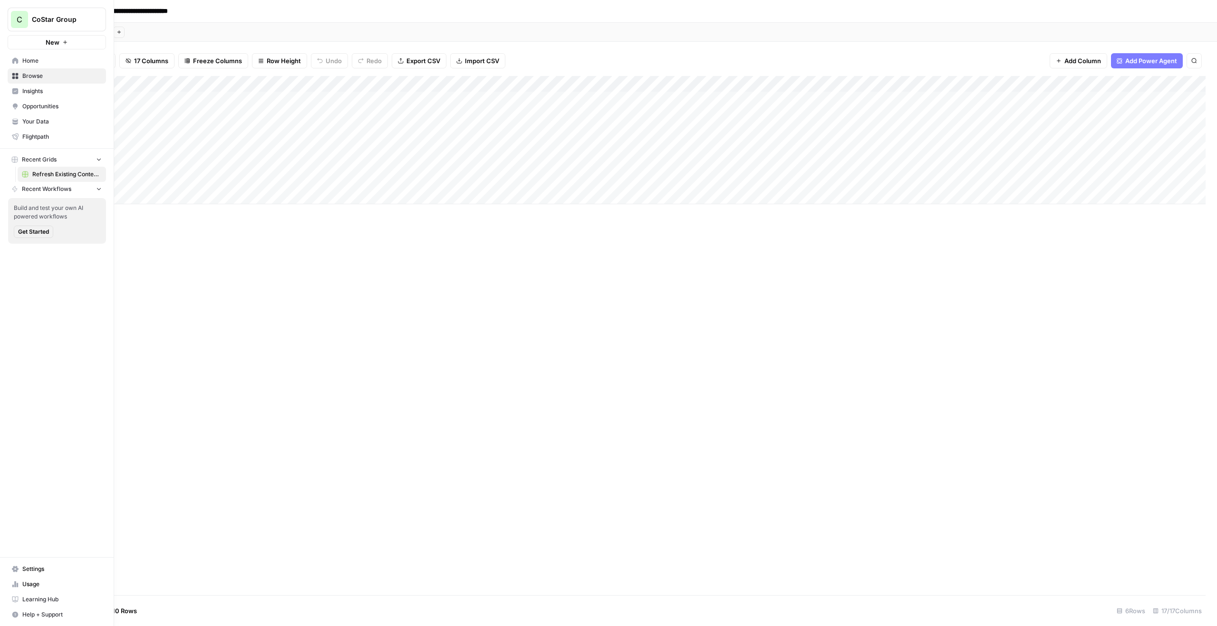
click at [75, 44] on button "New" at bounding box center [57, 42] width 98 height 14
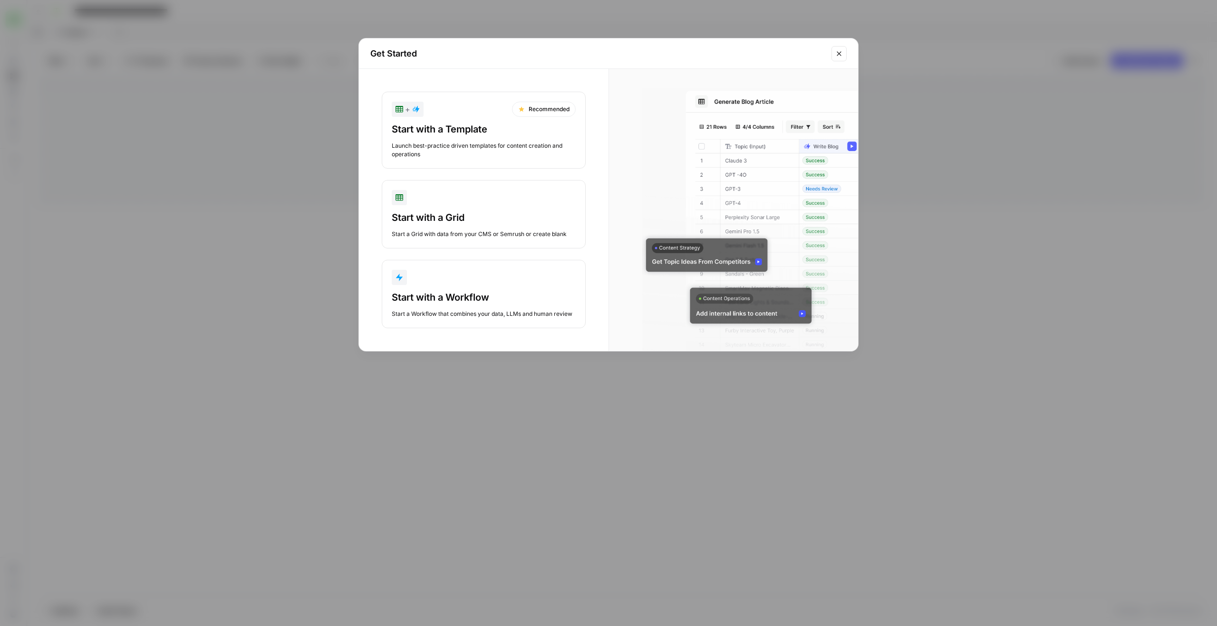
click at [495, 139] on div "Start with a Template Launch best-practice driven templates for content creatio…" at bounding box center [484, 141] width 184 height 36
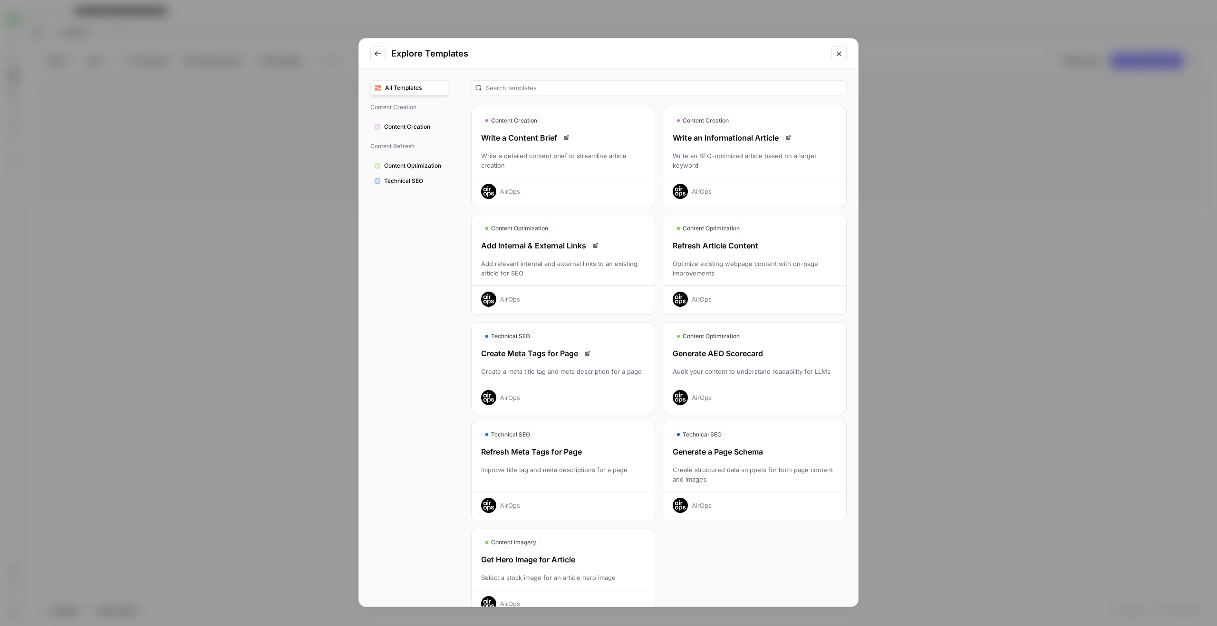
click at [748, 144] on div "Write an Informational Article Write an SEO-optimized article based on a target…" at bounding box center [754, 165] width 183 height 67
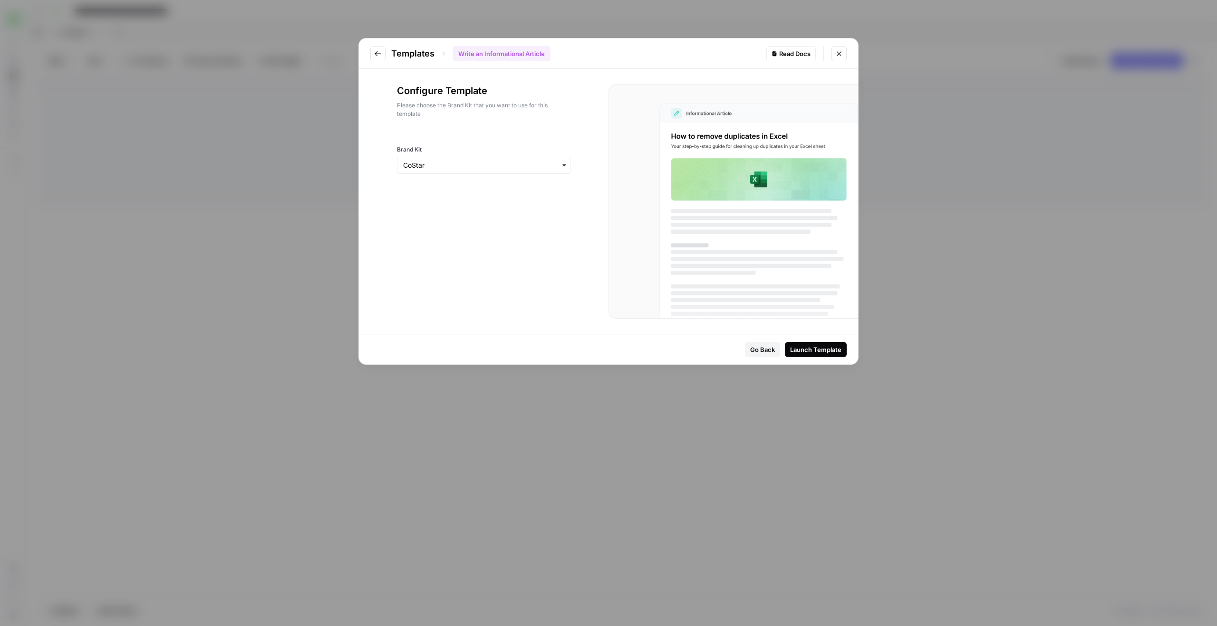
click at [827, 353] on div "Launch Template" at bounding box center [815, 350] width 51 height 10
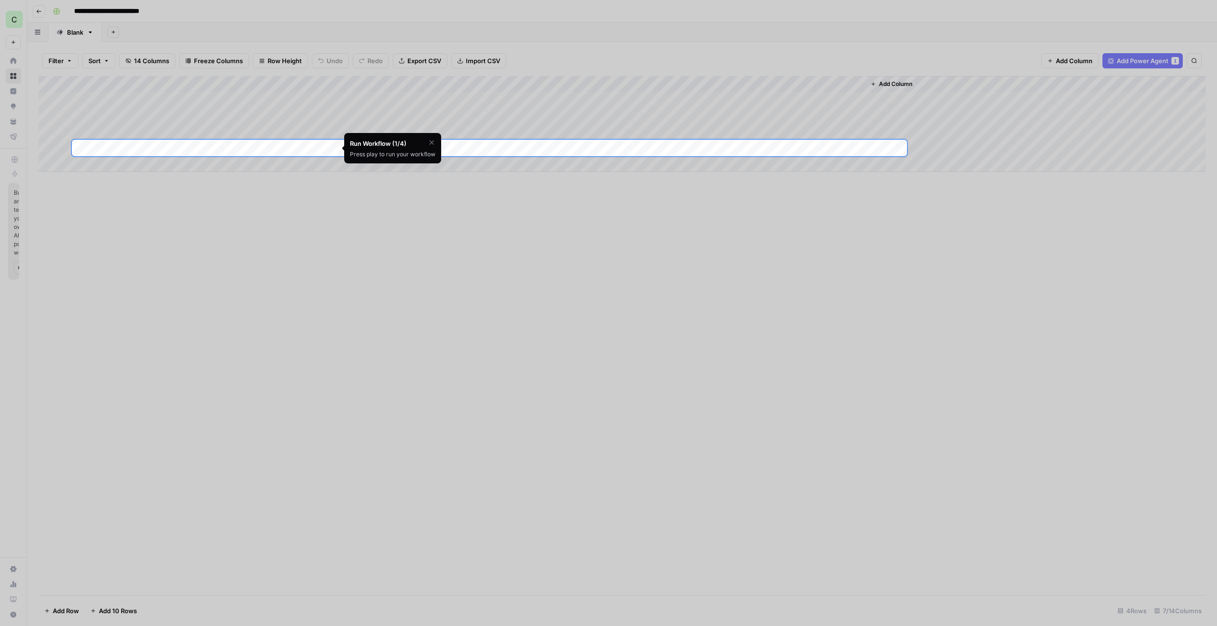
click at [435, 211] on div at bounding box center [608, 469] width 1217 height 626
click at [247, 112] on div at bounding box center [608, 70] width 1217 height 140
click at [154, 101] on div at bounding box center [608, 70] width 1217 height 140
click at [426, 146] on div "Run Workflow (1/4)" at bounding box center [393, 144] width 86 height 10
click at [431, 144] on icon "button" at bounding box center [432, 143] width 8 height 8
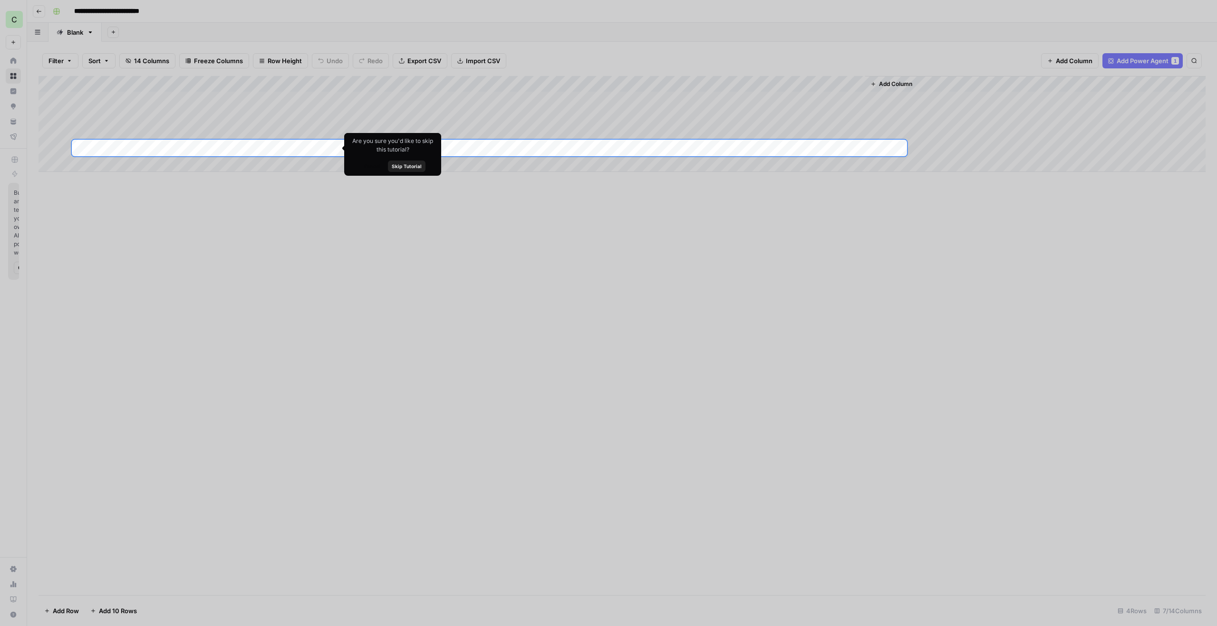
click at [170, 77] on div at bounding box center [608, 70] width 1217 height 140
click at [170, 106] on div at bounding box center [608, 70] width 1217 height 140
click at [402, 166] on span "Skip Tutorial" at bounding box center [407, 167] width 30 height 8
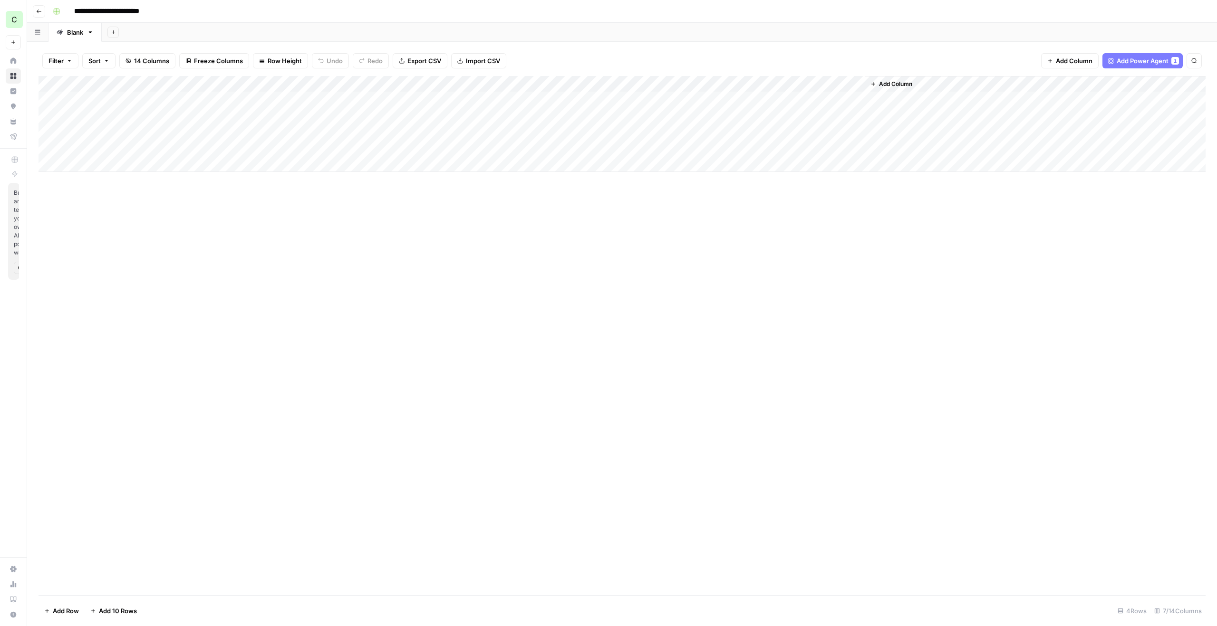
click at [132, 100] on div "Add Column" at bounding box center [622, 124] width 1167 height 96
click at [265, 96] on div "Add Column" at bounding box center [622, 124] width 1167 height 96
click at [266, 114] on div "Add Column" at bounding box center [622, 124] width 1167 height 96
click at [262, 116] on div "Add Column" at bounding box center [622, 124] width 1167 height 96
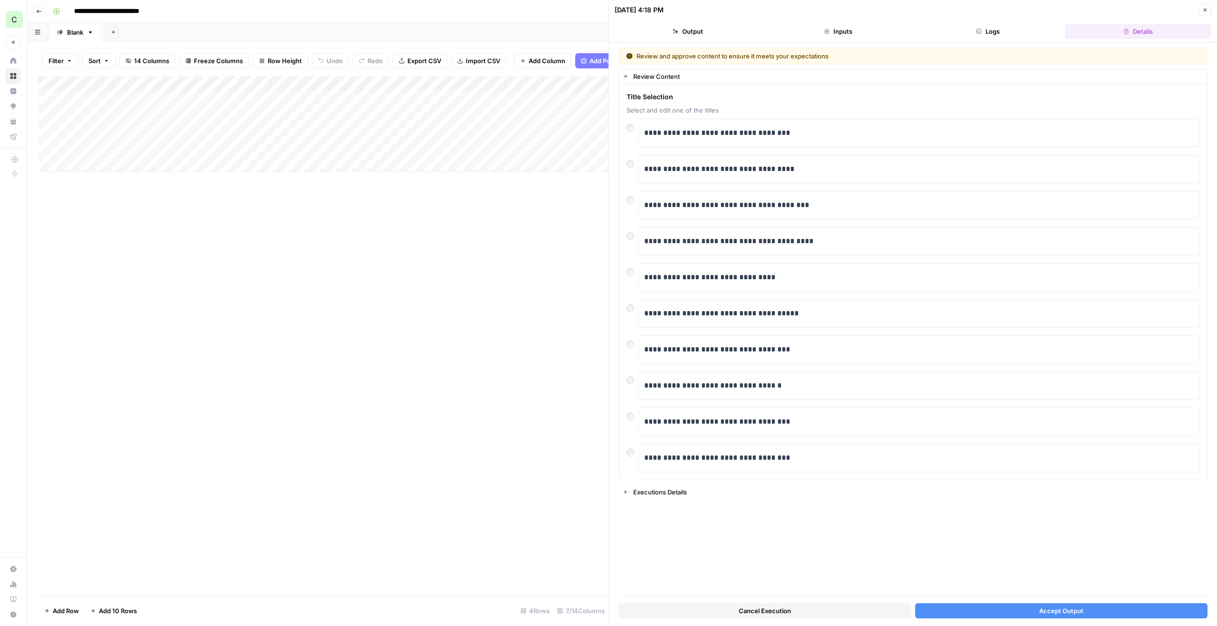
click at [1070, 607] on span "Accept Output" at bounding box center [1061, 611] width 44 height 10
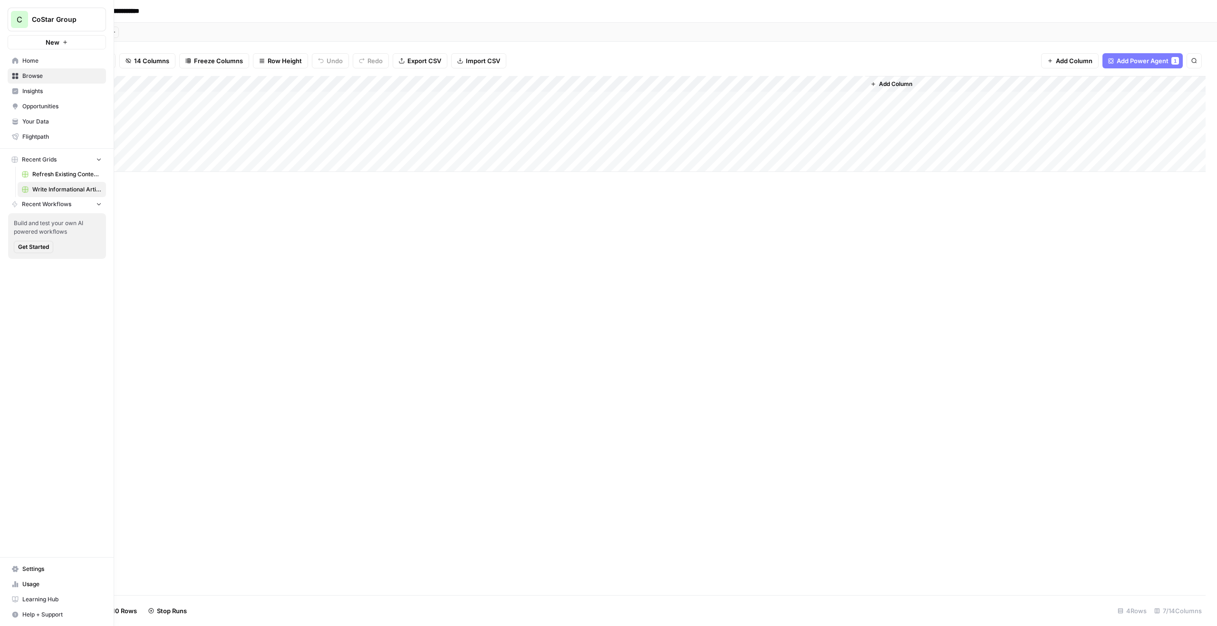
click at [18, 16] on span "C" at bounding box center [20, 19] width 6 height 11
click at [66, 198] on span "Property Finder" at bounding box center [91, 201] width 125 height 10
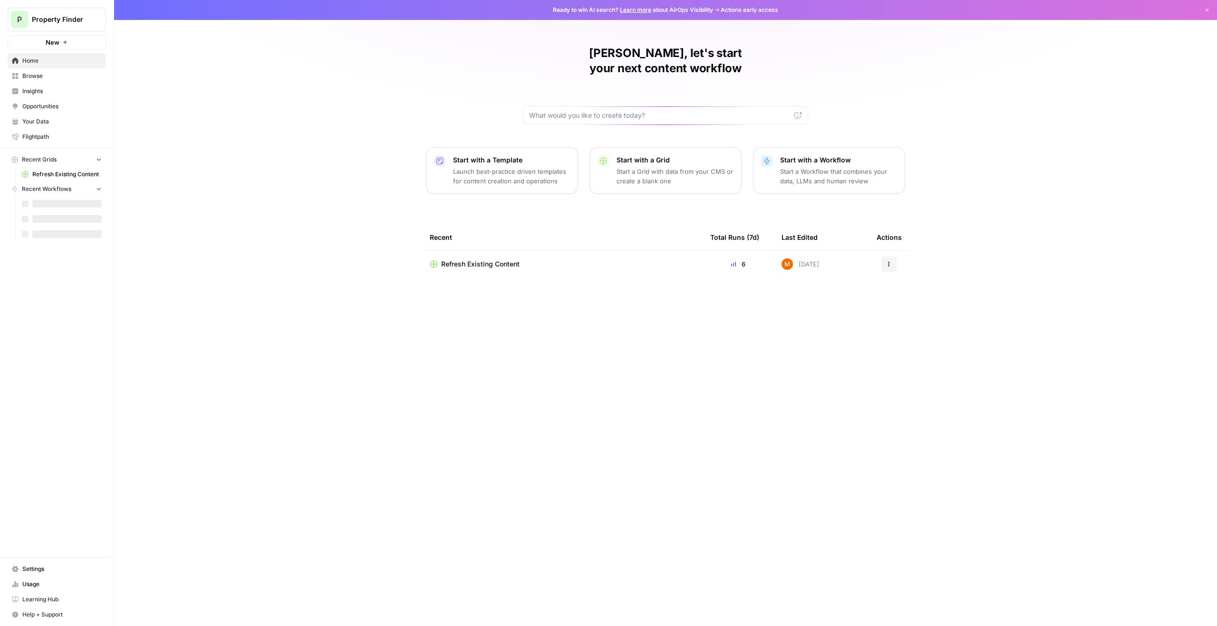
click at [80, 7] on div "P Property Finder New" at bounding box center [57, 24] width 114 height 49
click at [77, 19] on span "Property Finder" at bounding box center [61, 20] width 58 height 10
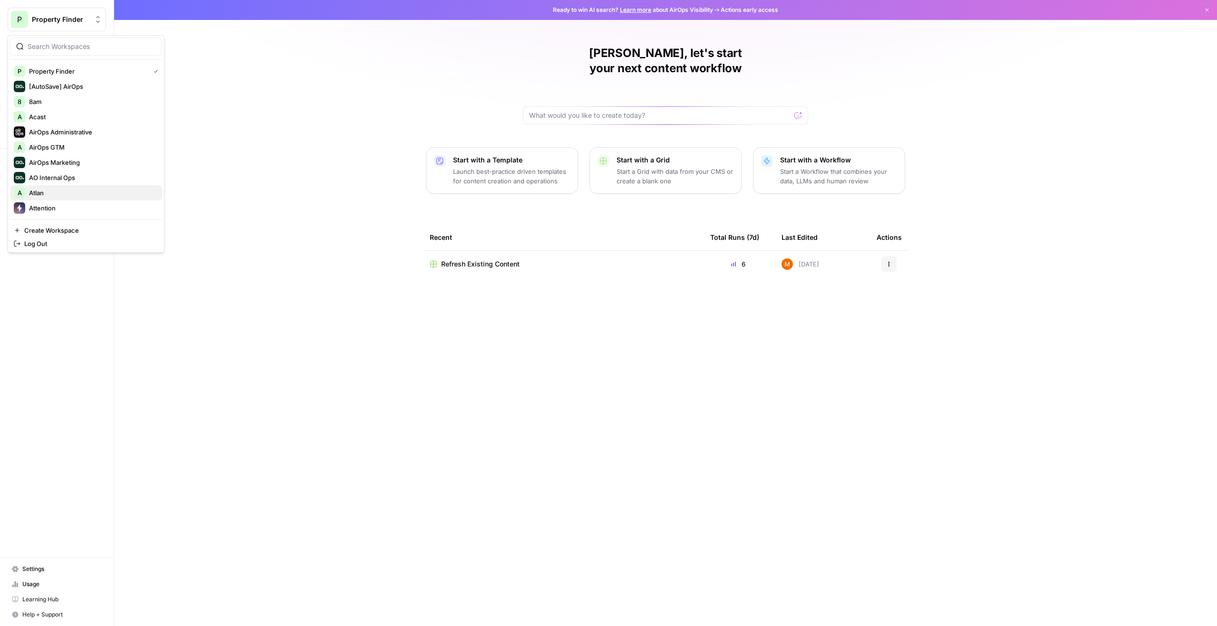
click at [56, 187] on button "A Atlan" at bounding box center [86, 192] width 152 height 15
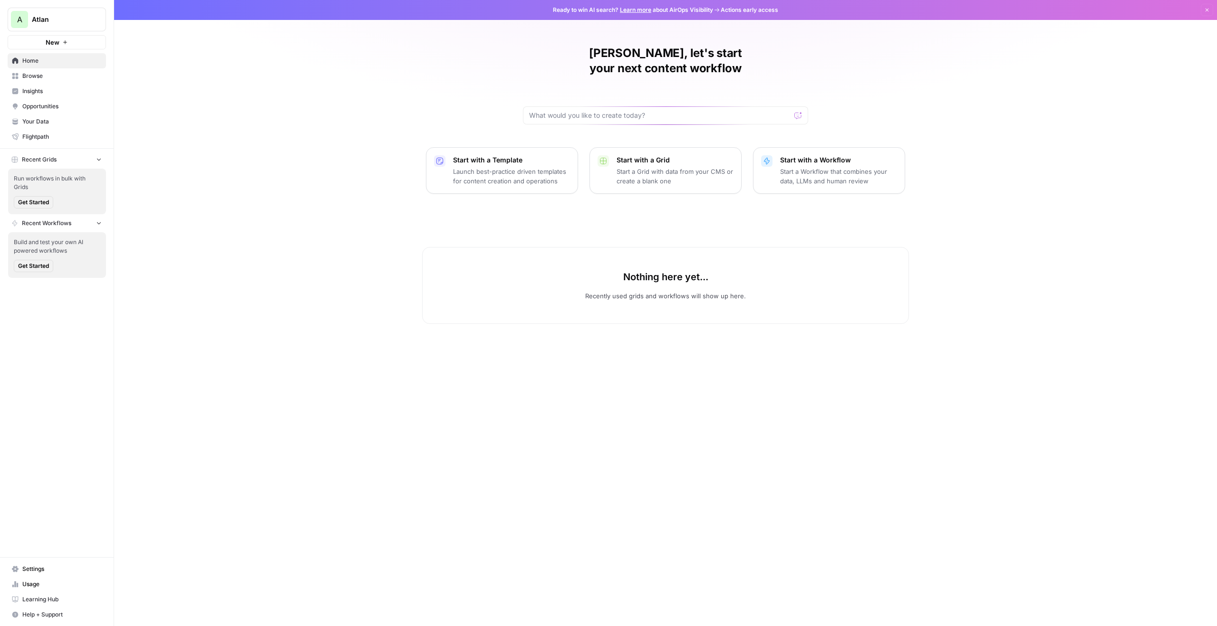
click at [48, 90] on span "Insights" at bounding box center [61, 91] width 79 height 9
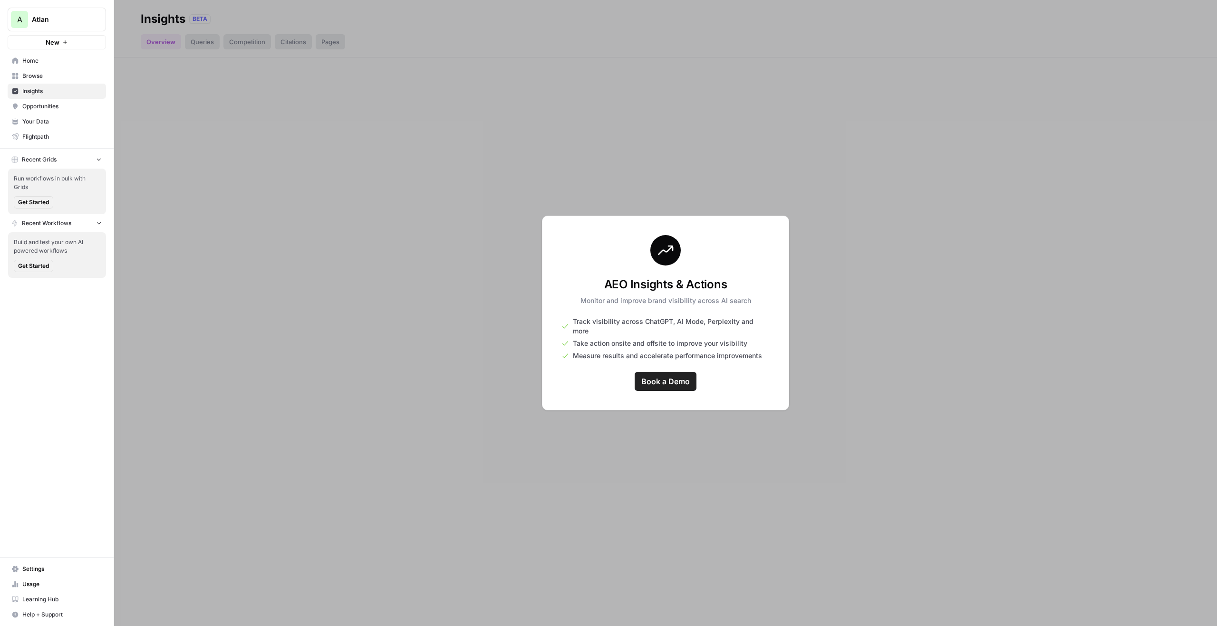
click at [45, 114] on link "Opportunities" at bounding box center [57, 106] width 98 height 15
click at [45, 124] on span "Your Data" at bounding box center [61, 121] width 79 height 9
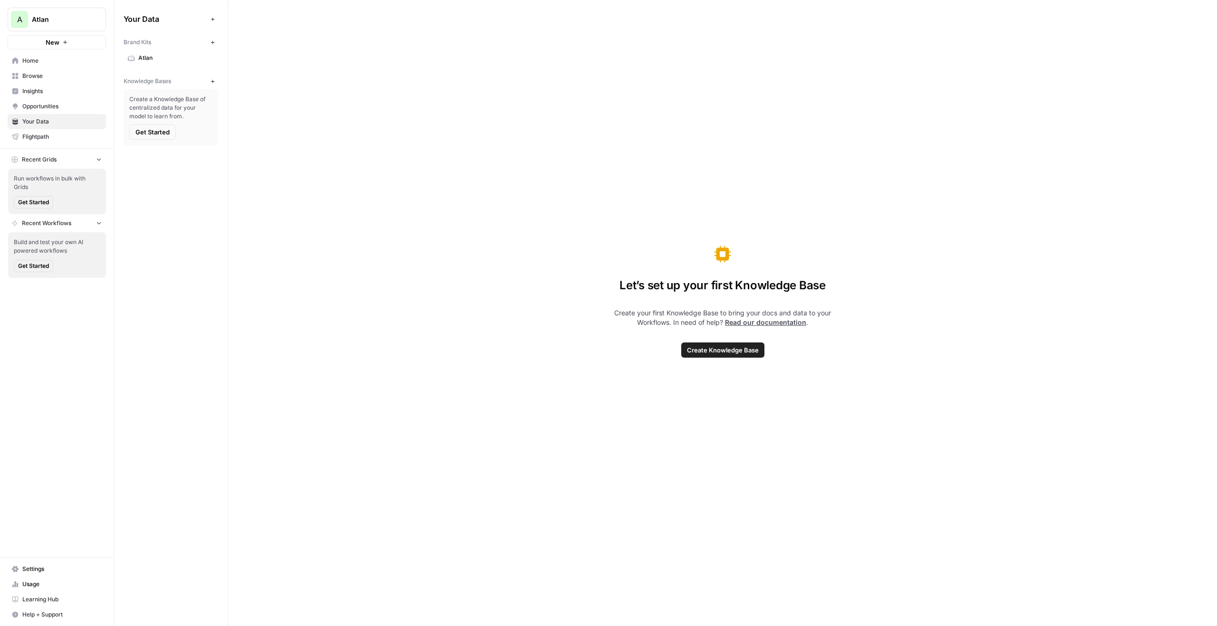
click at [210, 86] on button "New" at bounding box center [212, 81] width 11 height 11
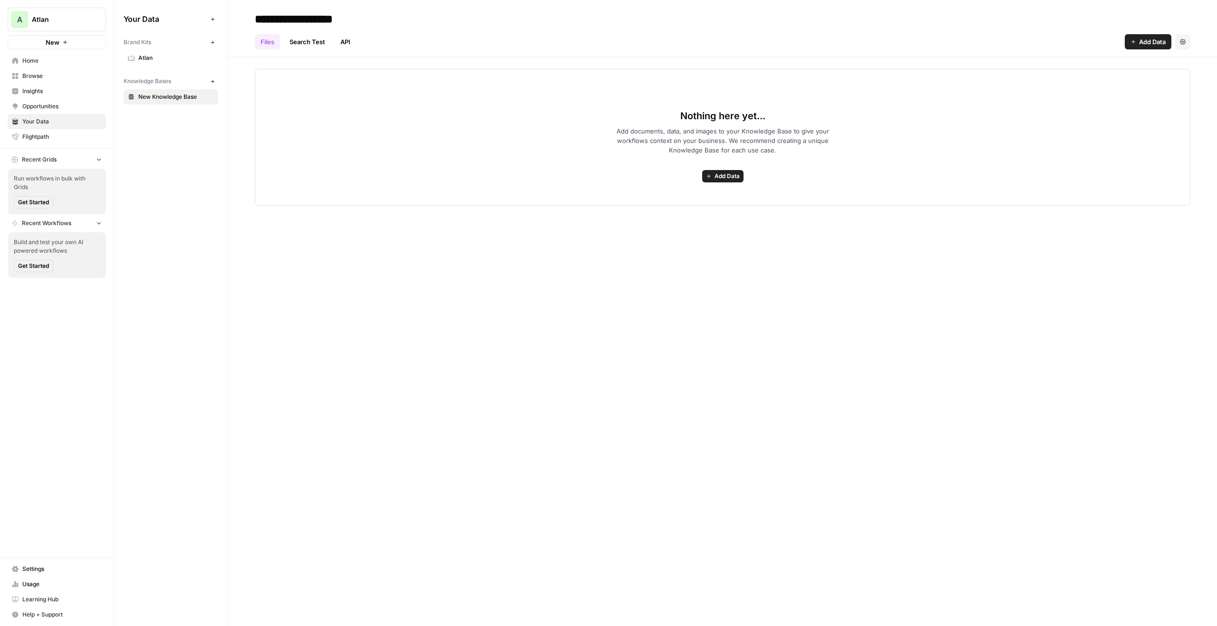
click at [390, 19] on input "**********" at bounding box center [327, 19] width 152 height 19
type input "*******"
click at [210, 79] on icon "button" at bounding box center [212, 81] width 5 height 5
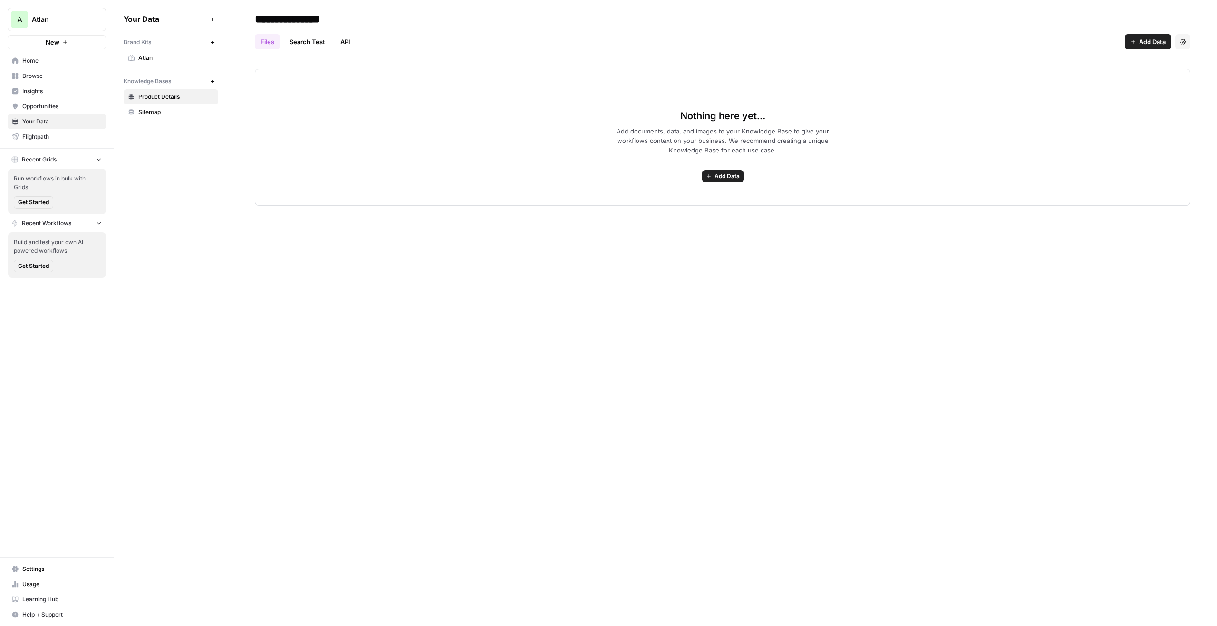
type input "**********"
click at [211, 82] on icon "button" at bounding box center [212, 81] width 5 height 5
type input "**********"
click at [211, 81] on icon "button" at bounding box center [212, 81] width 5 height 5
type input "**********"
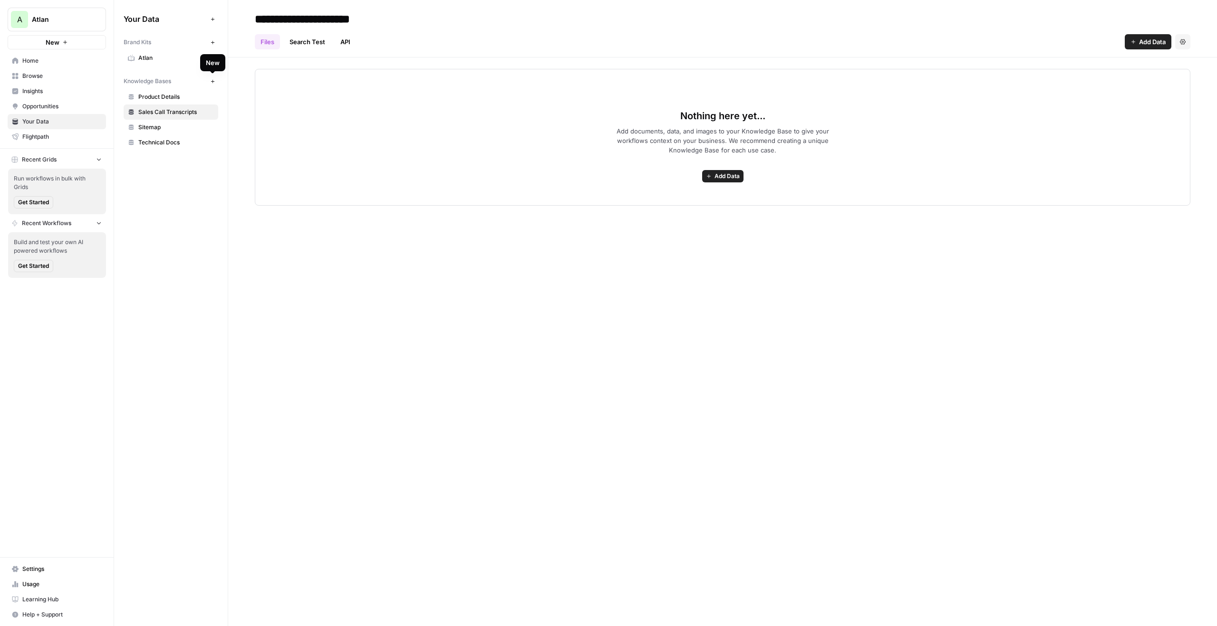
click at [226, 95] on div "Your Data Add Data Brand Kits New Atlan Knowledge Bases New Product Details Sal…" at bounding box center [171, 81] width 114 height 162
click at [178, 128] on span "Sitemap" at bounding box center [176, 127] width 76 height 9
click at [81, 42] on button "New" at bounding box center [57, 42] width 98 height 14
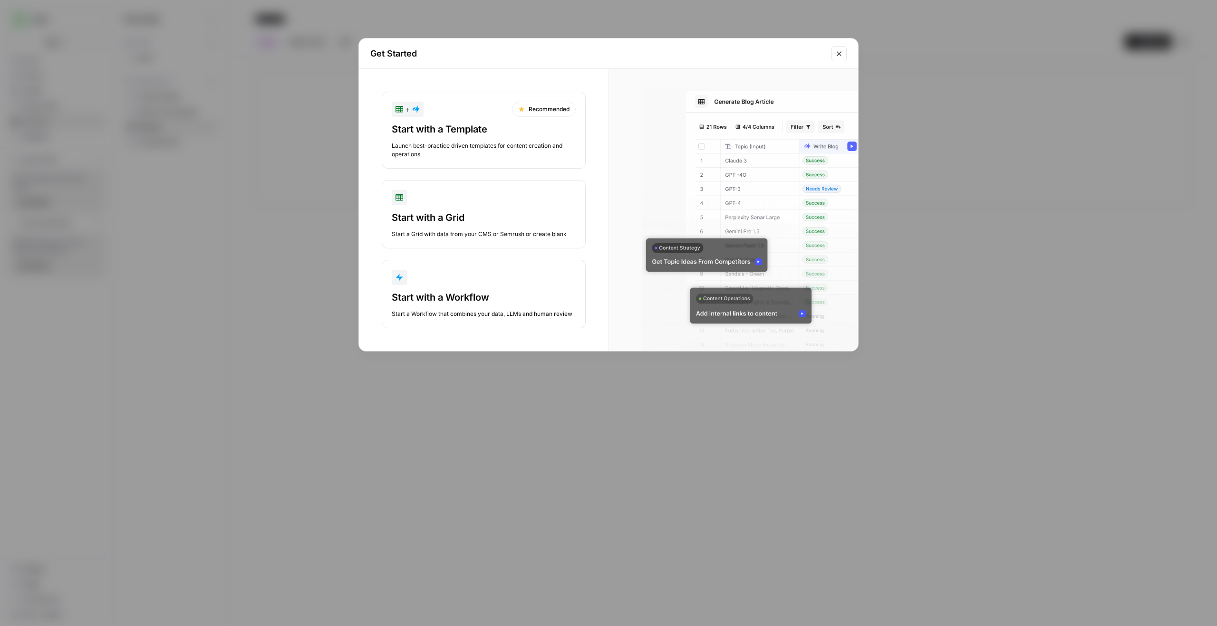
click at [485, 126] on div "Start with a Template" at bounding box center [484, 129] width 184 height 13
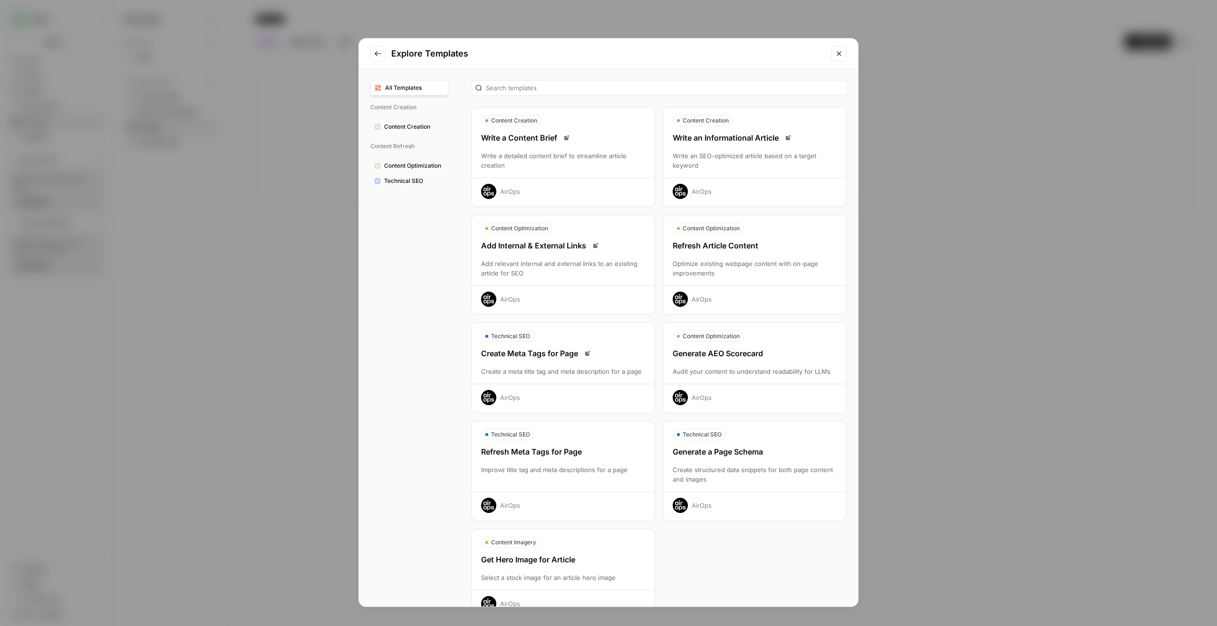
click at [719, 251] on div "Refresh Article Content" at bounding box center [754, 245] width 183 height 11
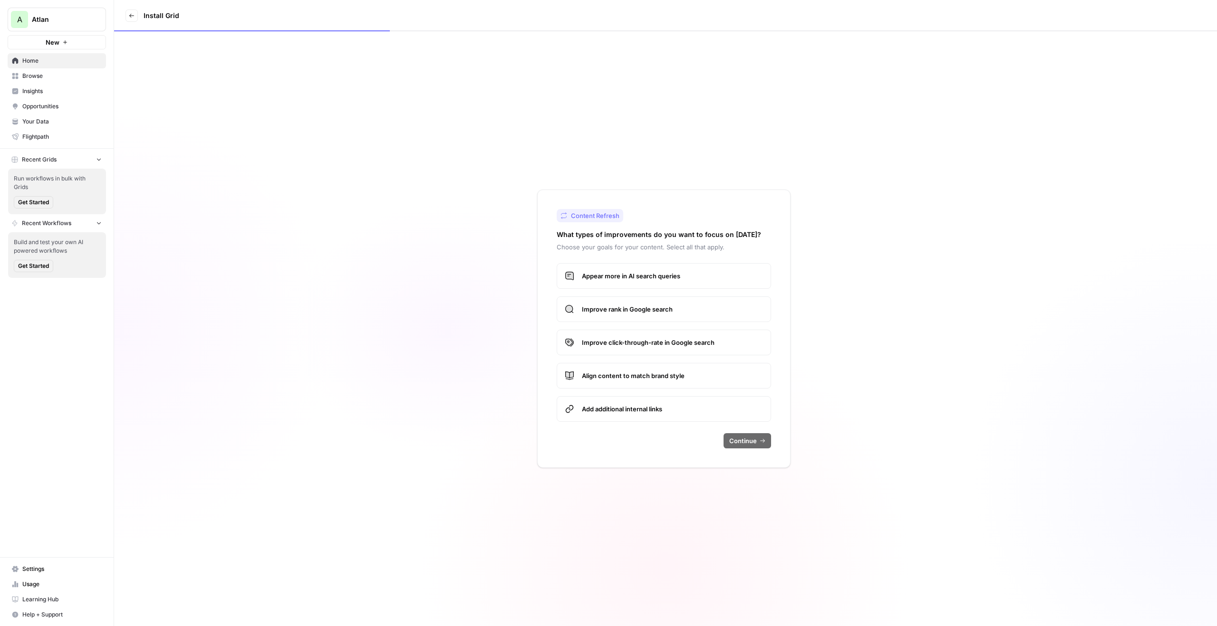
click at [706, 279] on span "Appear more in AI search queries" at bounding box center [672, 276] width 181 height 10
click at [685, 377] on span "Align content to match brand style" at bounding box center [672, 376] width 181 height 10
click at [679, 319] on label "Improve rank in Google search" at bounding box center [664, 310] width 214 height 26
click at [736, 442] on span "Continue" at bounding box center [743, 441] width 28 height 10
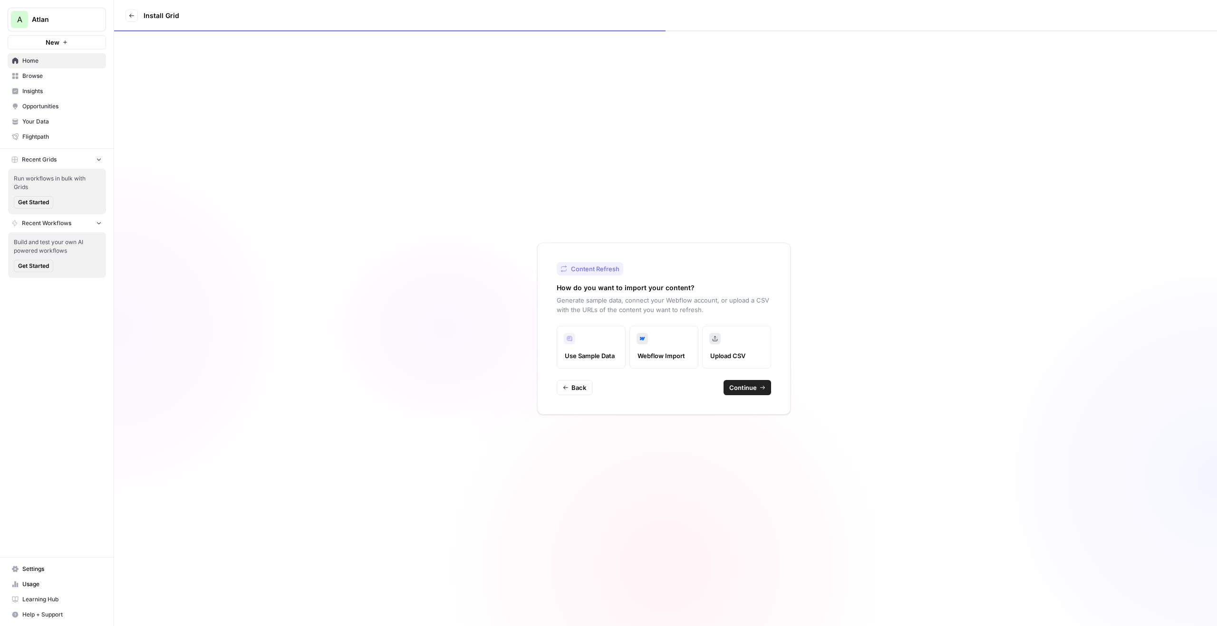
click at [743, 387] on span "Continue" at bounding box center [743, 388] width 28 height 10
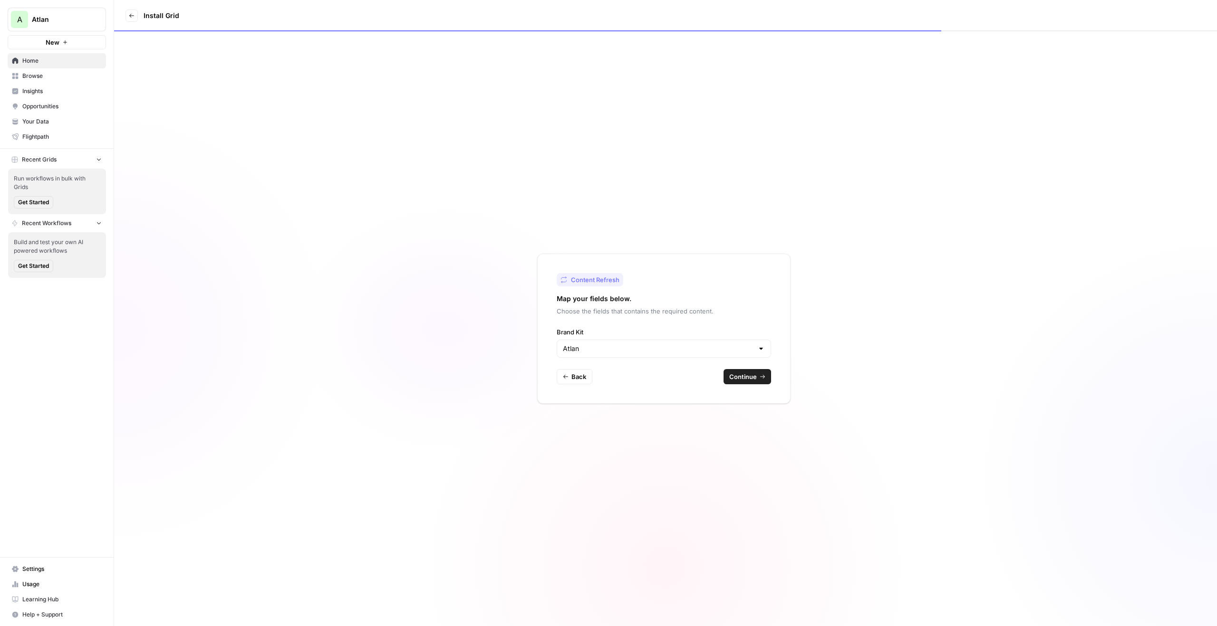
click at [746, 377] on span "Continue" at bounding box center [743, 377] width 28 height 10
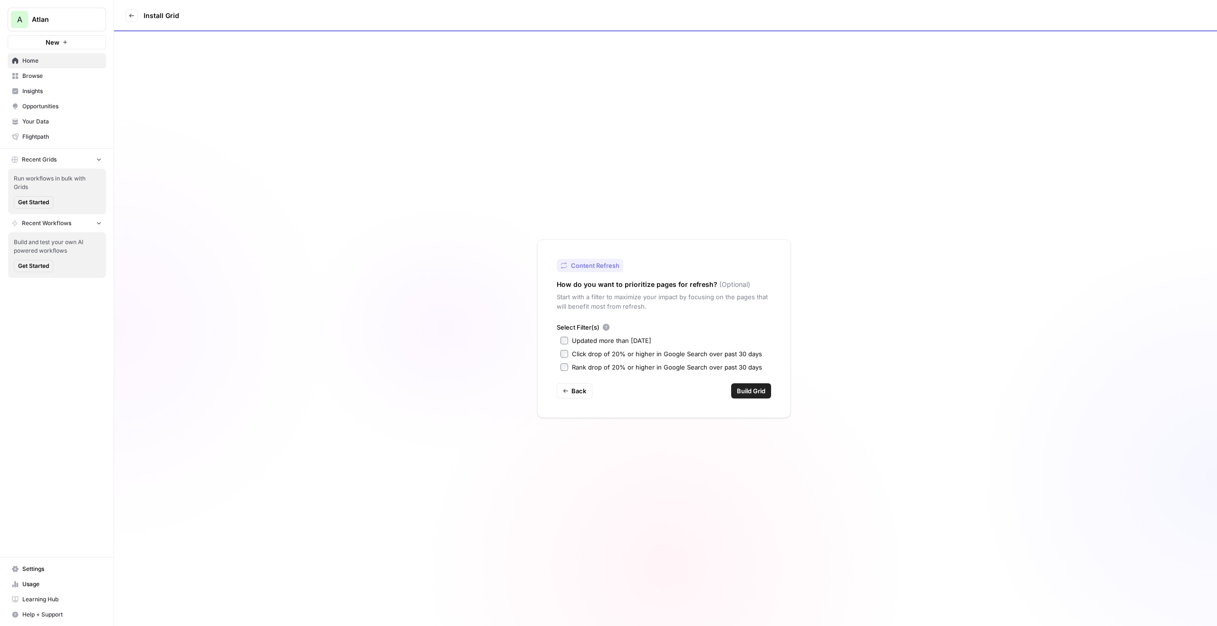
click at [743, 390] on span "Build Grid" at bounding box center [751, 391] width 29 height 10
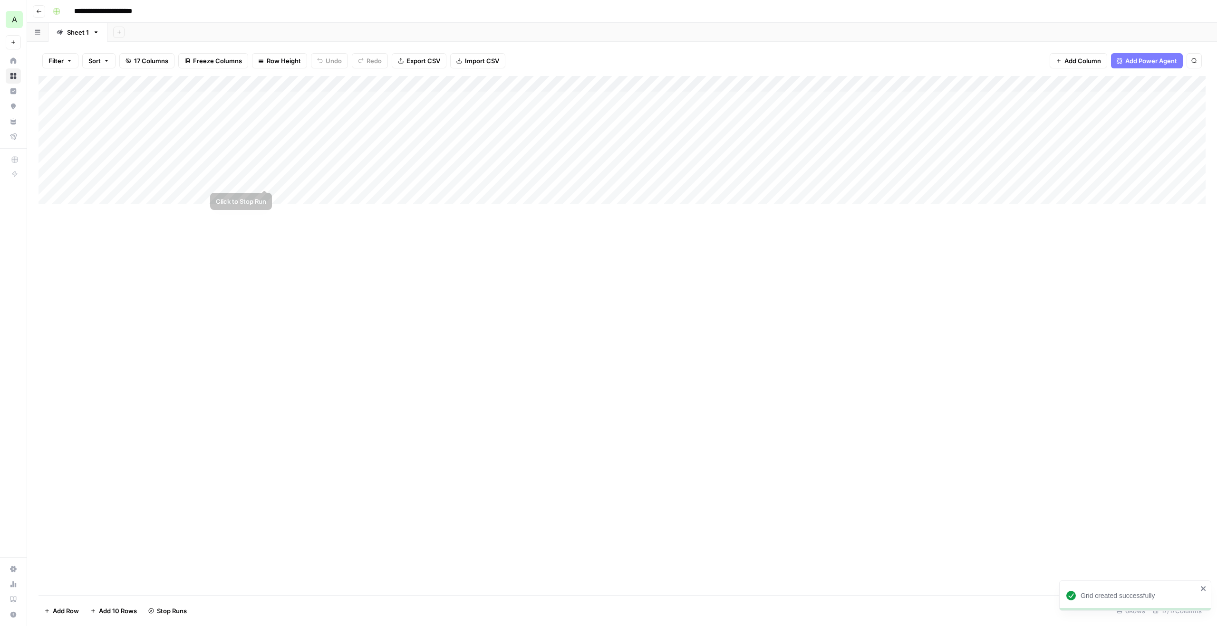
click at [265, 175] on div "Add Column" at bounding box center [622, 140] width 1167 height 128
click at [265, 161] on div "Add Column" at bounding box center [622, 140] width 1167 height 128
click at [265, 148] on div "Add Column" at bounding box center [622, 140] width 1167 height 128
click at [265, 132] on div "Add Column" at bounding box center [622, 140] width 1167 height 128
click at [265, 115] on div "Add Column" at bounding box center [622, 140] width 1167 height 128
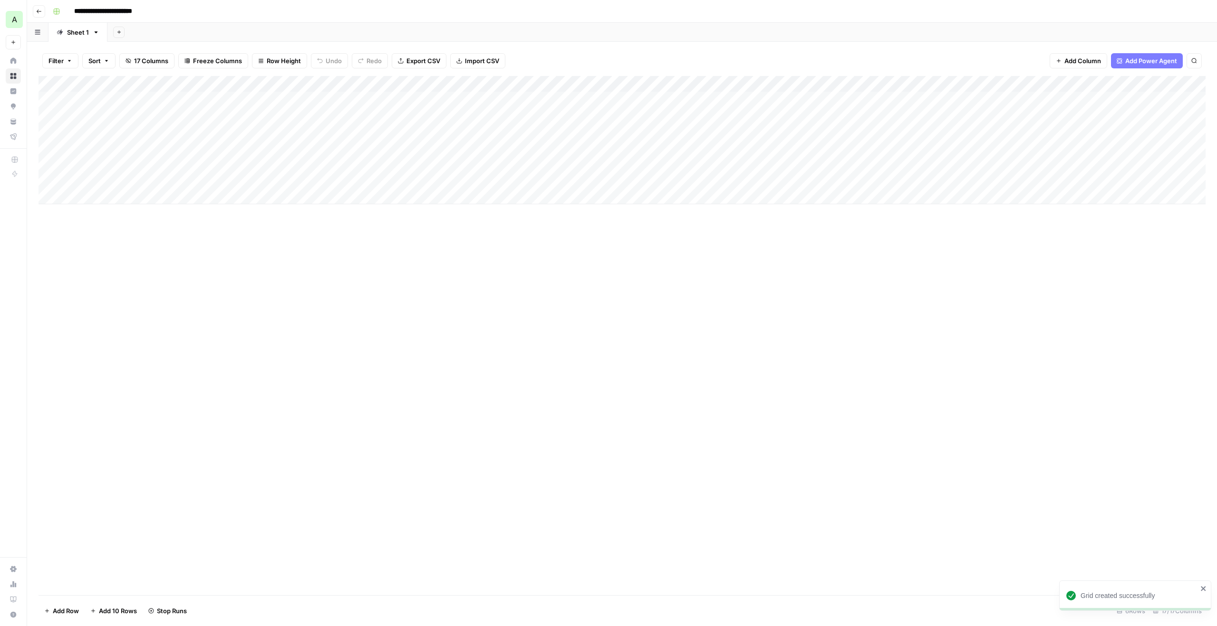
click at [264, 101] on div "Add Column" at bounding box center [622, 140] width 1167 height 128
click at [262, 131] on div "Add Column" at bounding box center [622, 140] width 1167 height 128
click at [264, 134] on div "Add Column" at bounding box center [622, 140] width 1167 height 128
click at [128, 96] on div "Add Column" at bounding box center [622, 140] width 1167 height 128
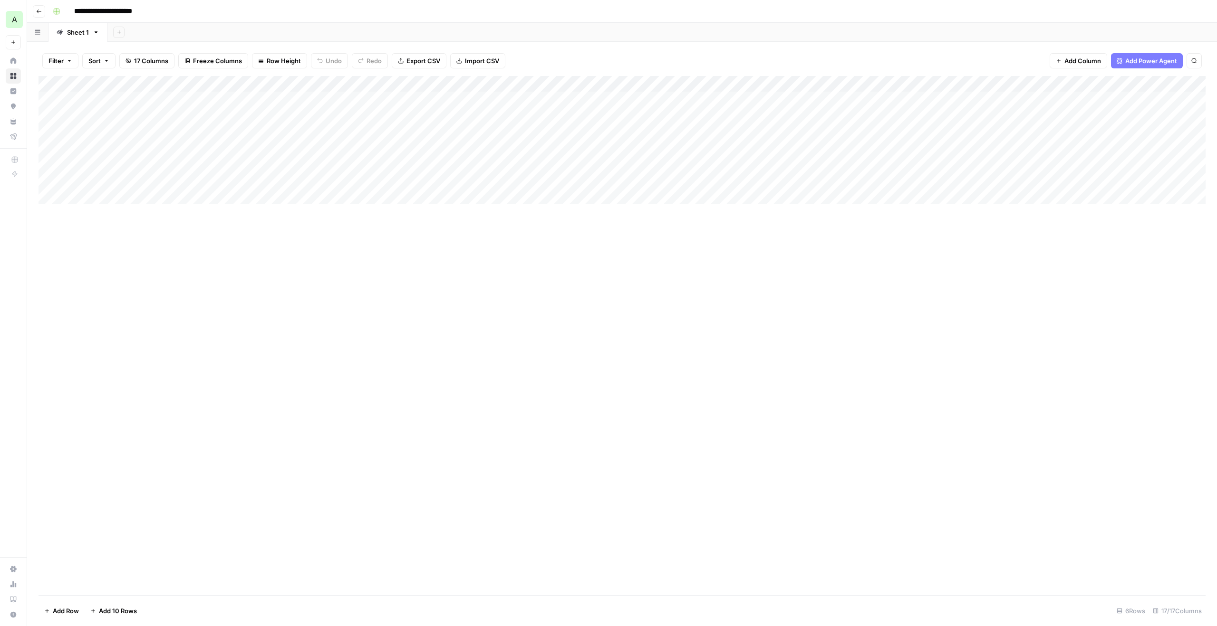
click at [128, 96] on body "**********" at bounding box center [608, 313] width 1217 height 626
click at [128, 96] on input "**********" at bounding box center [151, 101] width 152 height 11
type input "**********"
click at [267, 97] on div "Add Column" at bounding box center [622, 140] width 1167 height 128
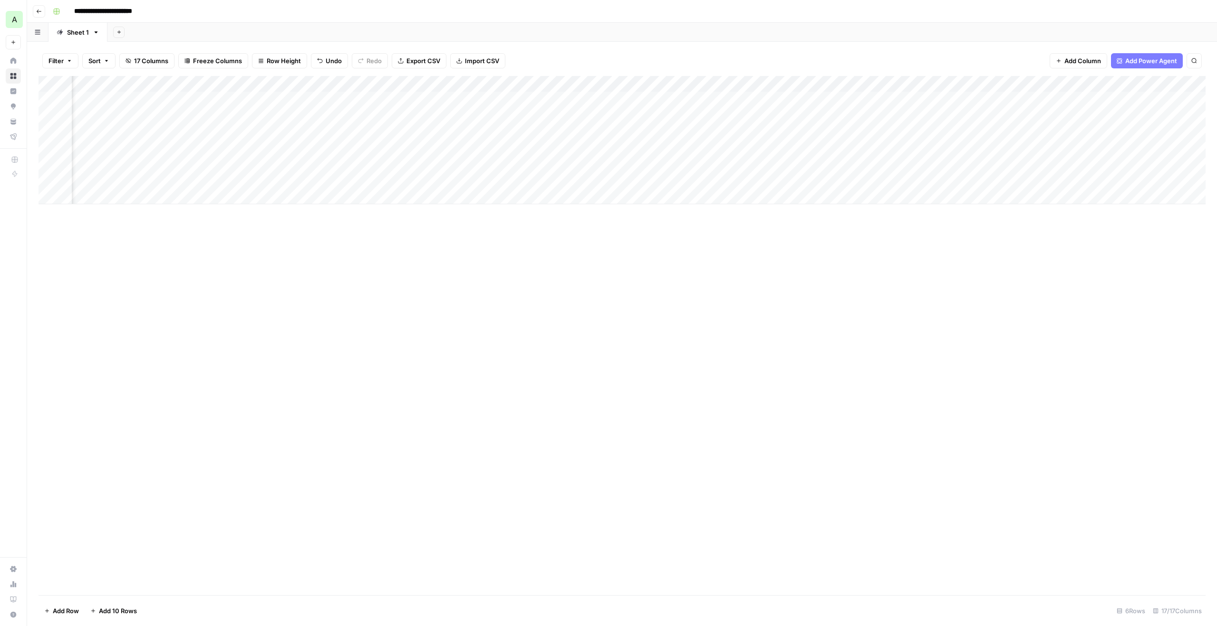
scroll to position [0, 401]
click at [765, 101] on div "Add Column" at bounding box center [622, 140] width 1167 height 128
click at [605, 100] on div "Add Column" at bounding box center [622, 140] width 1167 height 128
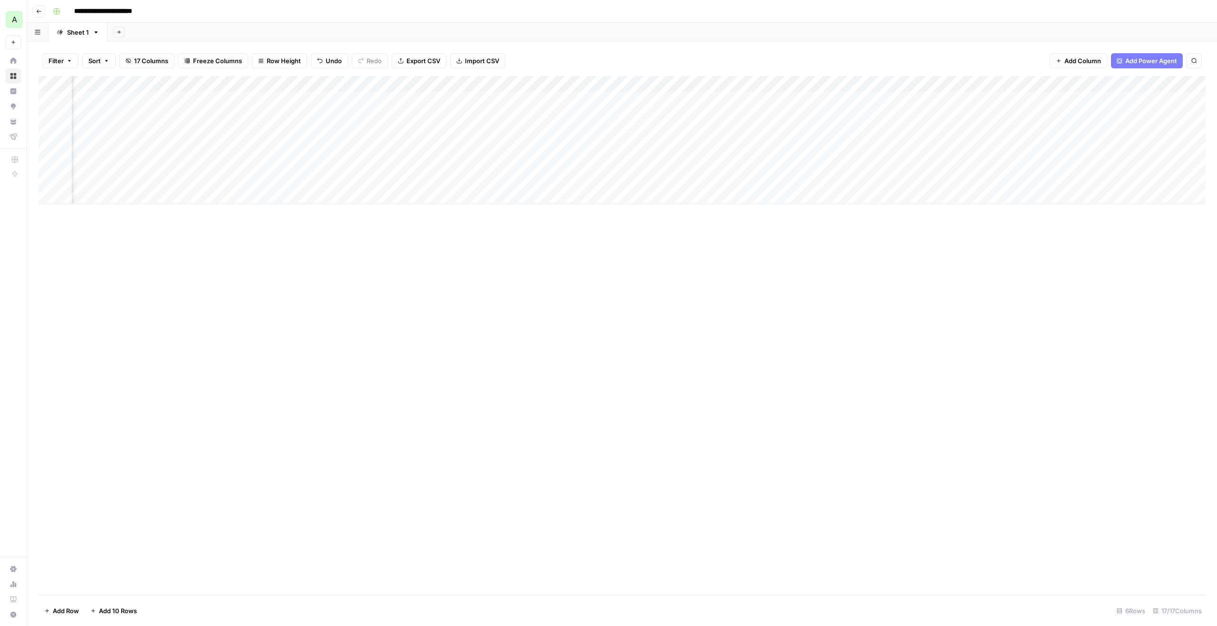
click at [858, 101] on div "Add Column" at bounding box center [622, 140] width 1167 height 128
click at [987, 98] on div "Add Column" at bounding box center [622, 140] width 1167 height 128
click at [438, 96] on div "Add Column" at bounding box center [622, 140] width 1167 height 128
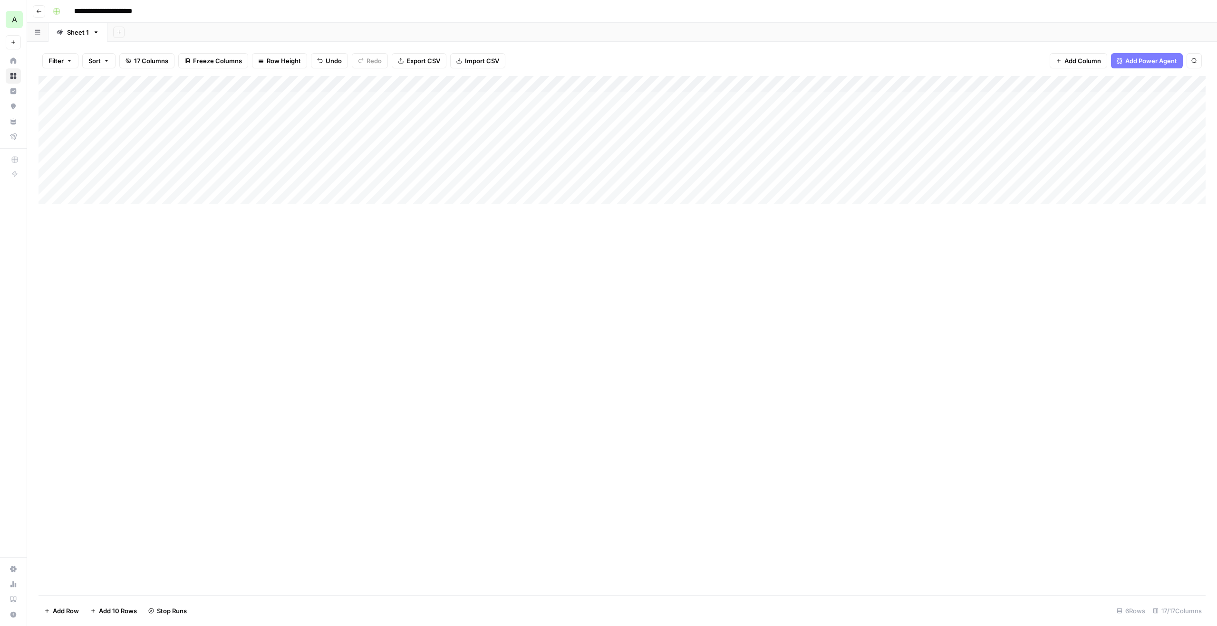
click at [388, 101] on div "Add Column" at bounding box center [622, 140] width 1167 height 128
click at [414, 151] on div "Add Column" at bounding box center [622, 140] width 1167 height 128
click at [318, 96] on div "Add Column" at bounding box center [622, 140] width 1167 height 128
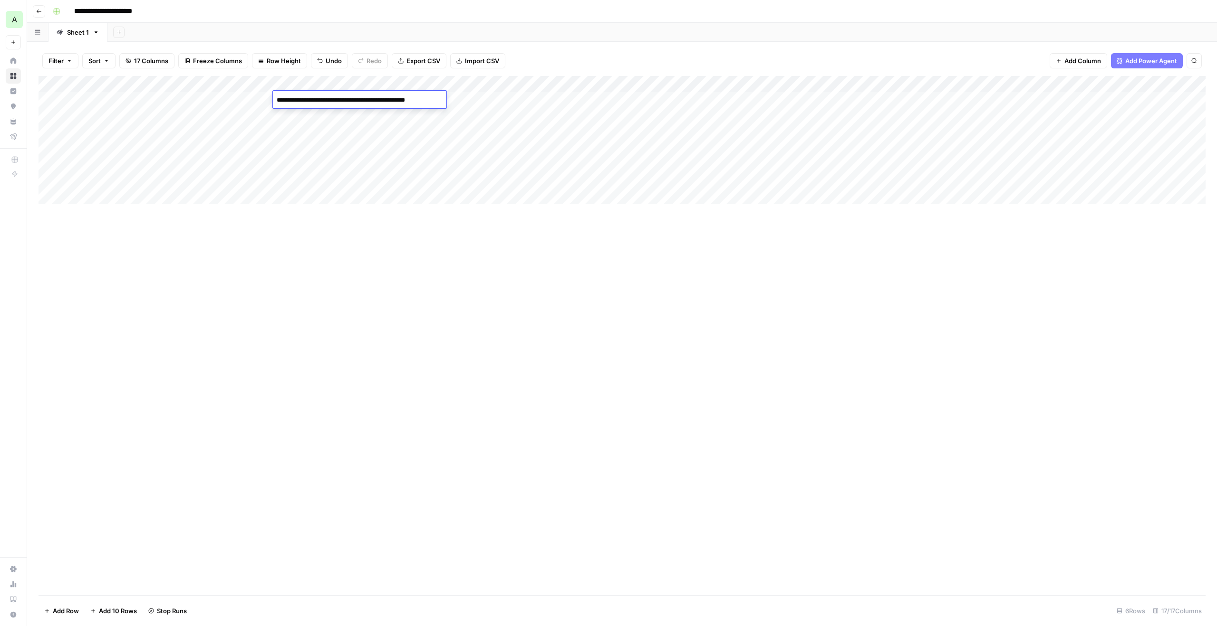
click at [465, 125] on div "Add Column" at bounding box center [622, 140] width 1167 height 128
click at [490, 103] on div "Add Column" at bounding box center [622, 140] width 1167 height 128
click at [869, 99] on div "Add Column" at bounding box center [622, 140] width 1167 height 128
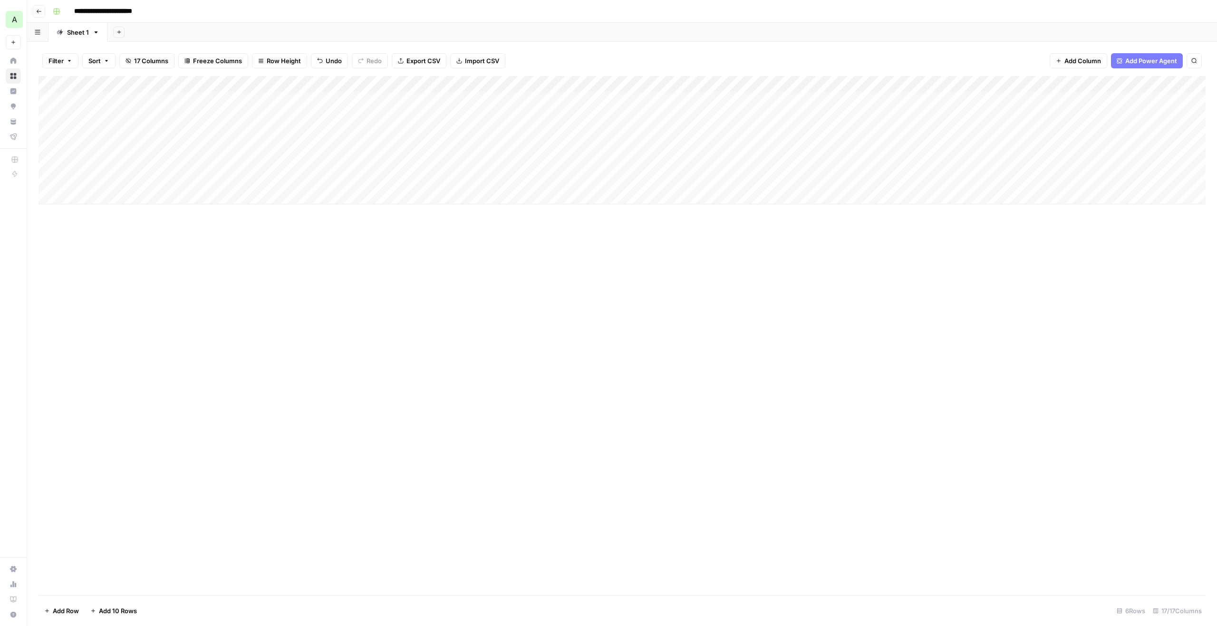
scroll to position [0, 0]
click at [136, 116] on div "Add Column" at bounding box center [622, 140] width 1167 height 128
click at [879, 53] on div "Filter Sort 17 Columns Freeze Columns Row Height Undo Redo Export CSV Import CS…" at bounding box center [622, 61] width 1167 height 30
click at [990, 97] on div "Add Column" at bounding box center [622, 140] width 1167 height 128
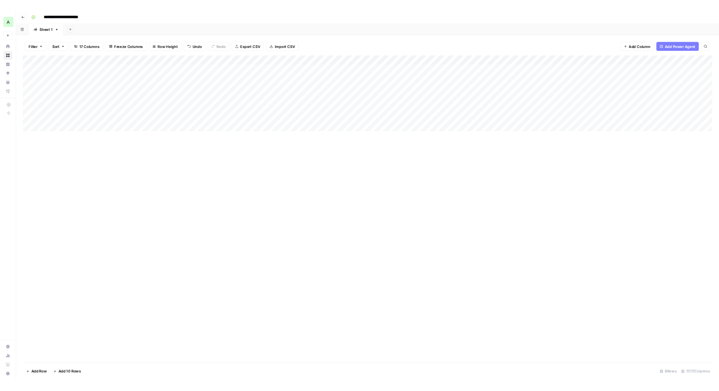
scroll to position [0, 0]
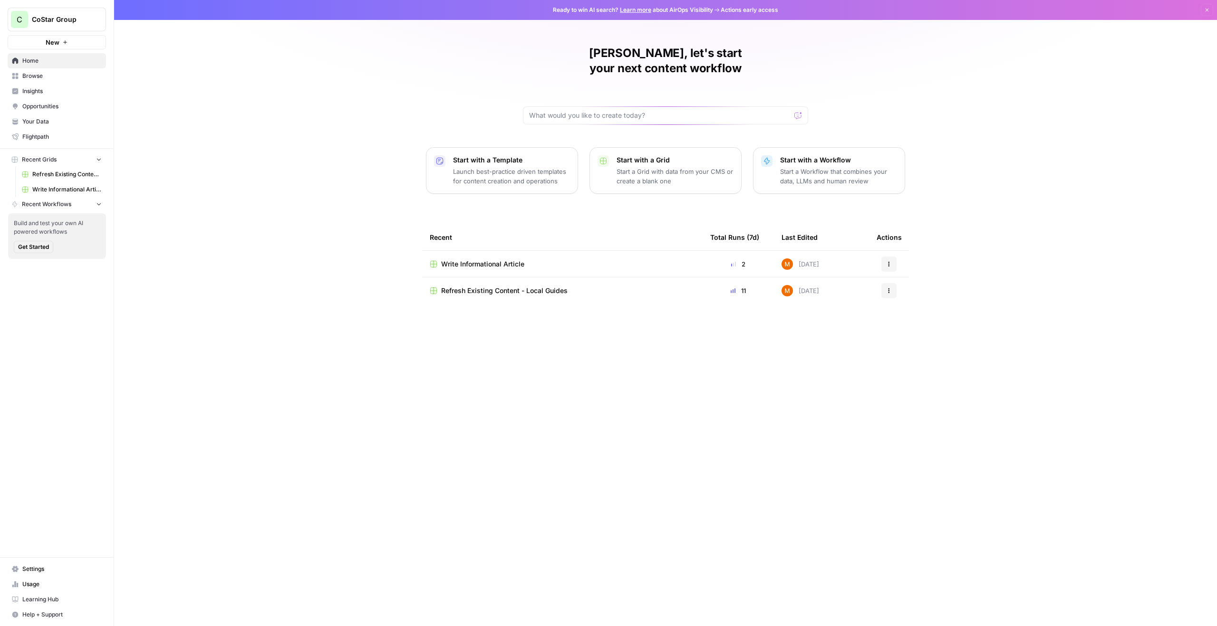
click at [70, 179] on link "Refresh Existing Content - Local Guides" at bounding box center [62, 174] width 88 height 15
